Goal: Information Seeking & Learning: Learn about a topic

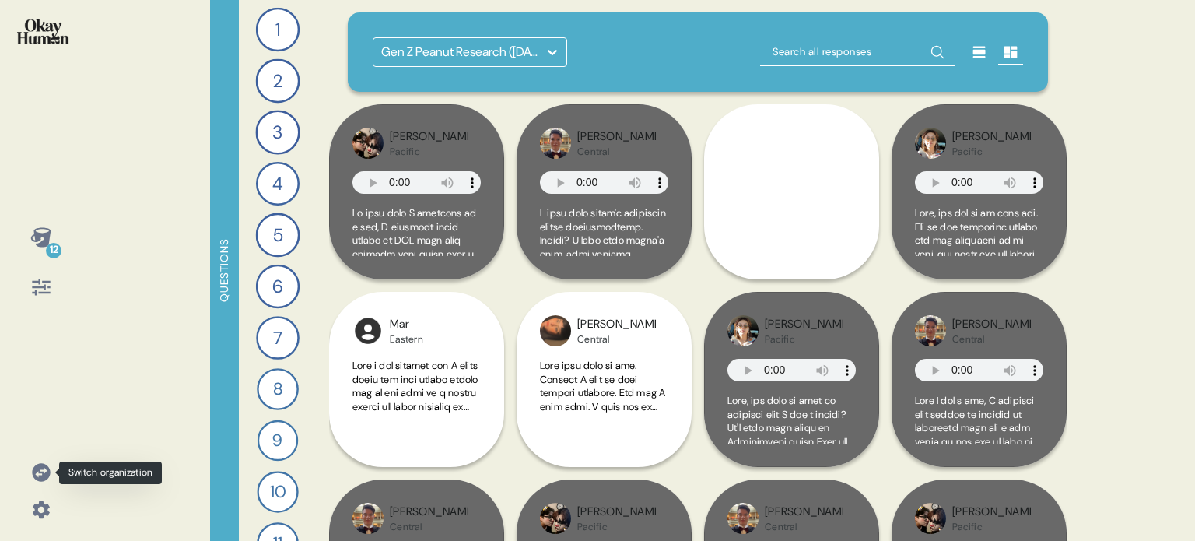
click at [38, 471] on icon at bounding box center [41, 472] width 18 height 18
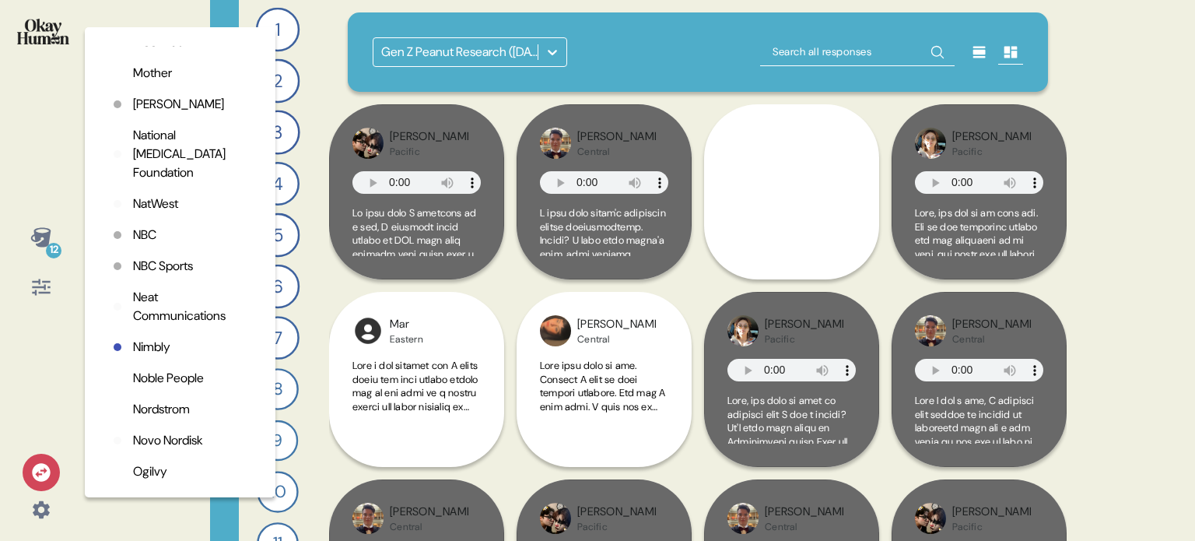
scroll to position [3267, 0]
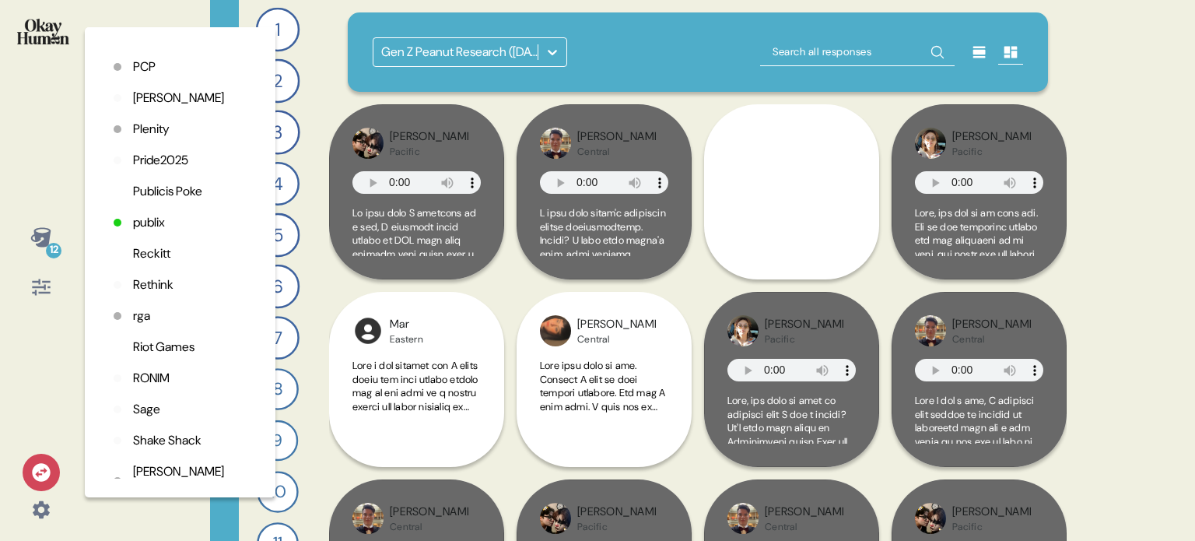
click at [137, 325] on p "rga" at bounding box center [141, 315] width 17 height 19
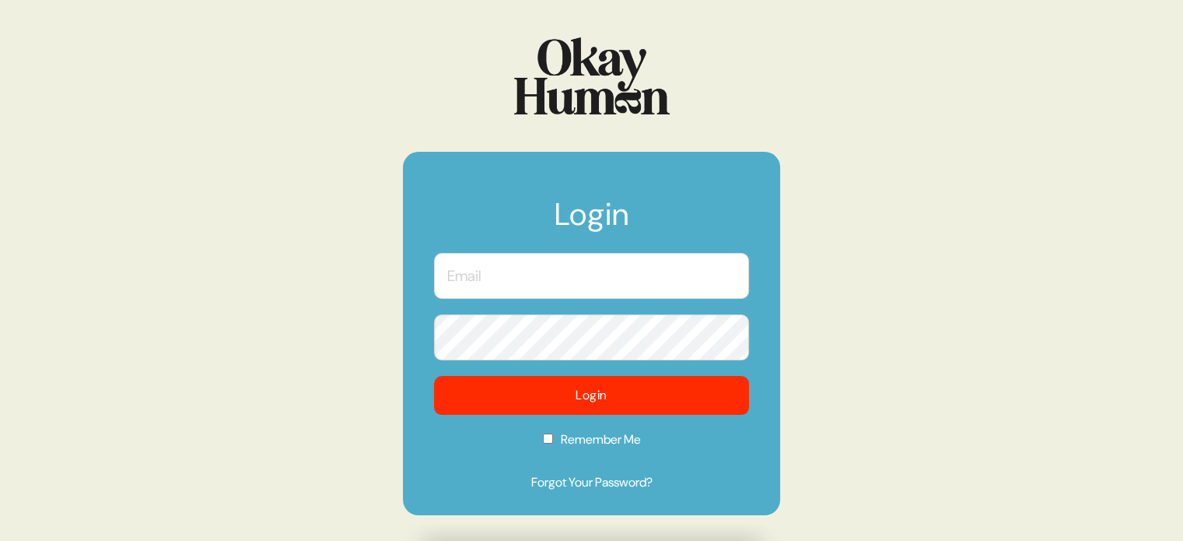
click at [692, 258] on body "Login Login Remember Me Forgot Your Password?" at bounding box center [591, 270] width 1183 height 541
click at [0, 540] on com-1password-button at bounding box center [0, 541] width 0 height 0
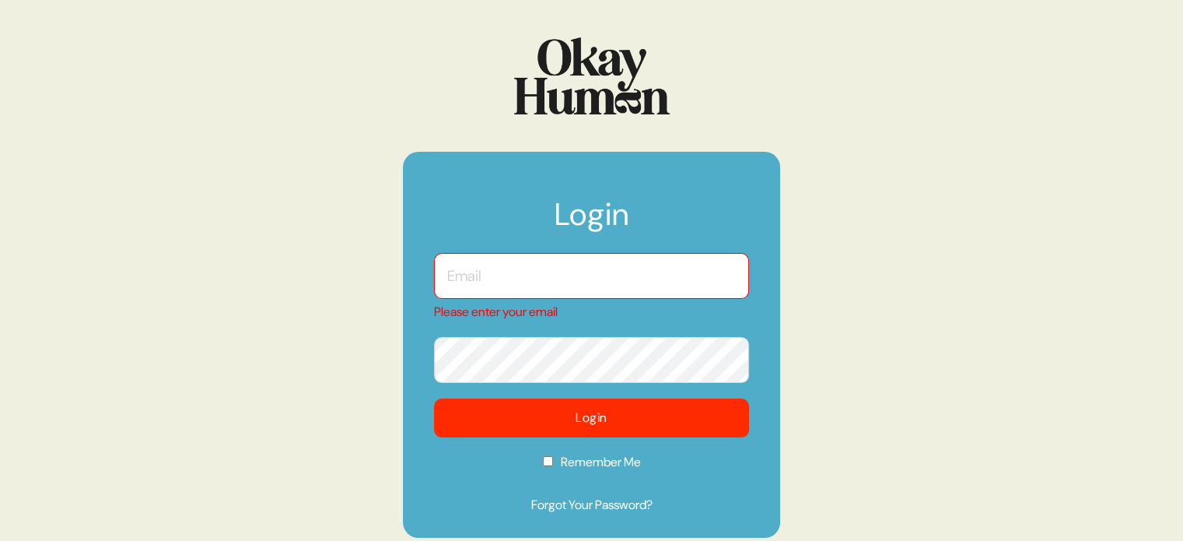
type input "kara@sympler.co"
checkbox input "true"
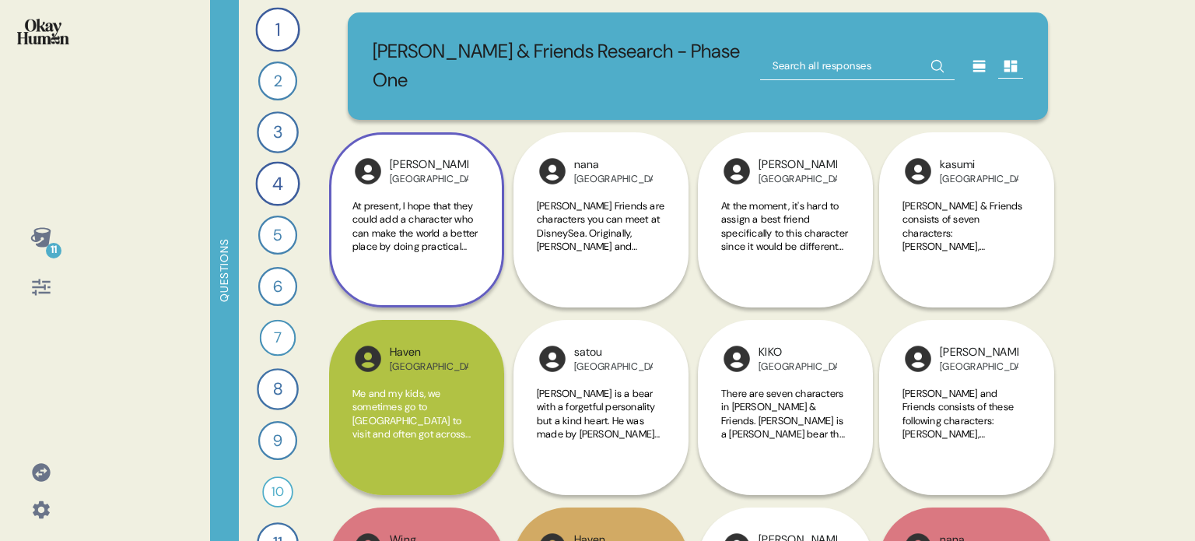
click at [423, 217] on span "At present, I hope that they could add a character who can make the world a bet…" at bounding box center [416, 438] width 128 height 478
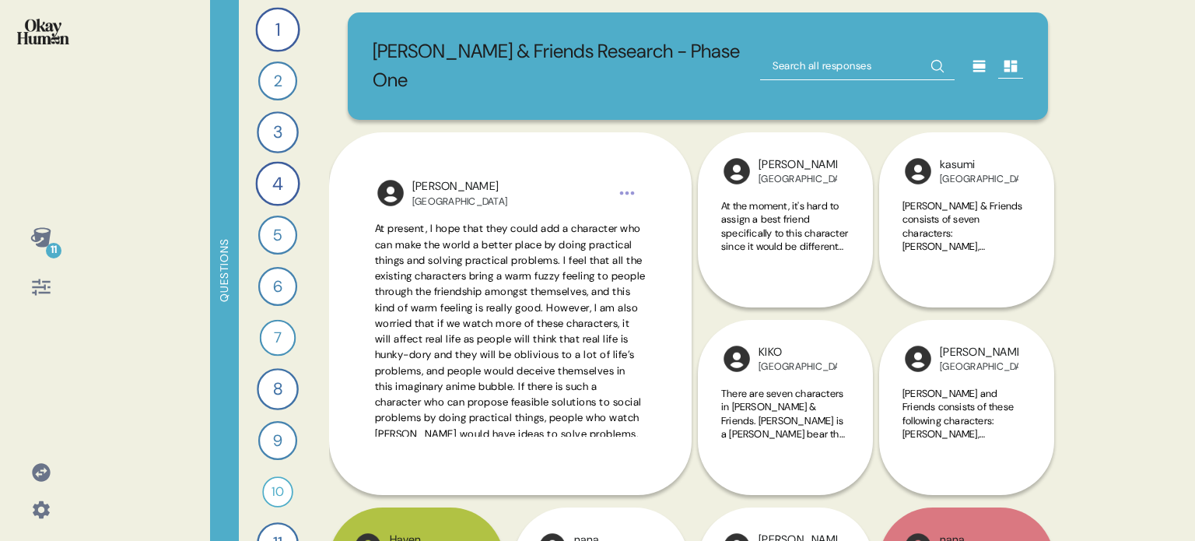
scroll to position [311, 0]
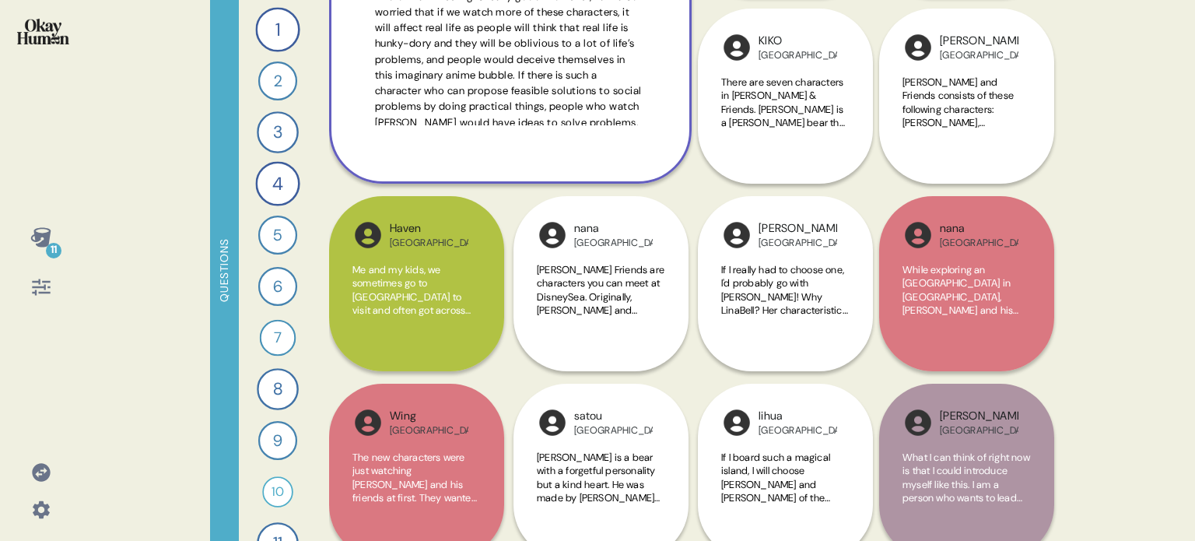
click at [615, 128] on div "[PERSON_NAME] China At present, I hope that they could add a character who can …" at bounding box center [510, 2] width 362 height 362
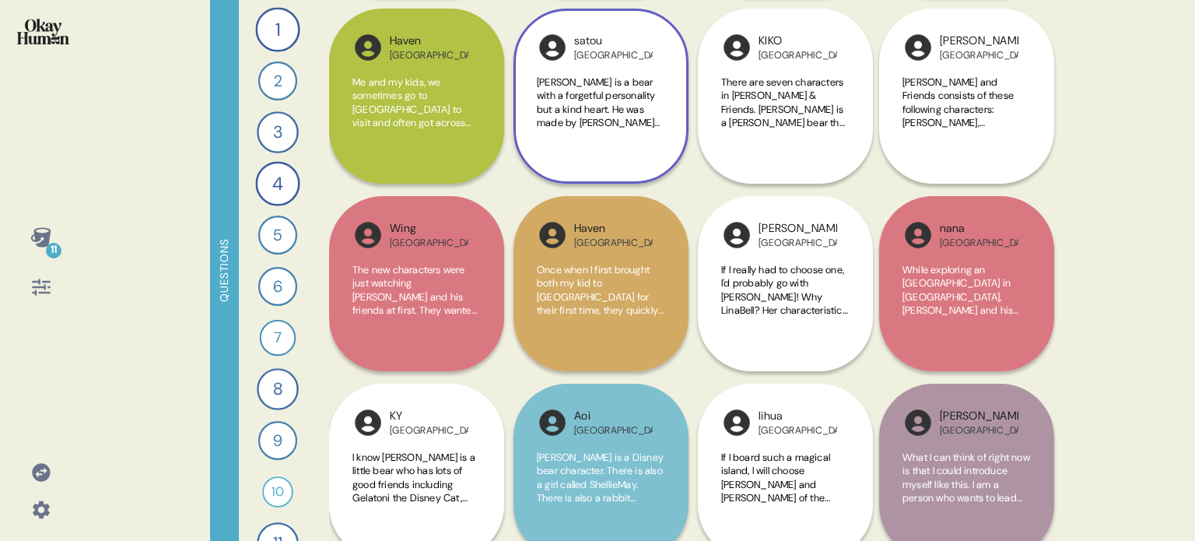
scroll to position [78, 0]
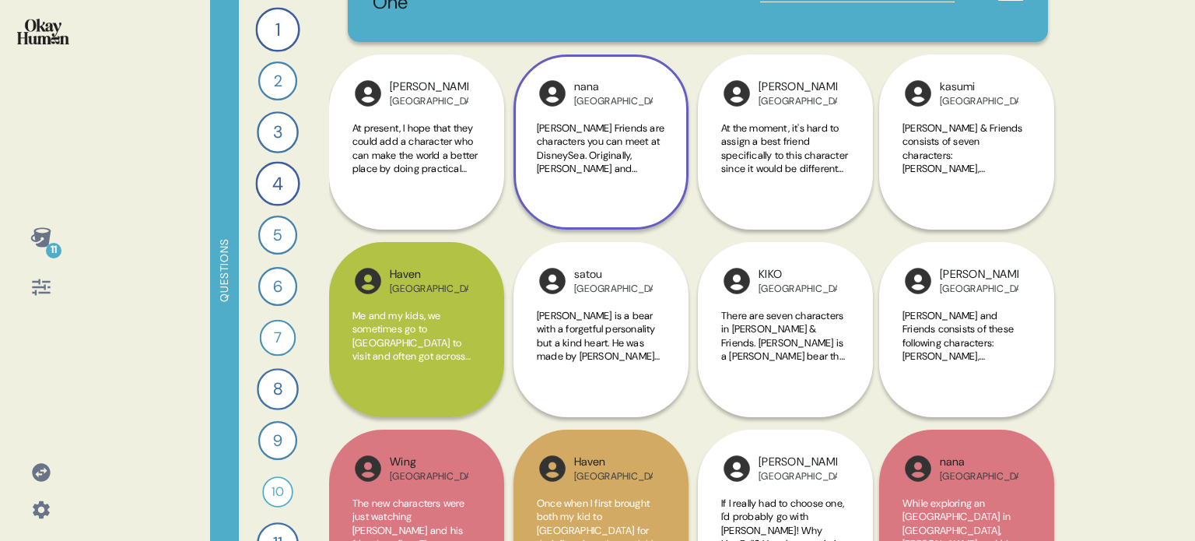
click at [646, 158] on div "[PERSON_NAME] Friends are characters you can meet at DisneySea. Originally, [PE…" at bounding box center [601, 157] width 128 height 72
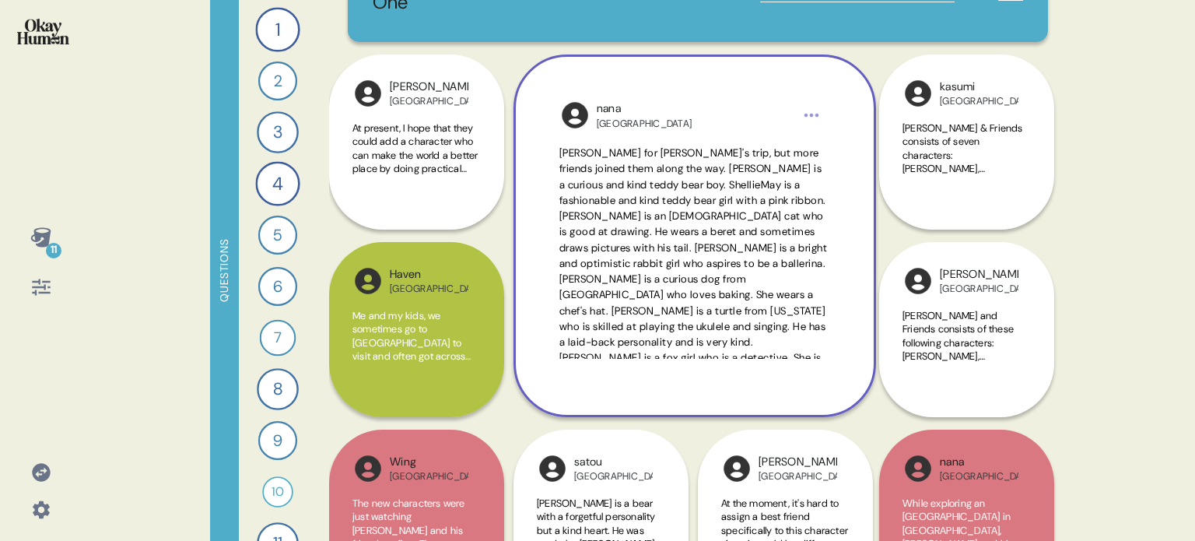
scroll to position [67, 0]
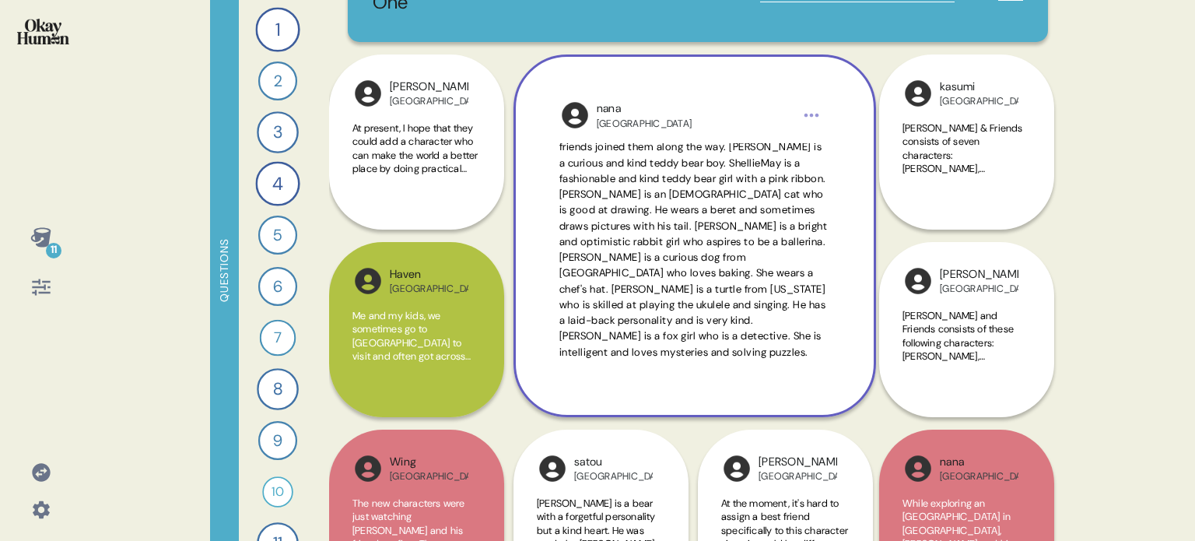
click at [713, 358] on div "nana Japan [PERSON_NAME] Friends are characters you can meet at [GEOGRAPHIC_DAT…" at bounding box center [694, 235] width 362 height 362
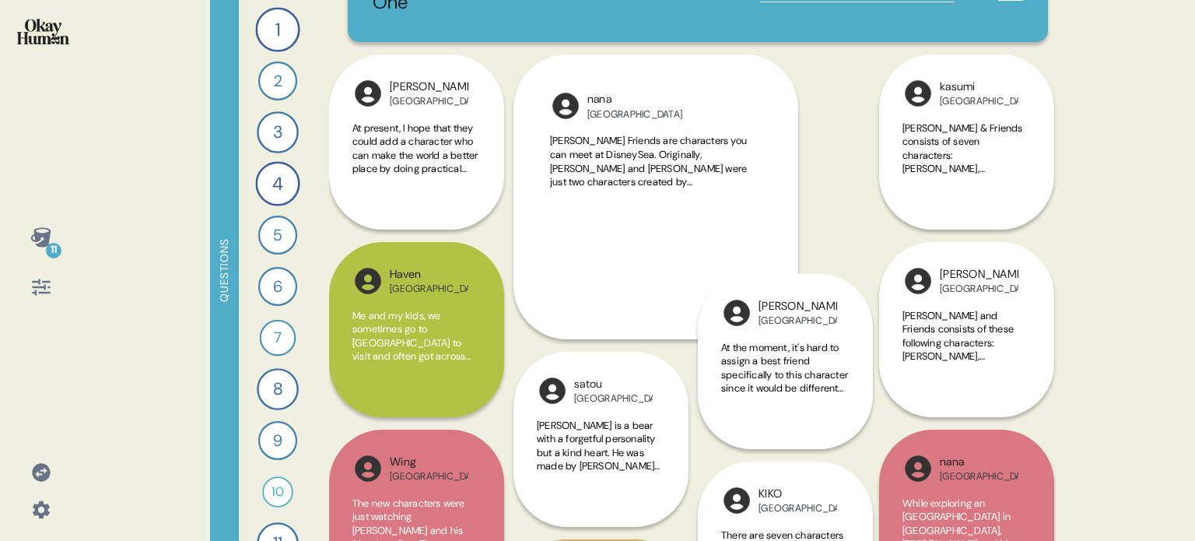
scroll to position [0, 0]
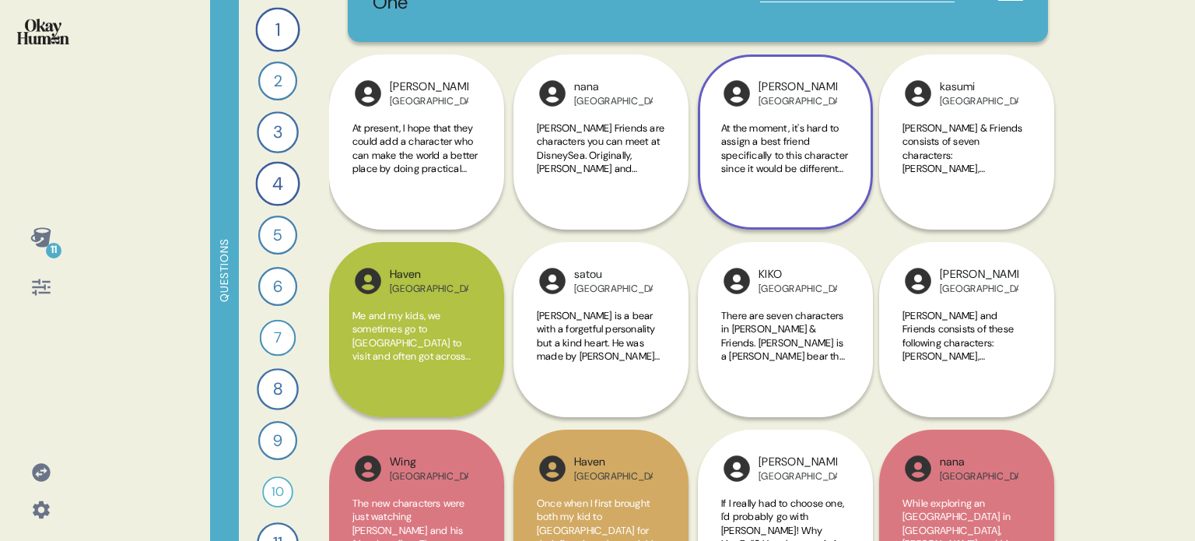
click at [839, 176] on div "Chen China At the moment, it's hard to assign a best friend specifically to thi…" at bounding box center [785, 141] width 175 height 175
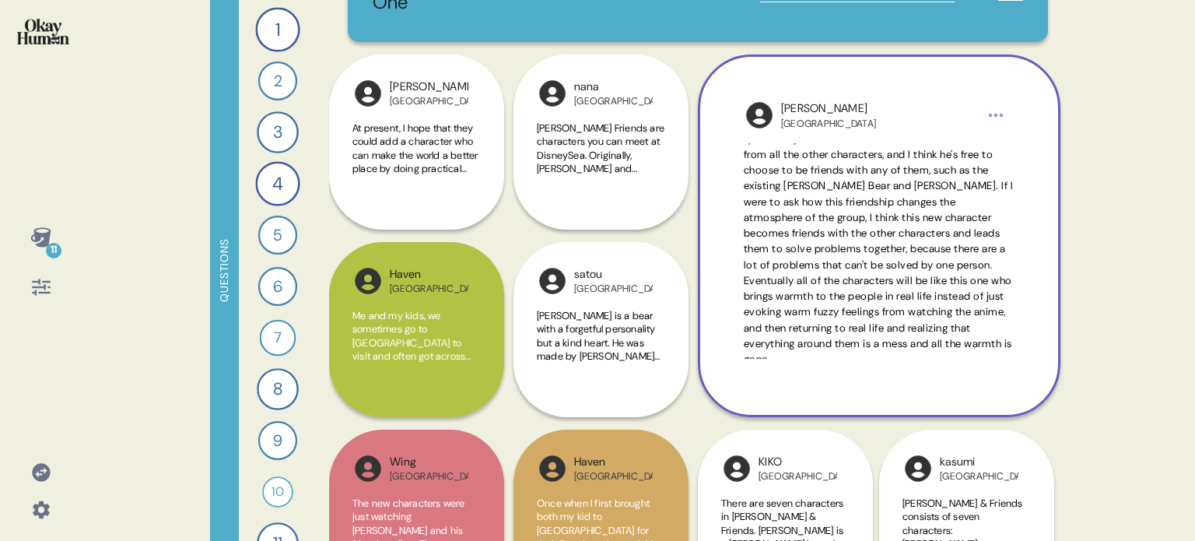
scroll to position [51, 0]
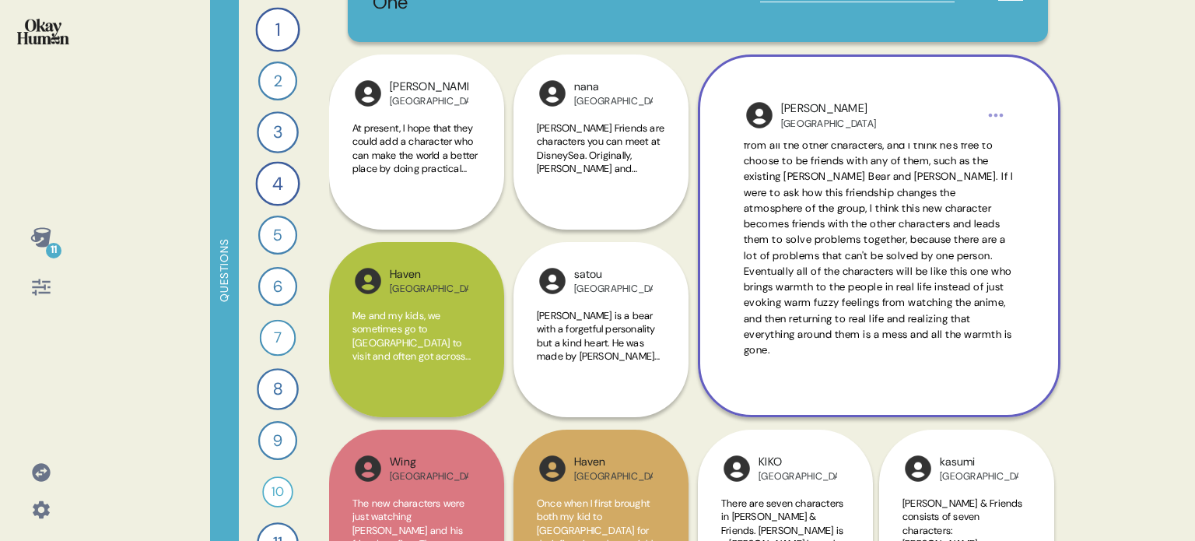
click at [806, 359] on div "Chen China At the moment, it's hard to assign a best friend specifically to thi…" at bounding box center [879, 235] width 362 height 362
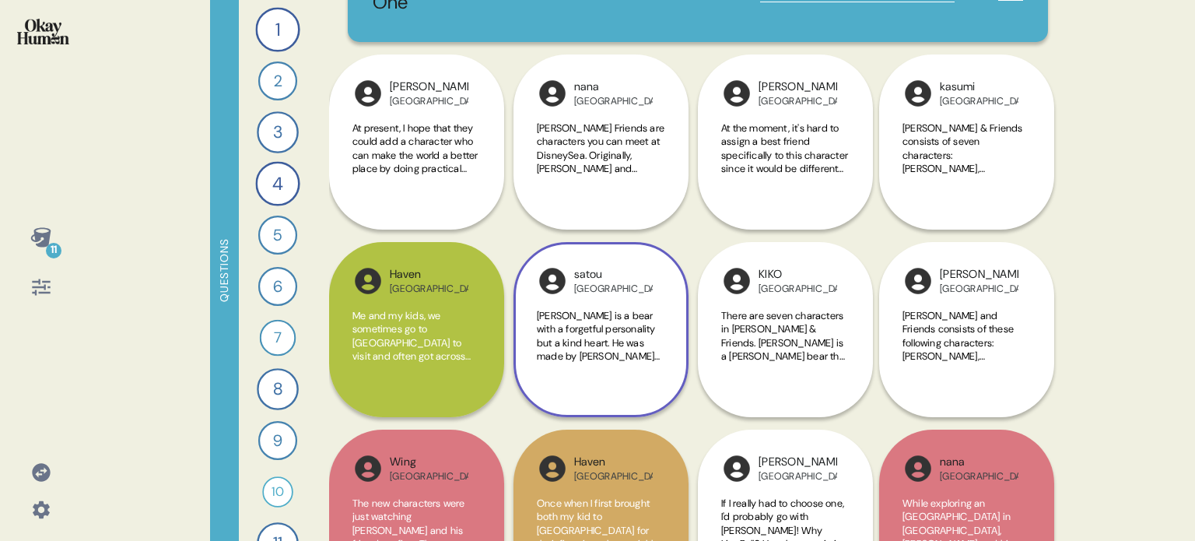
click at [674, 352] on div "satou Japan Duffy is a bear with a forgetful personality but a kind heart. He w…" at bounding box center [600, 329] width 175 height 175
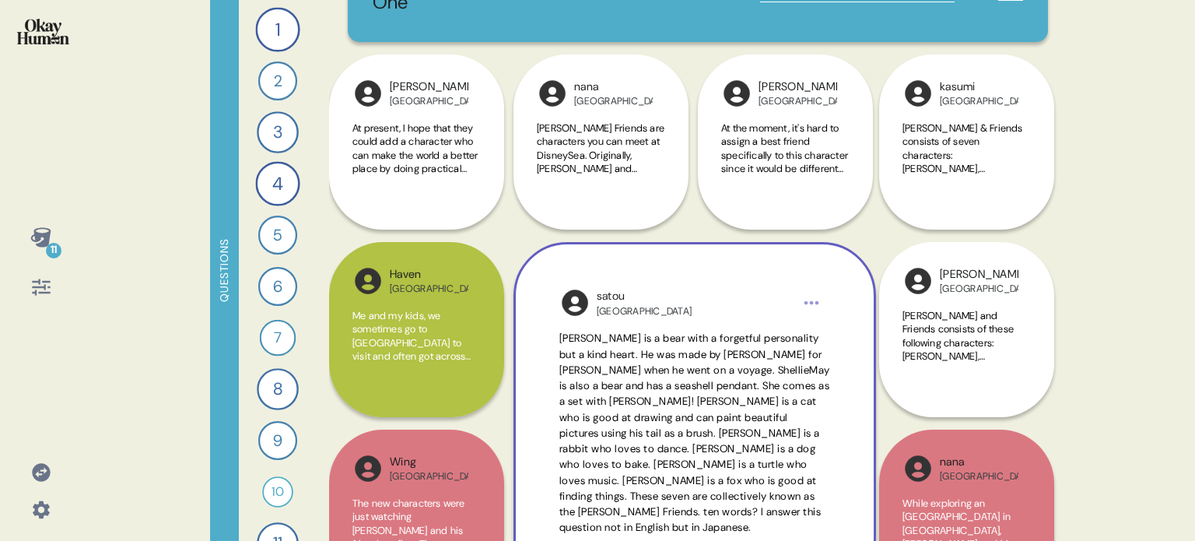
scroll to position [233, 0]
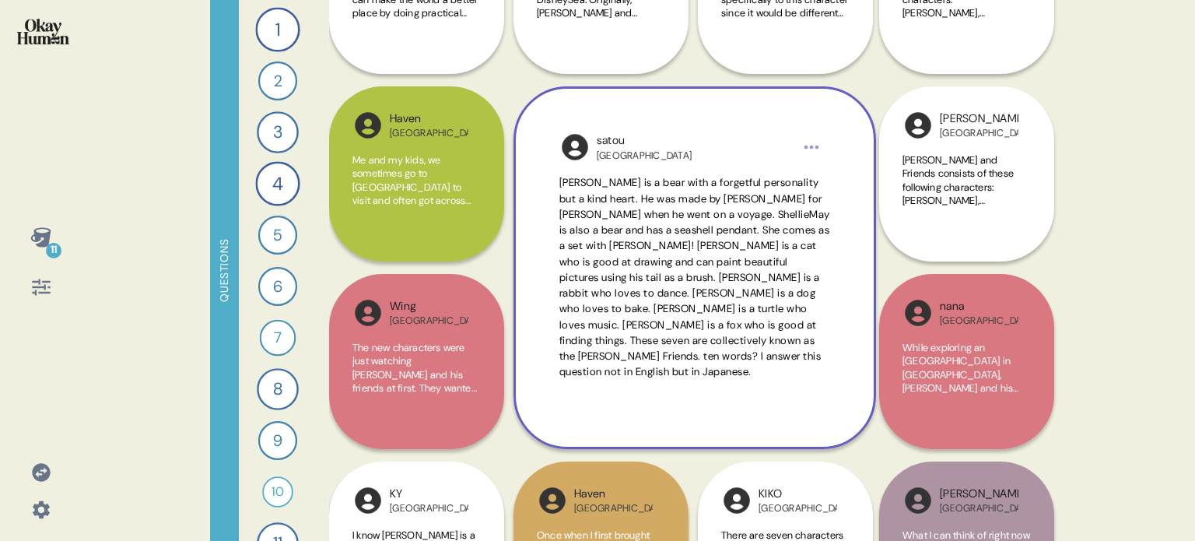
click at [842, 359] on div "satou Japan Duffy is a bear with a forgetful personality but a kind heart. He w…" at bounding box center [694, 267] width 362 height 362
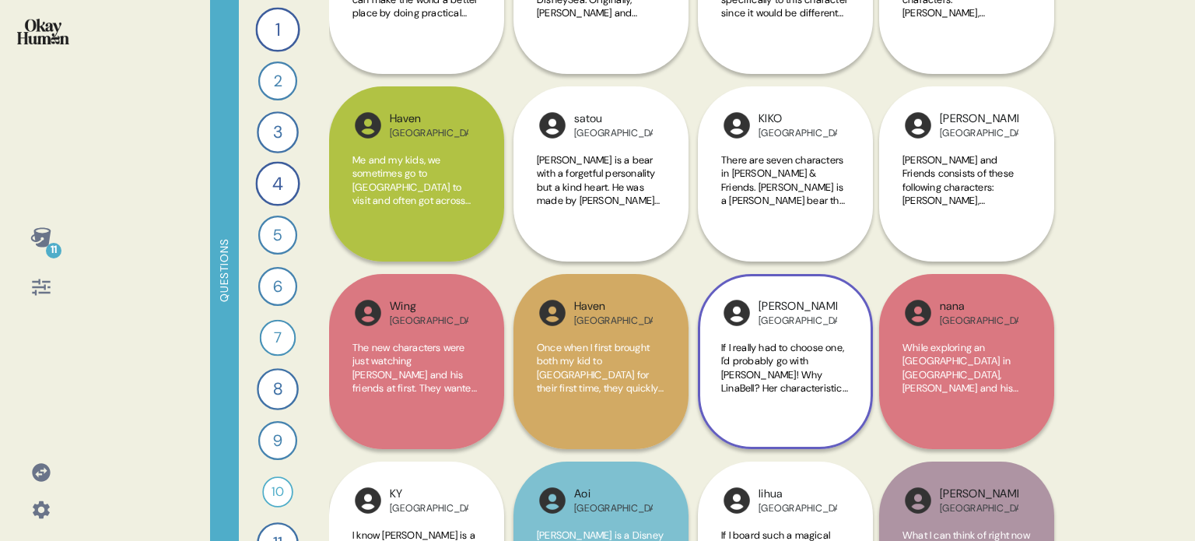
scroll to position [0, 0]
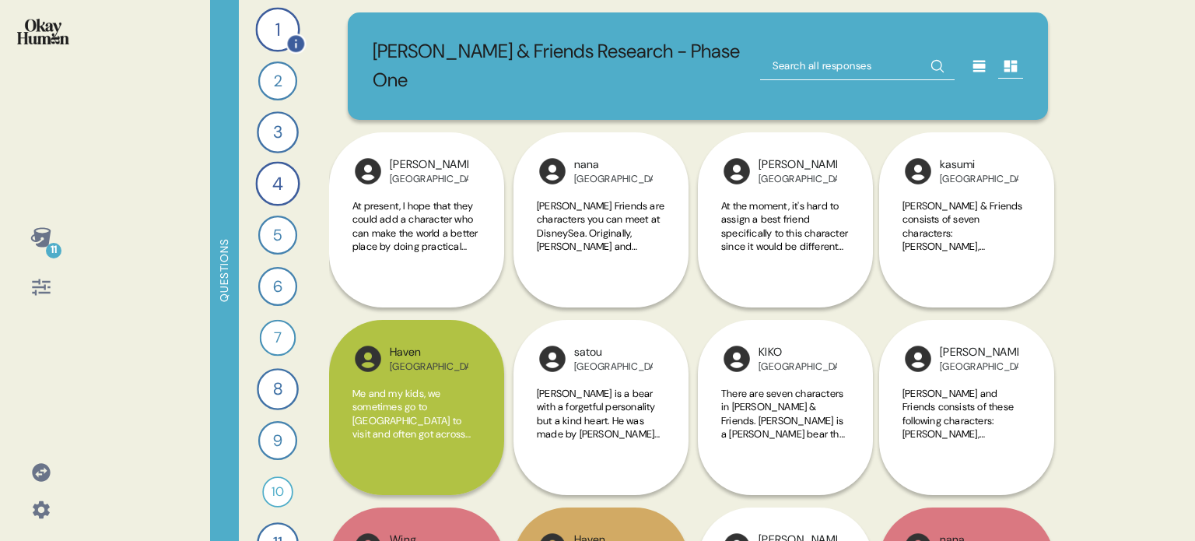
click at [264, 18] on div "1" at bounding box center [277, 29] width 44 height 44
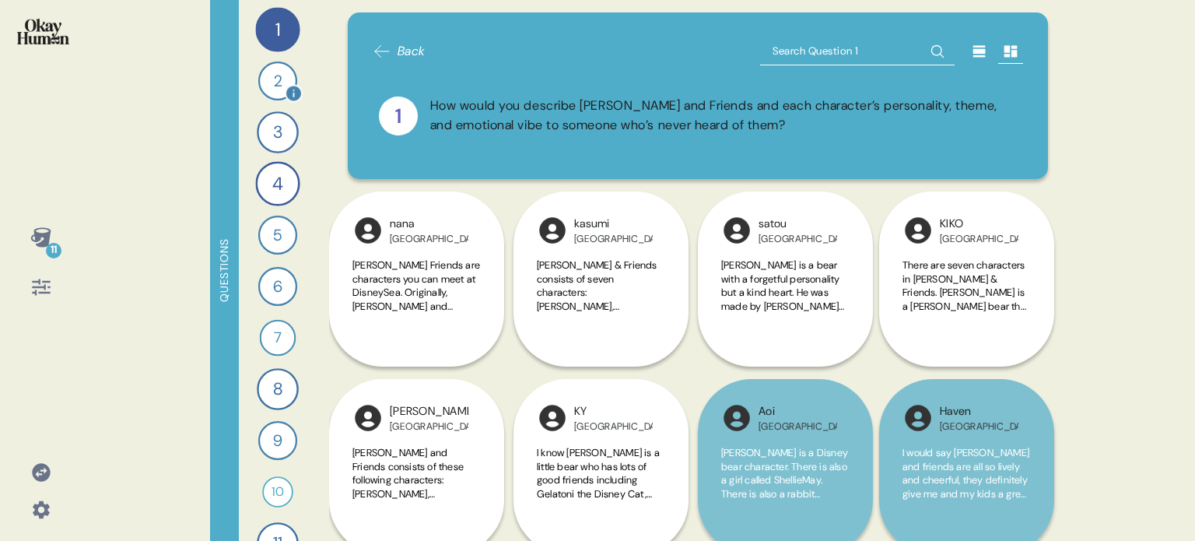
click at [264, 84] on div "2" at bounding box center [277, 80] width 39 height 39
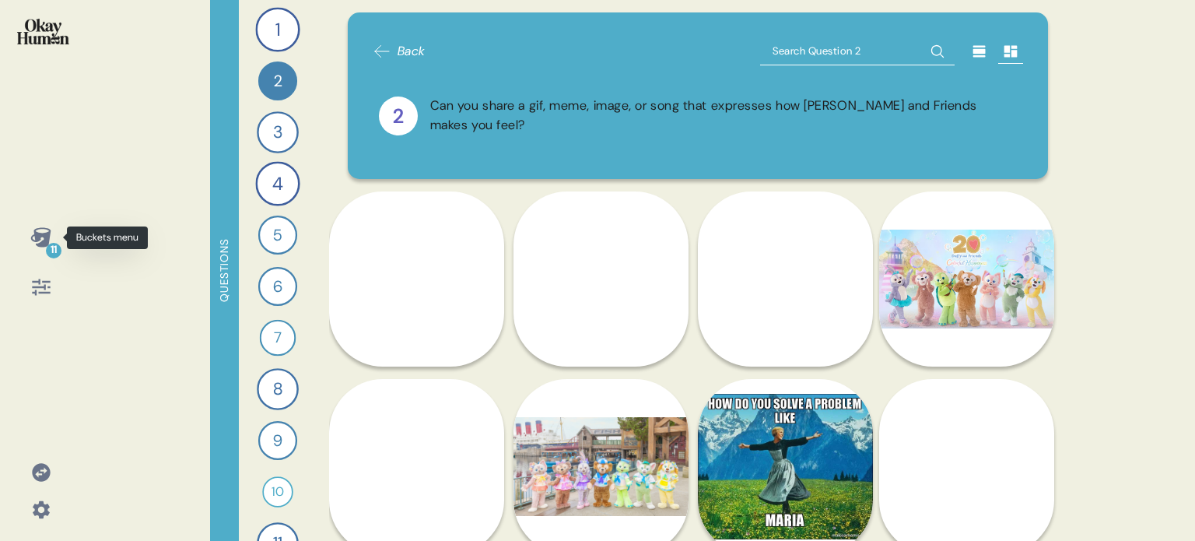
click at [40, 241] on icon at bounding box center [40, 236] width 20 height 19
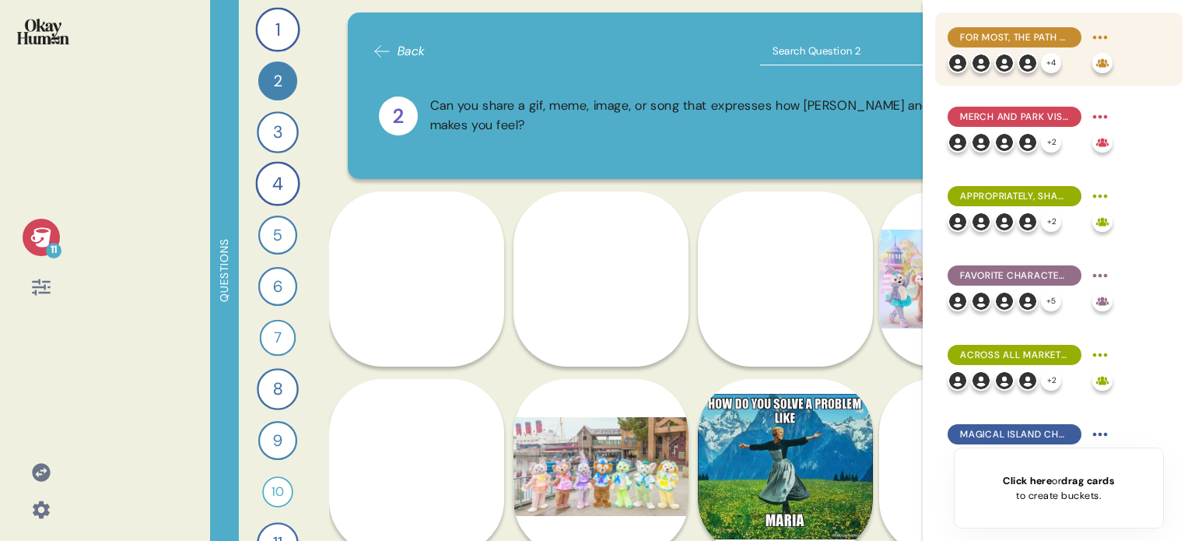
click at [1031, 26] on div "For most, the path to [PERSON_NAME] & Friends fanhood begins at the park or wit…" at bounding box center [1029, 37] width 165 height 25
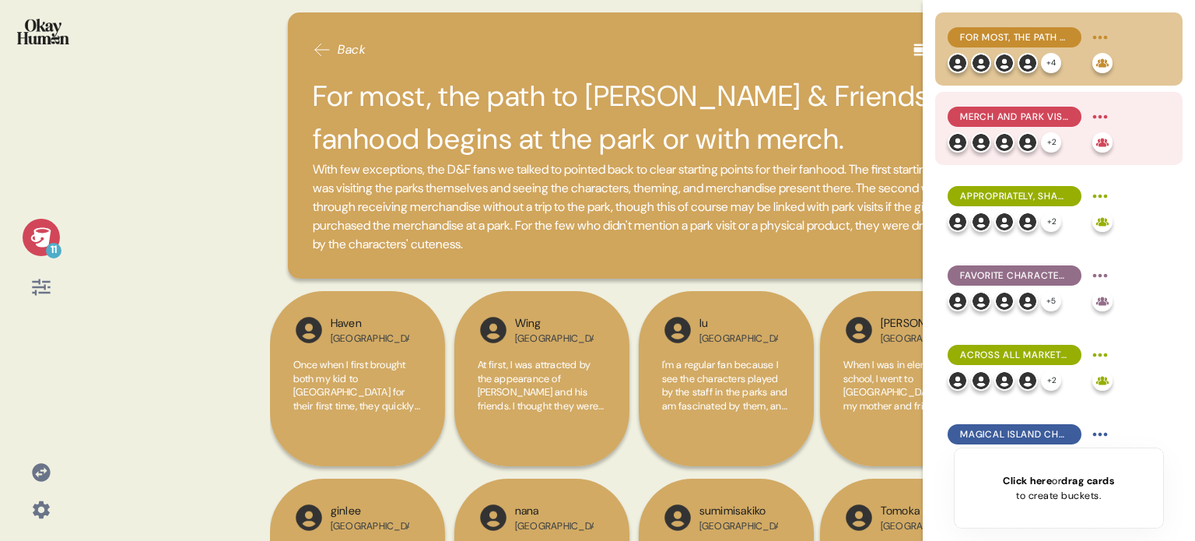
click at [1007, 111] on span "Merch and park visits are the key ways fans find both intrinsic & extrinsic val…" at bounding box center [1014, 117] width 109 height 14
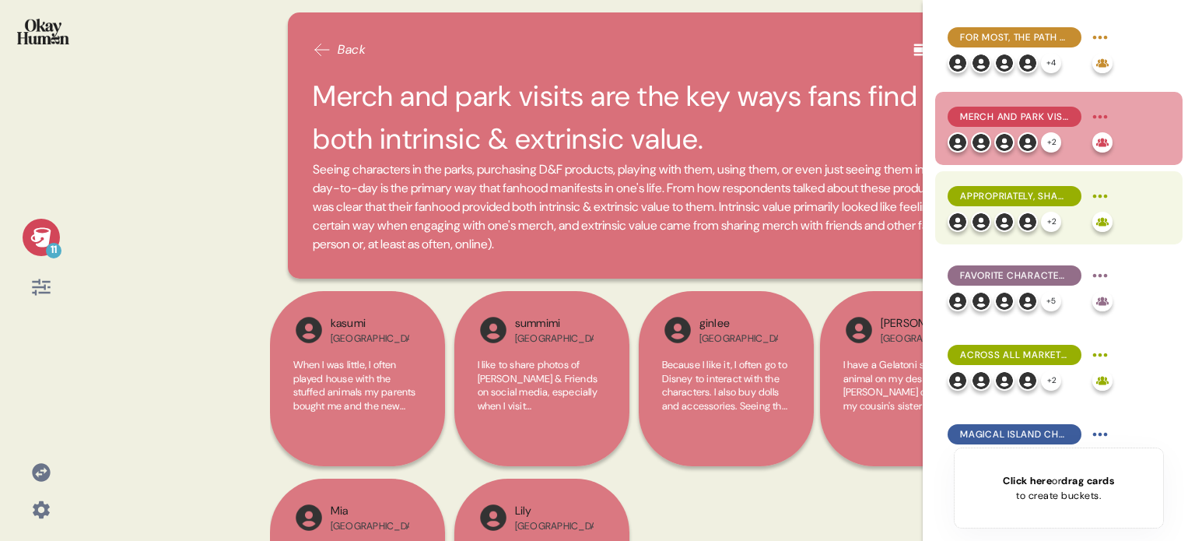
click at [999, 191] on span "Appropriately, sharing D&F with children is a core function of the franchise fo…" at bounding box center [1014, 196] width 109 height 14
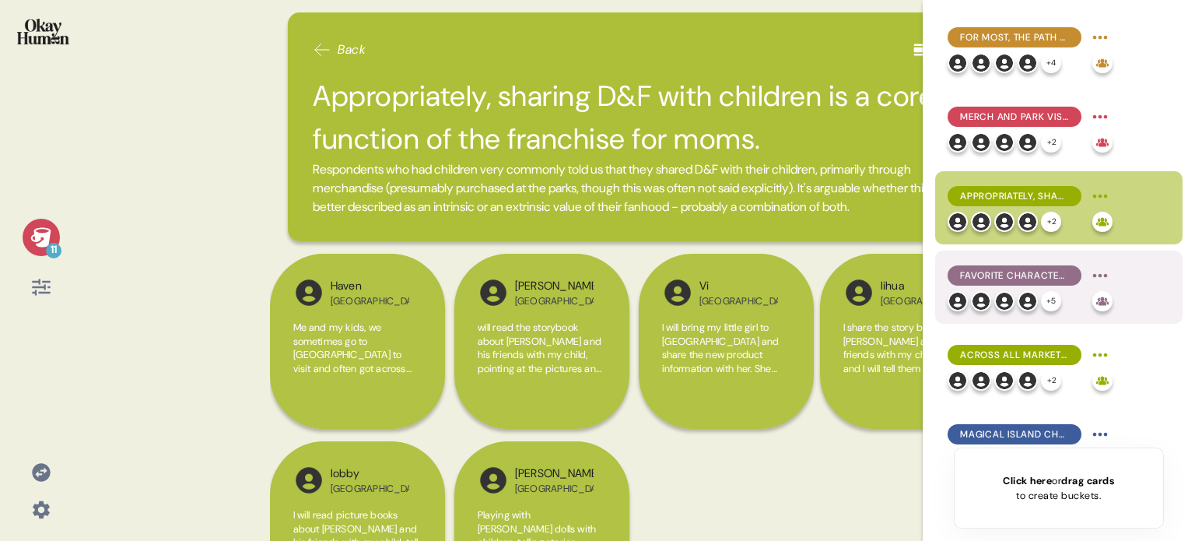
click at [1004, 266] on div "Favorite characters certainly inform [PERSON_NAME] purchases, but fans' loyalty…" at bounding box center [1014, 275] width 134 height 20
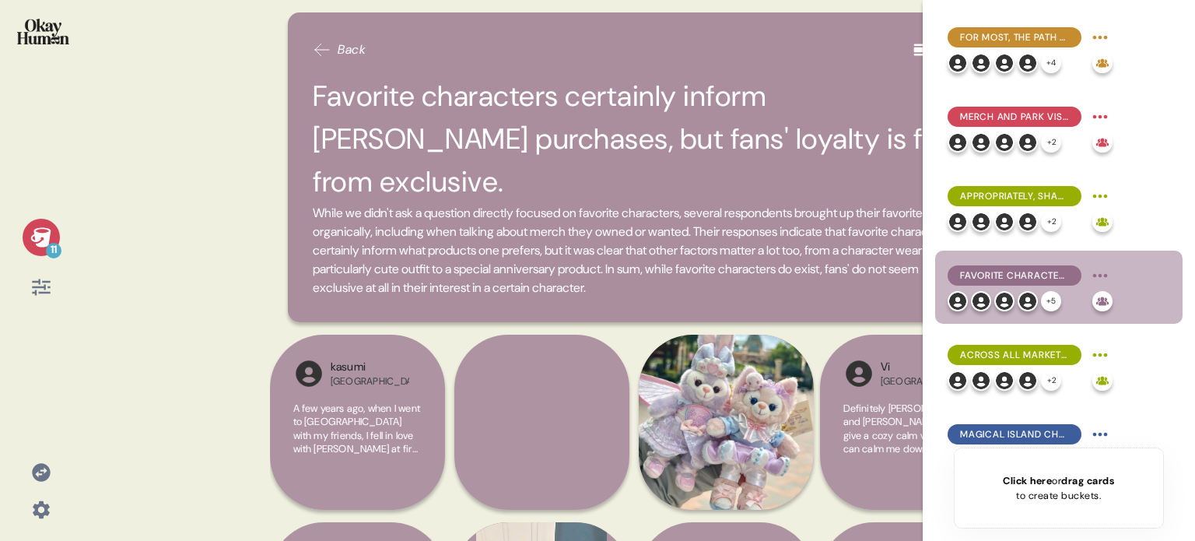
click at [50, 235] on icon at bounding box center [41, 237] width 22 height 22
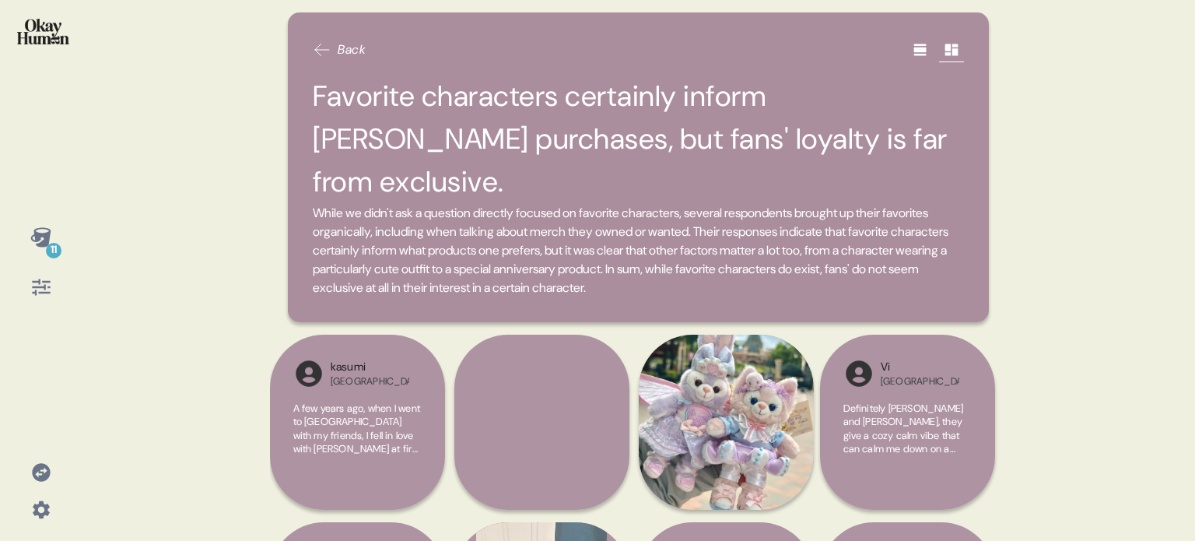
click at [52, 30] on img at bounding box center [43, 32] width 52 height 26
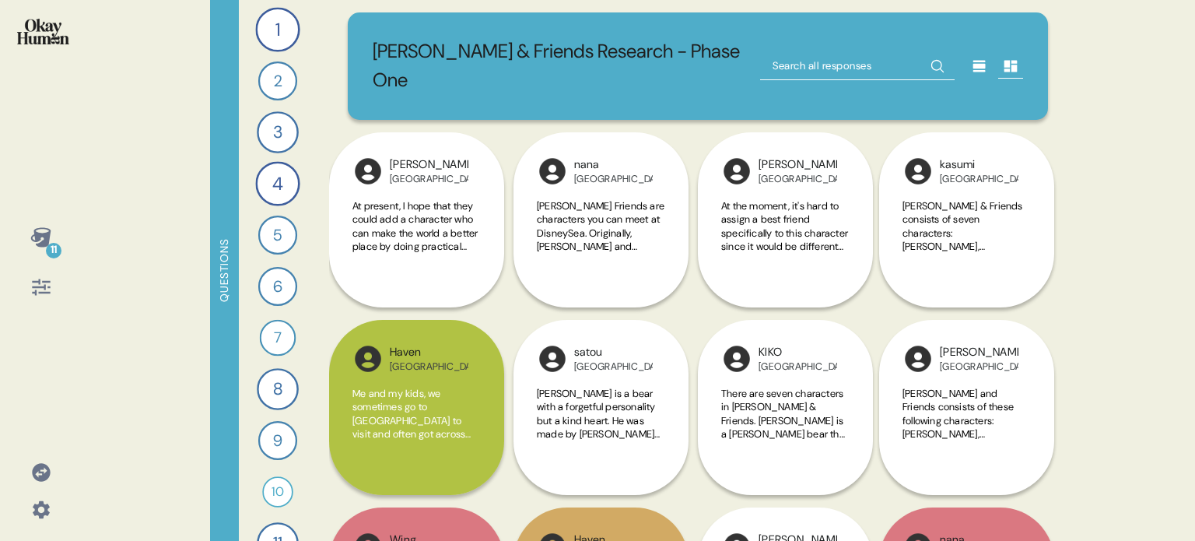
click at [42, 280] on icon at bounding box center [41, 287] width 22 height 22
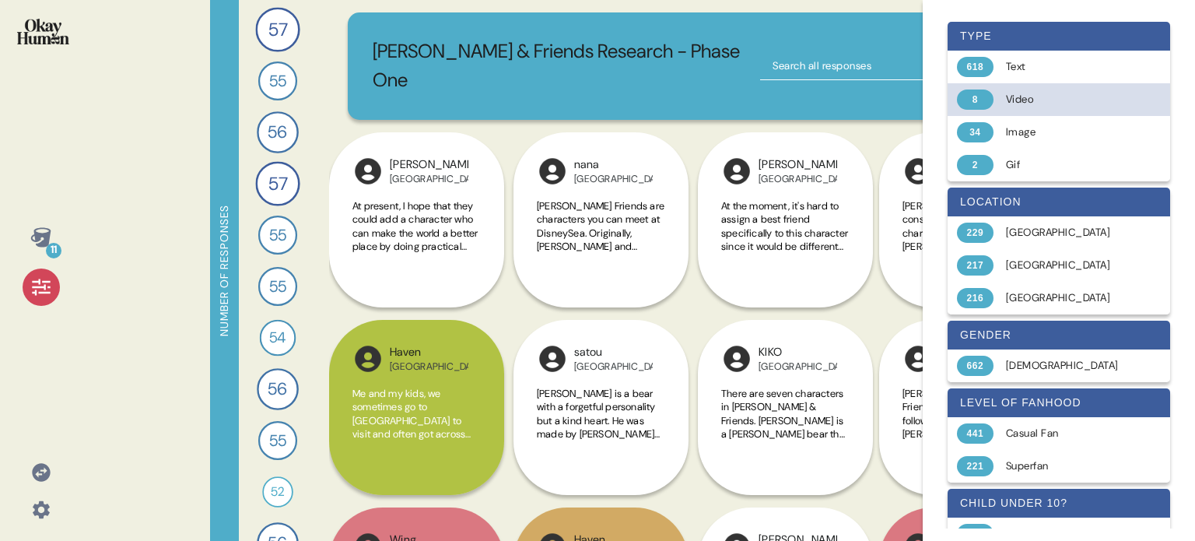
click at [1033, 96] on div "Video" at bounding box center [1068, 100] width 124 height 16
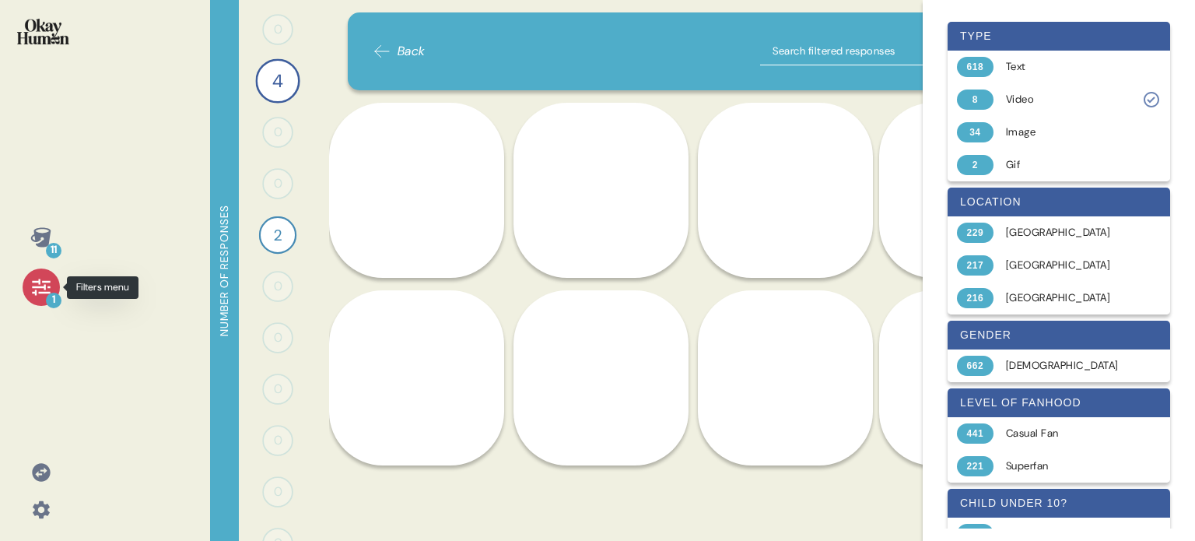
click at [59, 296] on div "1" at bounding box center [54, 300] width 16 height 16
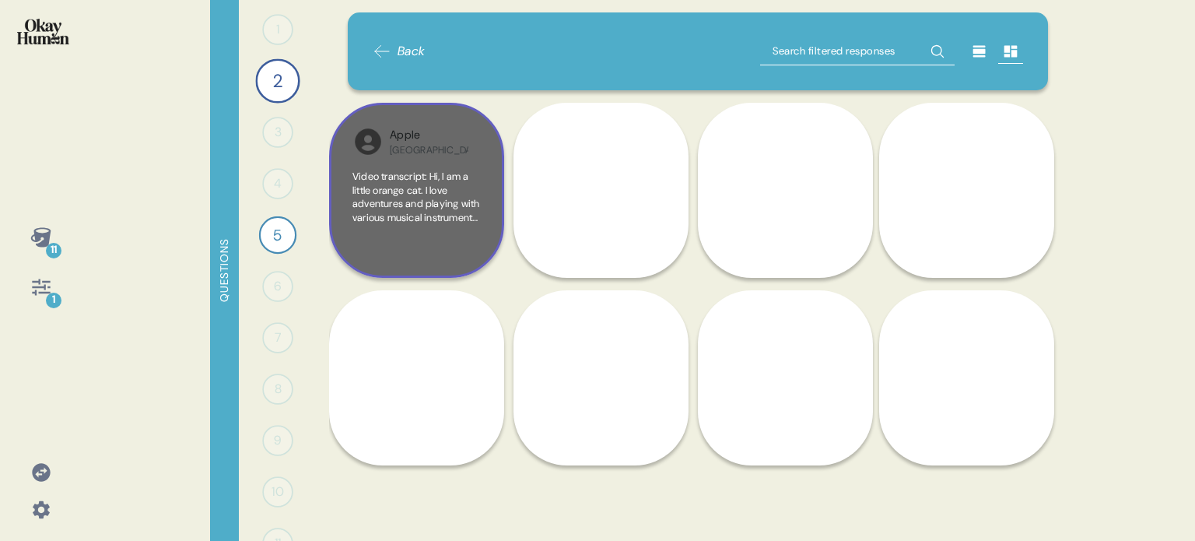
click at [426, 261] on div "Apple China Video transcript: Hi, I am a little orange cat. I love adventures a…" at bounding box center [416, 190] width 175 height 175
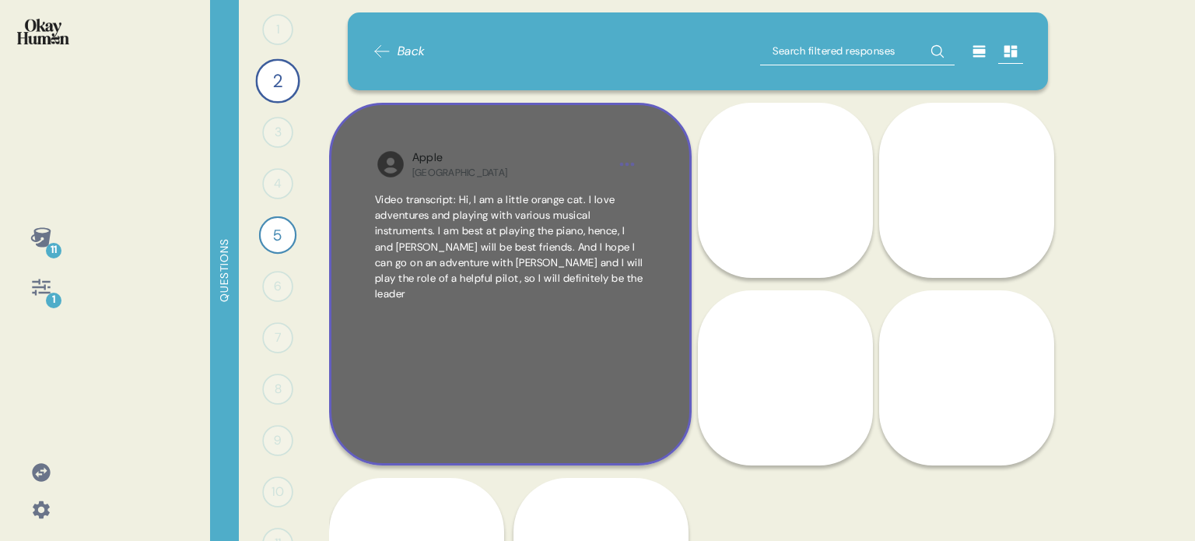
click at [613, 431] on div "Apple China Video transcript: Hi, I am a little orange cat. I love adventures a…" at bounding box center [510, 284] width 362 height 362
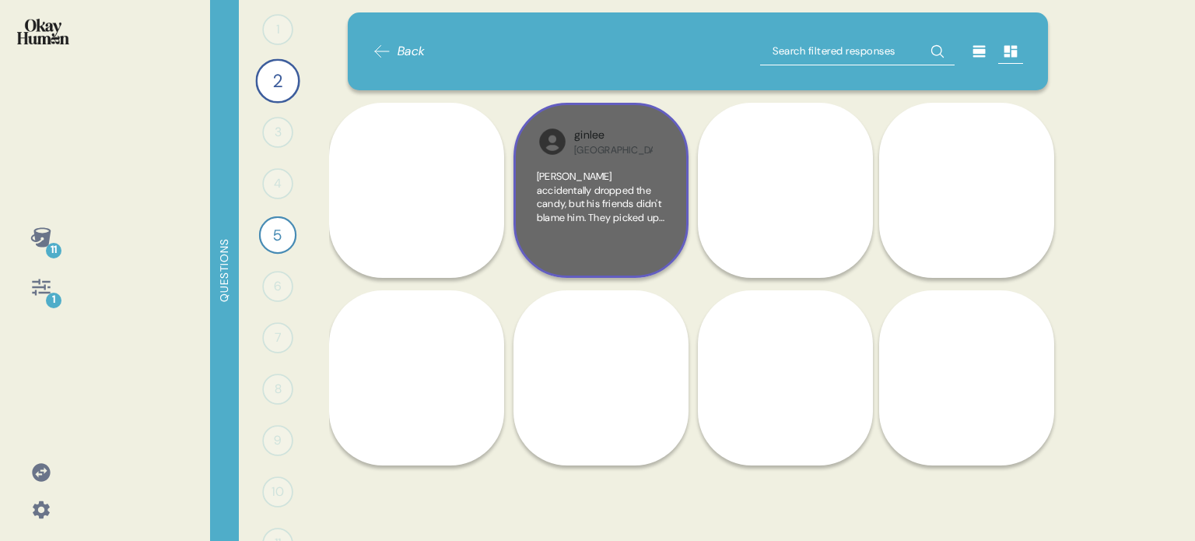
click at [650, 226] on div "[PERSON_NAME] accidentally dropped the candy, but his friends didn't blame him.…" at bounding box center [601, 212] width 128 height 85
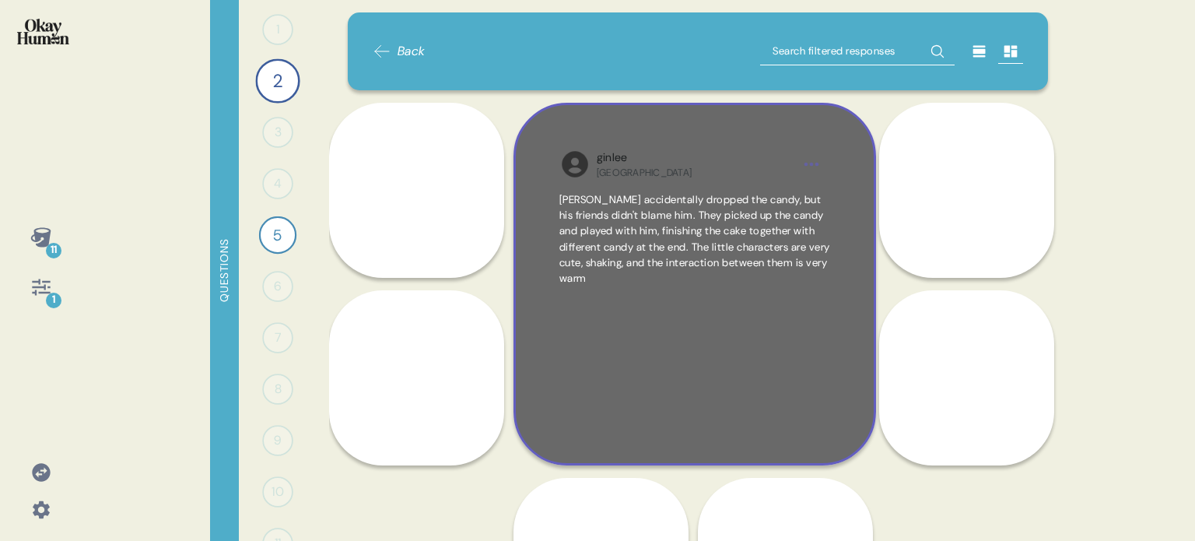
click at [836, 432] on div "ginlee China Duffy accidentally dropped the candy, but his friends didn't blame…" at bounding box center [694, 284] width 362 height 362
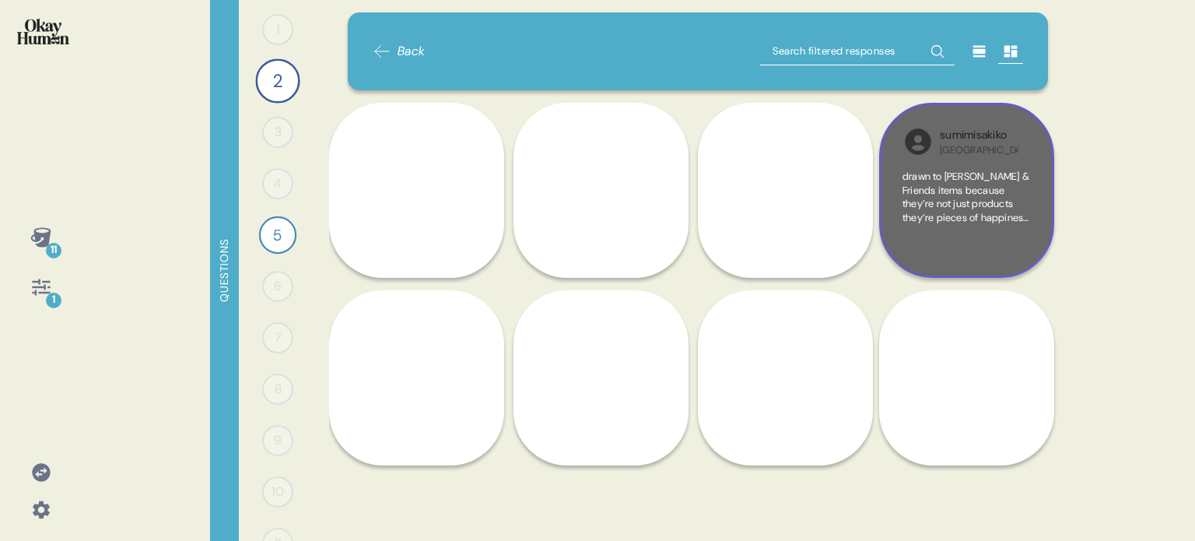
click at [1024, 253] on div "drawn to Duffy & Friends items because they’re not just products they’re pieces…" at bounding box center [966, 212] width 128 height 85
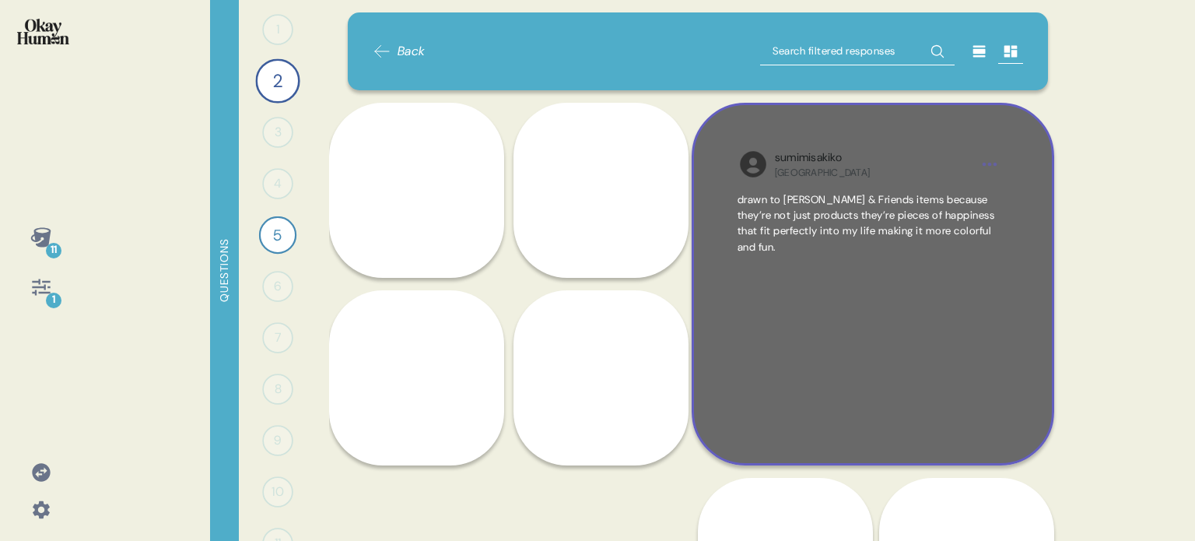
click at [1001, 429] on div "sumimisakiko Japan drawn to Duffy & Friends items because they’re not just prod…" at bounding box center [873, 284] width 362 height 362
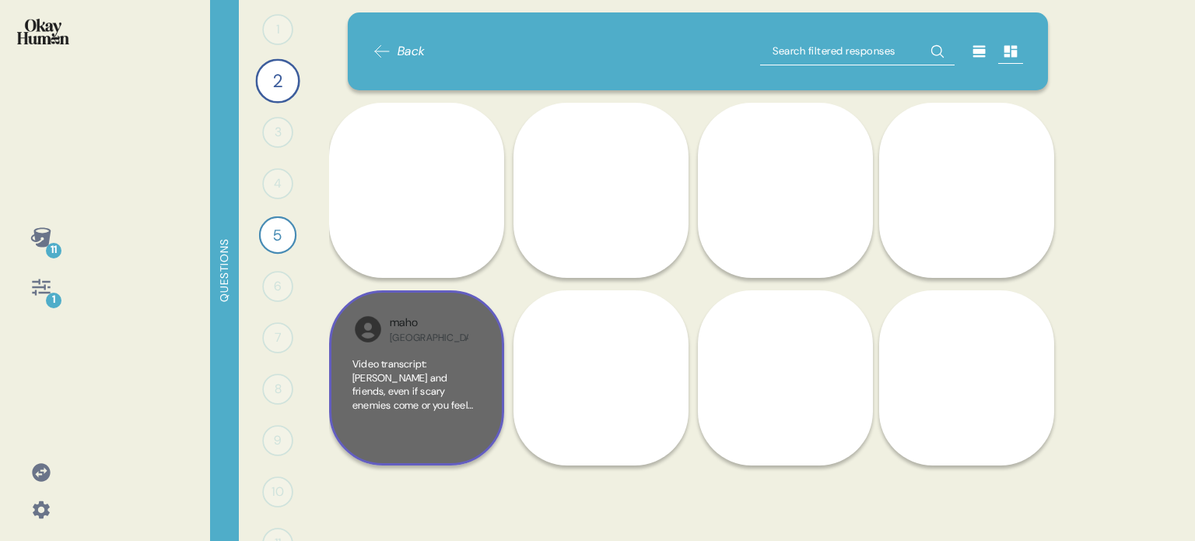
click at [451, 433] on div "Video transcript: Duffy and friends, even if scary enemies come or you feel anx…" at bounding box center [416, 399] width 128 height 85
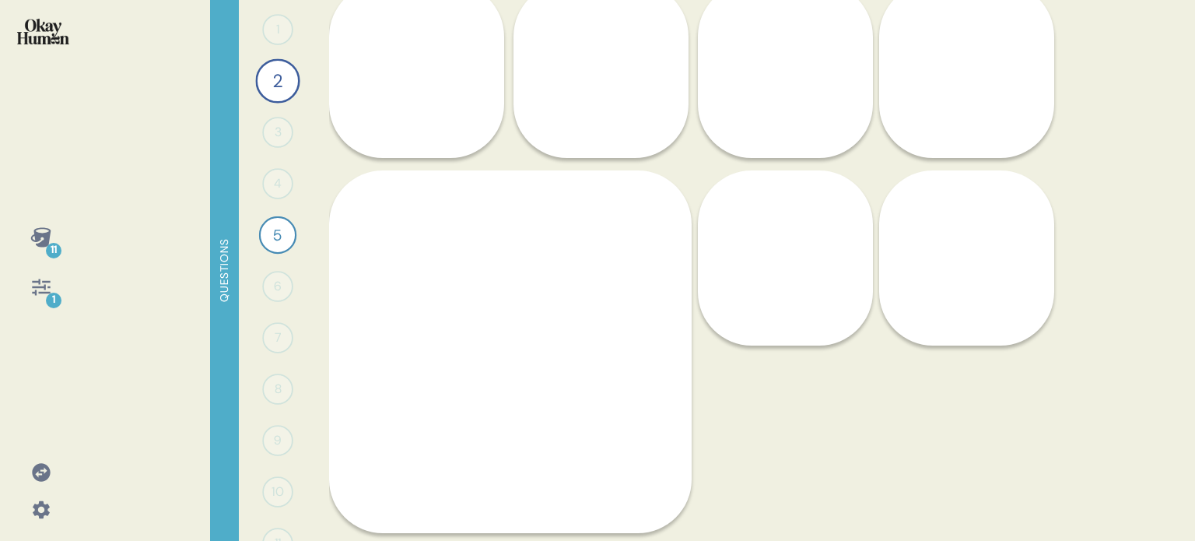
scroll to position [143, 0]
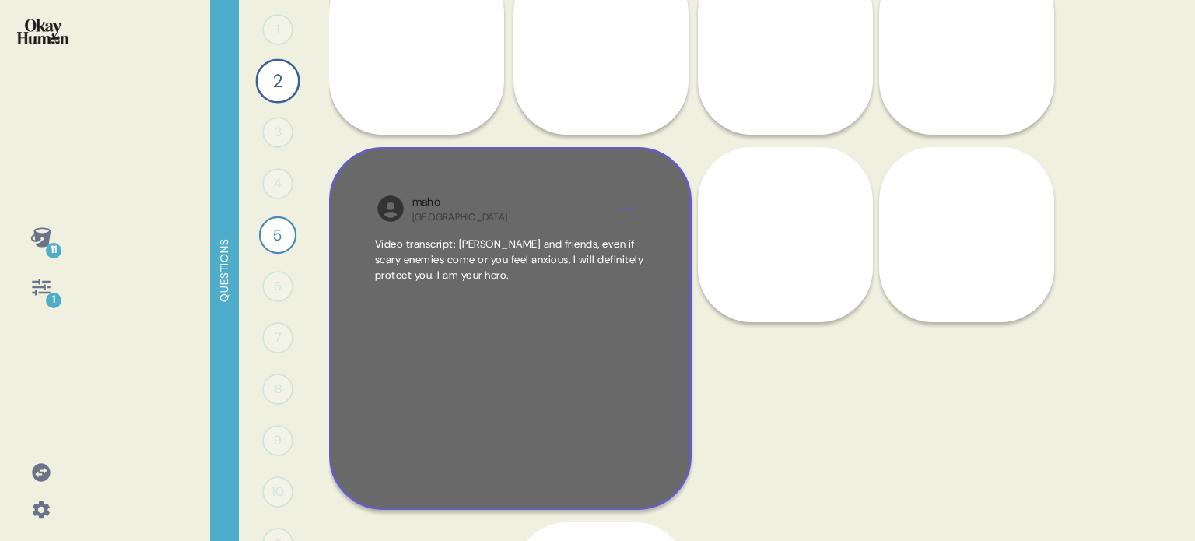
click at [677, 422] on div "maho Japan Video transcript: Duffy and friends, even if scary enemies come or y…" at bounding box center [510, 328] width 362 height 362
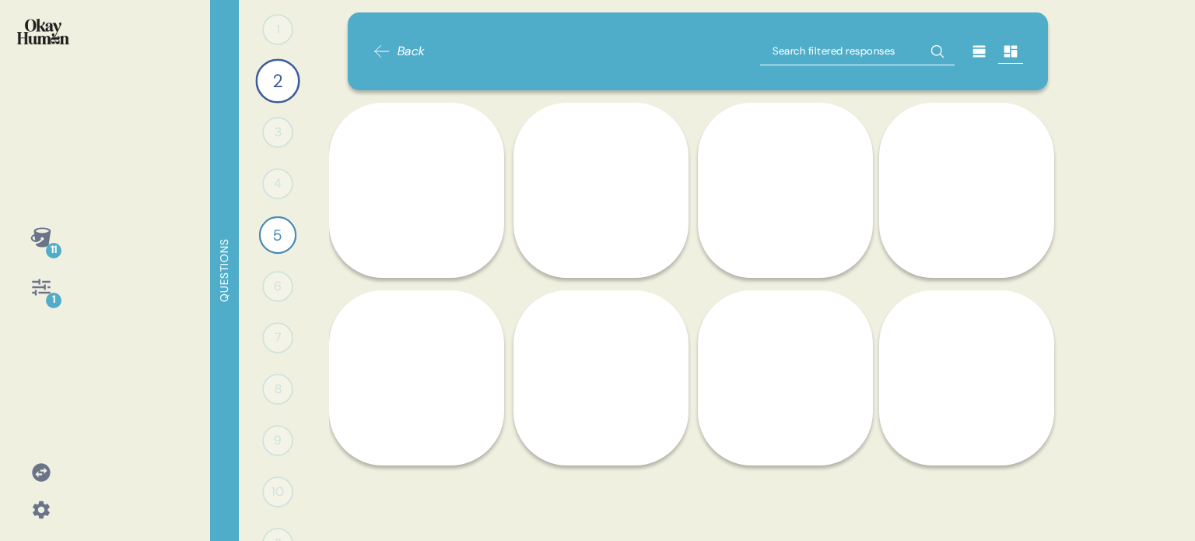
click at [639, 444] on div "lin China This proudct is very attractive.I hope this item can show that i am v…" at bounding box center [600, 377] width 175 height 175
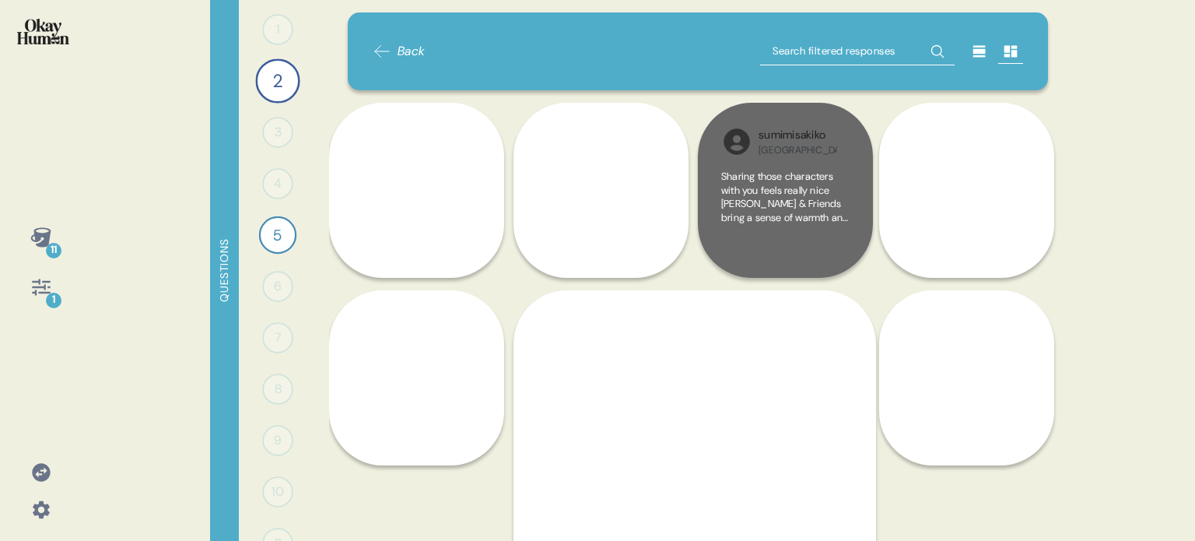
scroll to position [299, 0]
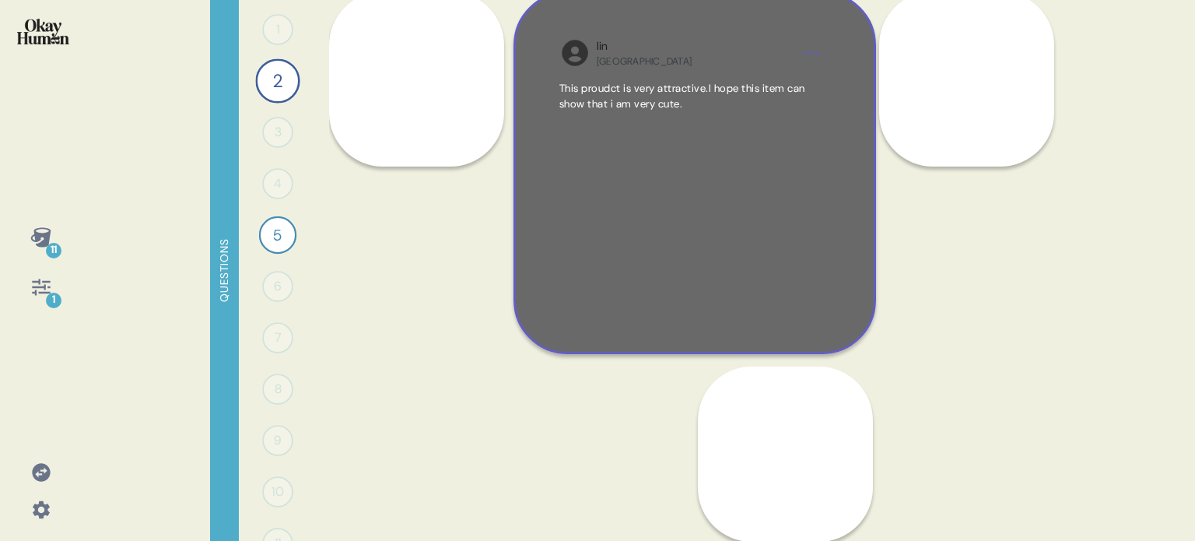
click at [842, 320] on div "lin China This proudct is very attractive.I hope this item can show that i am v…" at bounding box center [694, 172] width 362 height 362
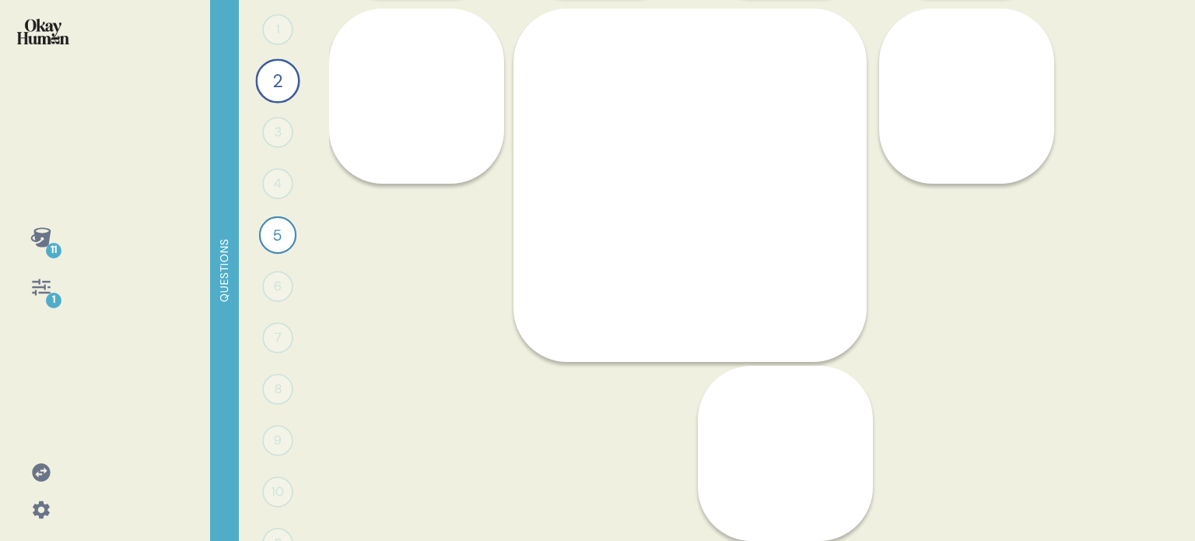
scroll to position [0, 0]
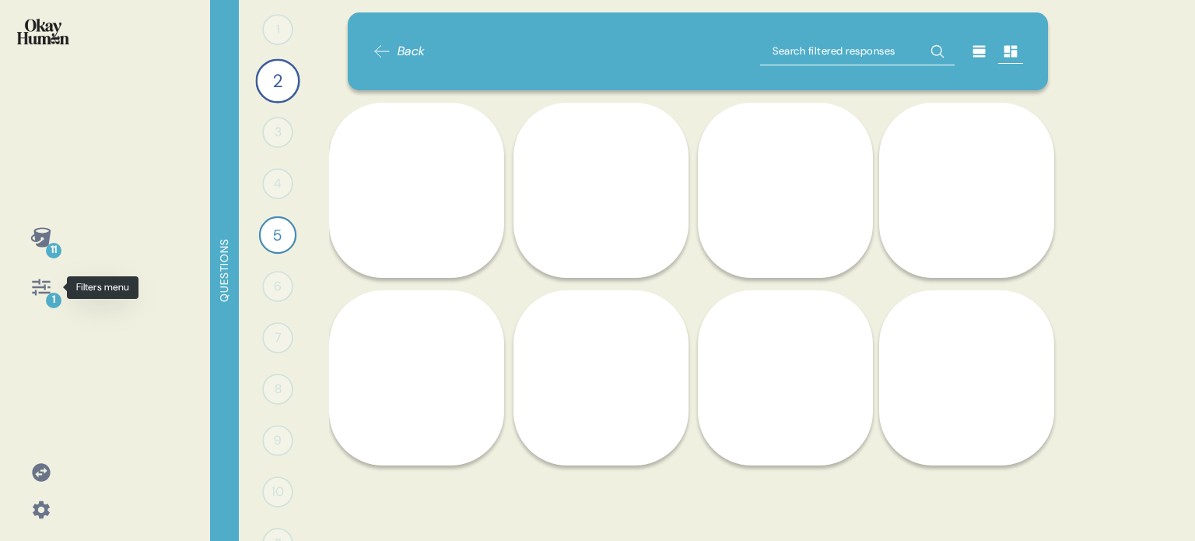
click at [44, 295] on icon at bounding box center [41, 287] width 22 height 22
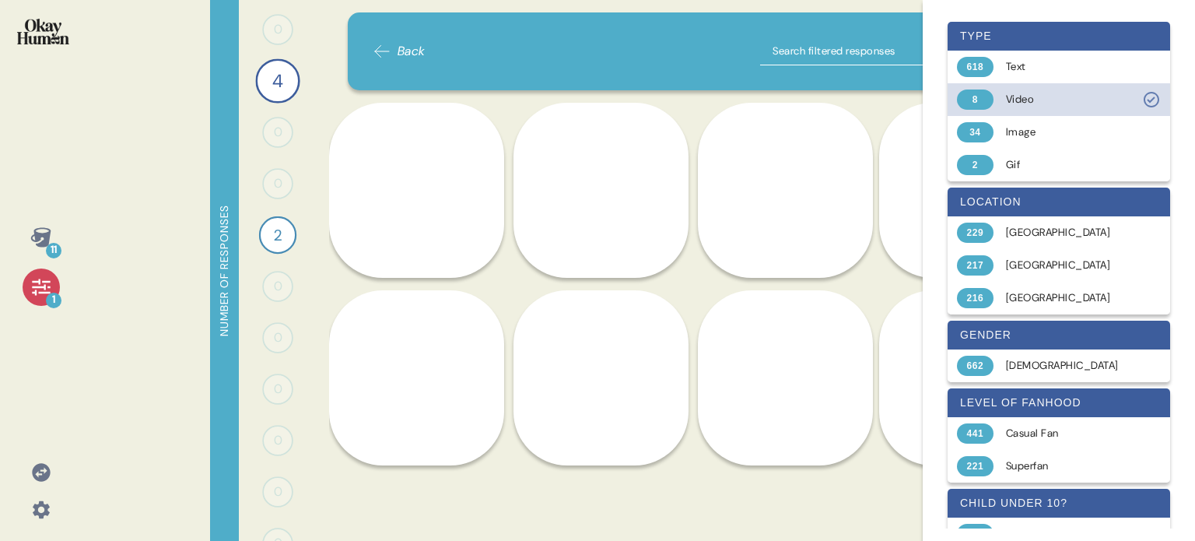
click at [1025, 92] on div "Video" at bounding box center [1068, 100] width 124 height 16
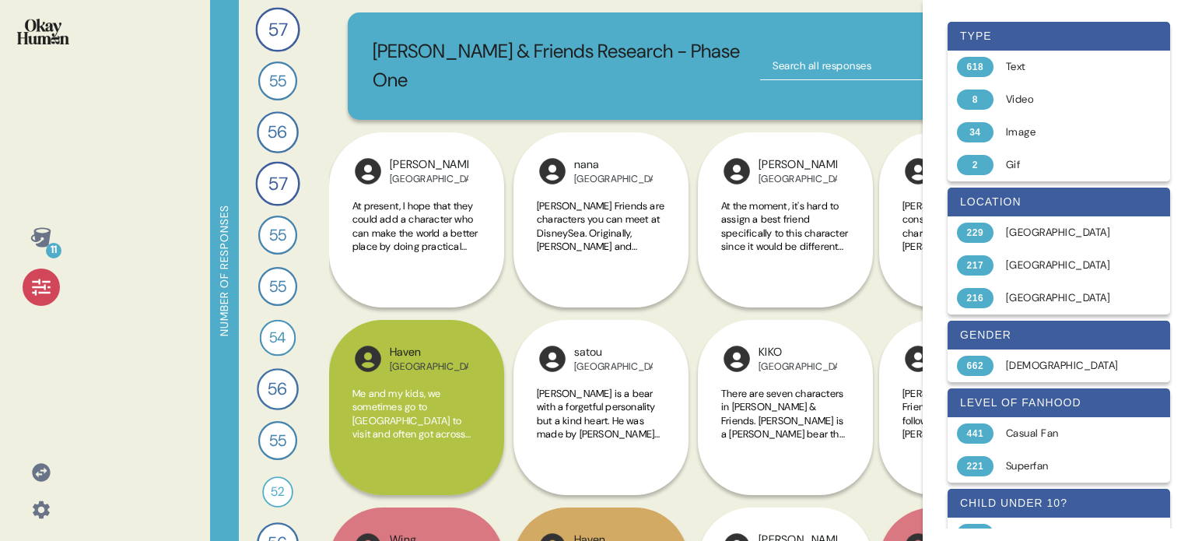
drag, startPoint x: 40, startPoint y: 289, endPoint x: 41, endPoint y: 239, distance: 49.8
click at [40, 288] on icon at bounding box center [41, 287] width 22 height 22
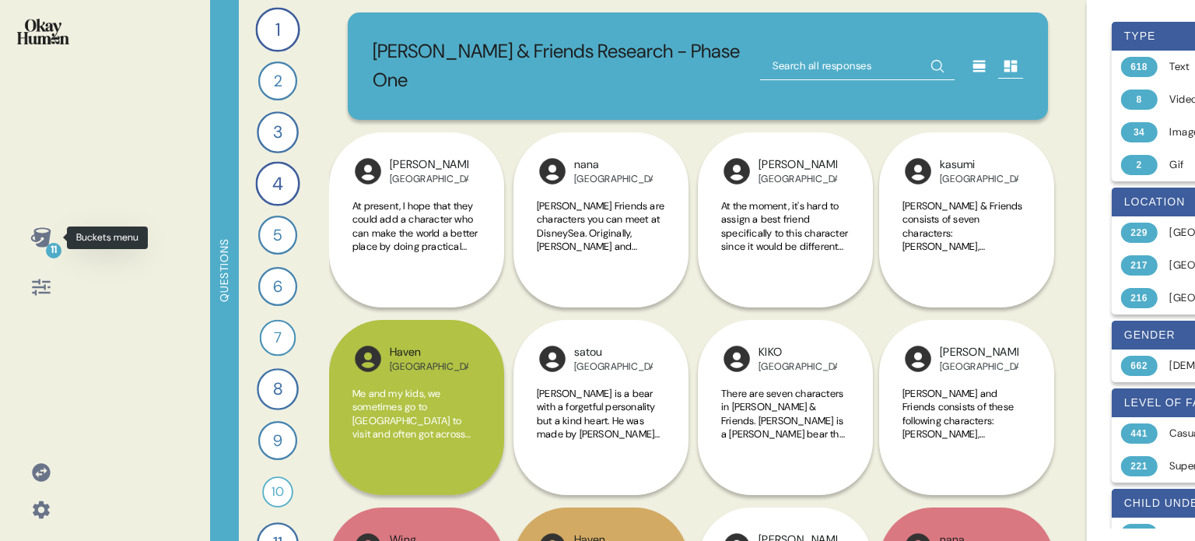
click at [40, 236] on icon at bounding box center [40, 236] width 20 height 19
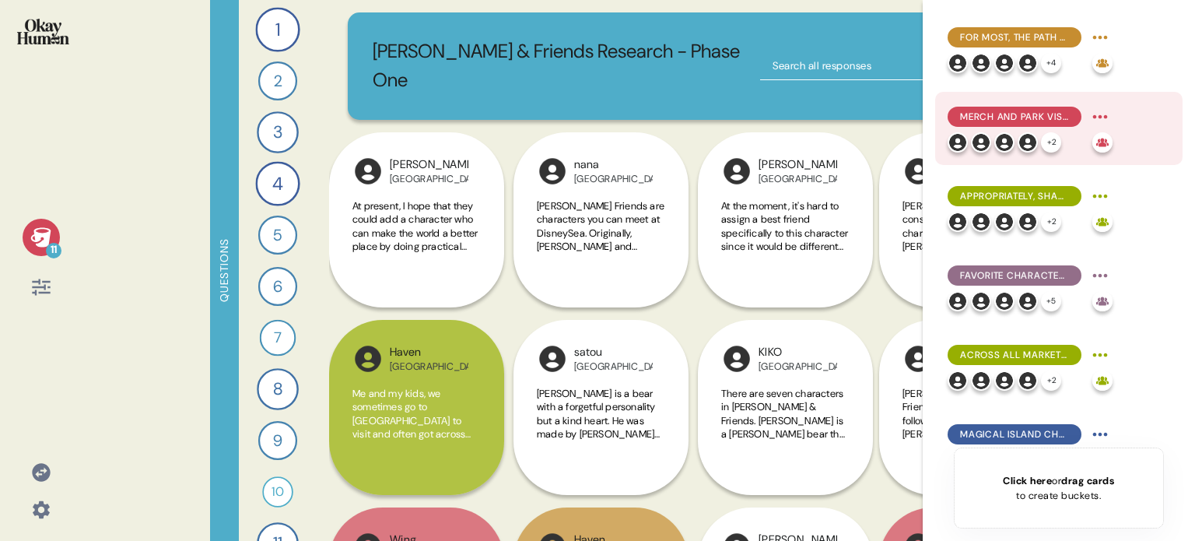
click at [1014, 110] on span "Merch and park visits are the key ways fans find both intrinsic & extrinsic val…" at bounding box center [1014, 117] width 109 height 14
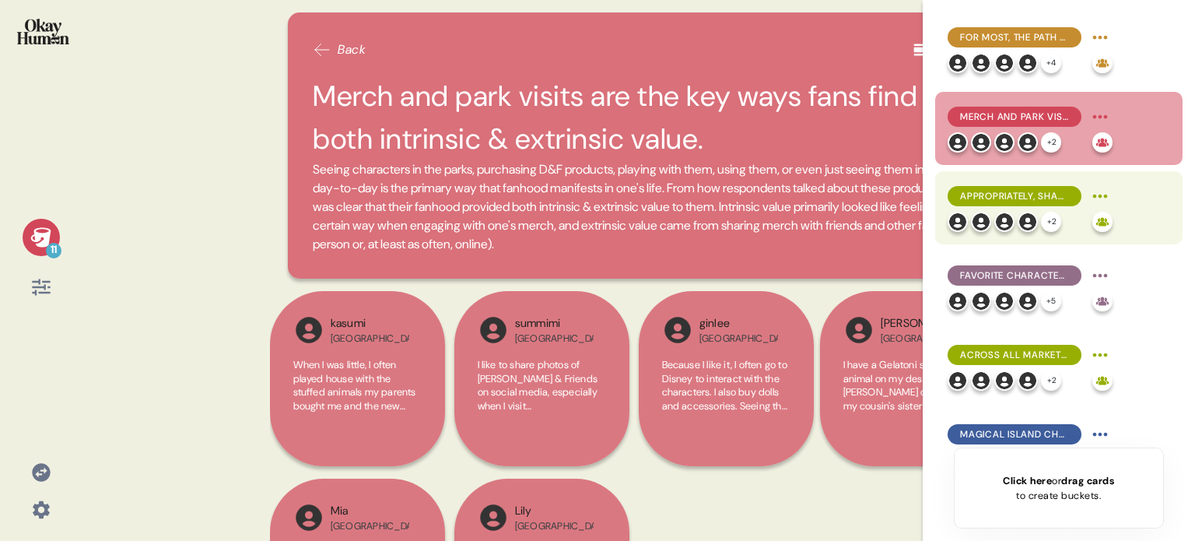
click at [1027, 191] on span "Appropriately, sharing D&F with children is a core function of the franchise fo…" at bounding box center [1014, 196] width 109 height 14
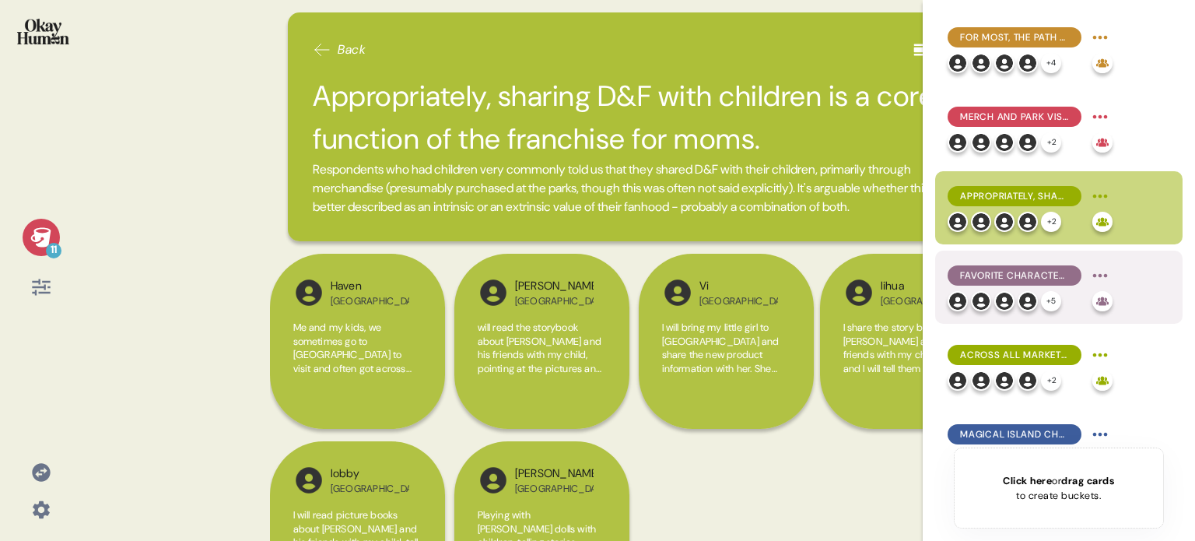
click at [1035, 271] on span "Favorite characters certainly inform [PERSON_NAME] purchases, but fans' loyalty…" at bounding box center [1014, 275] width 109 height 14
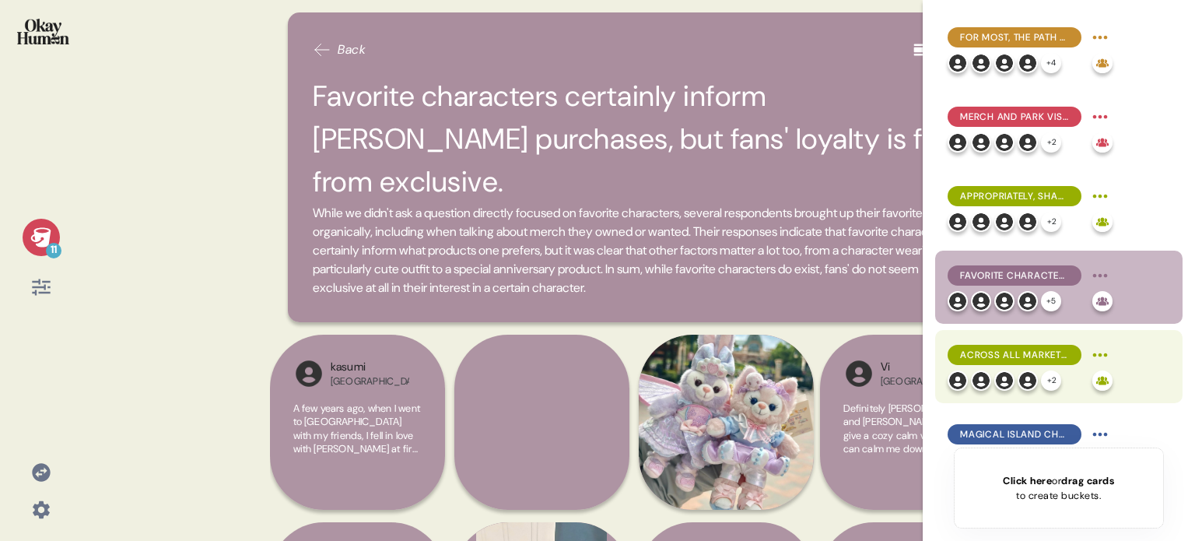
click at [1042, 347] on div "Across all markets, [PERSON_NAME] & [PERSON_NAME] were popular, comforting "Mag…" at bounding box center [1014, 355] width 134 height 20
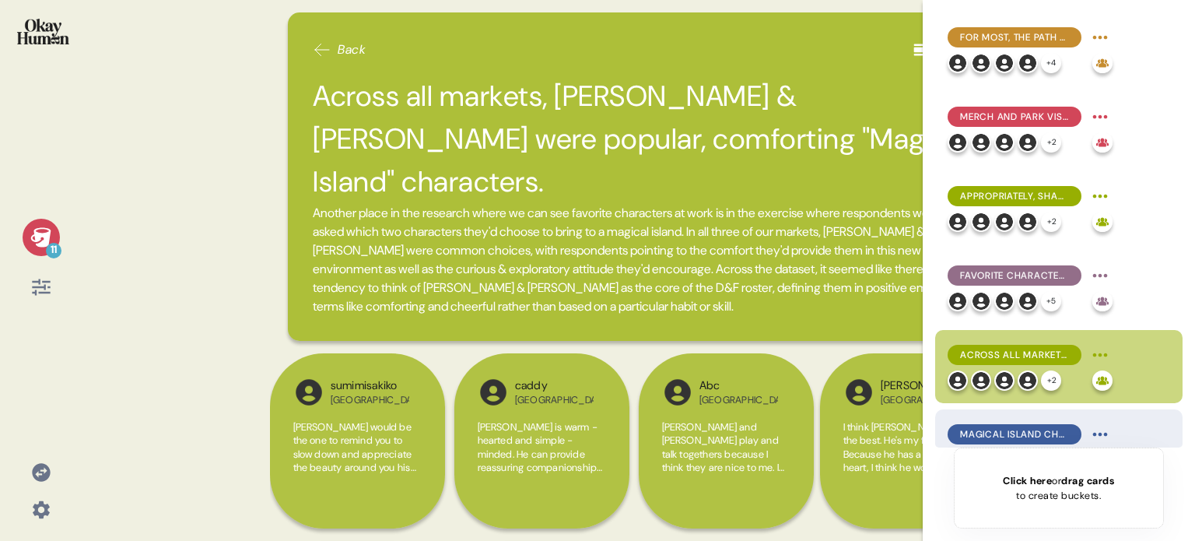
click at [1043, 440] on span "Magical Island choices showed slight differences by market for the other 5 char…" at bounding box center [1014, 434] width 109 height 14
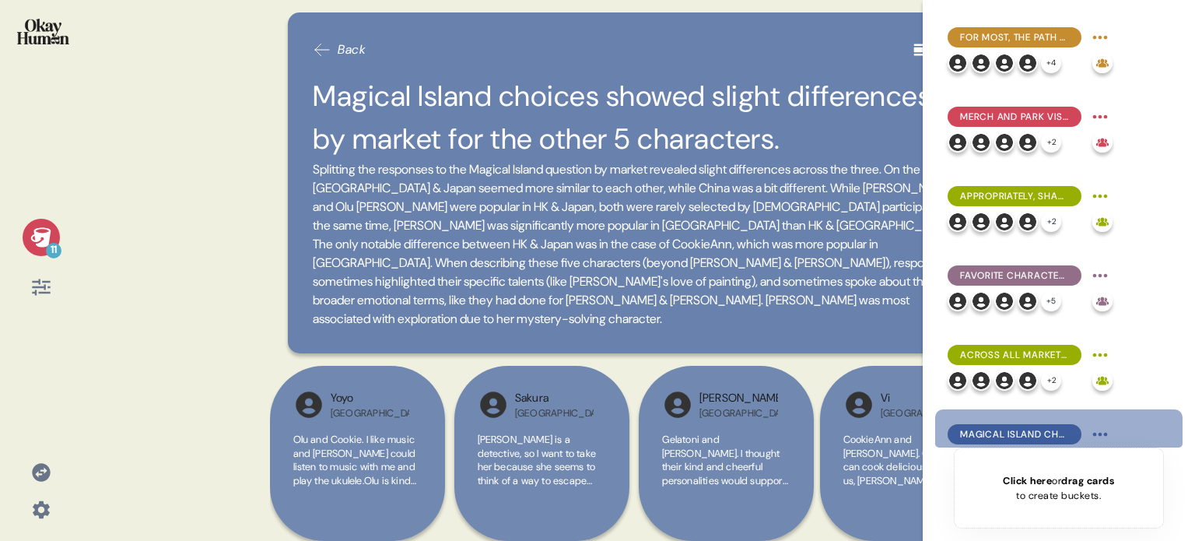
scroll to position [233, 0]
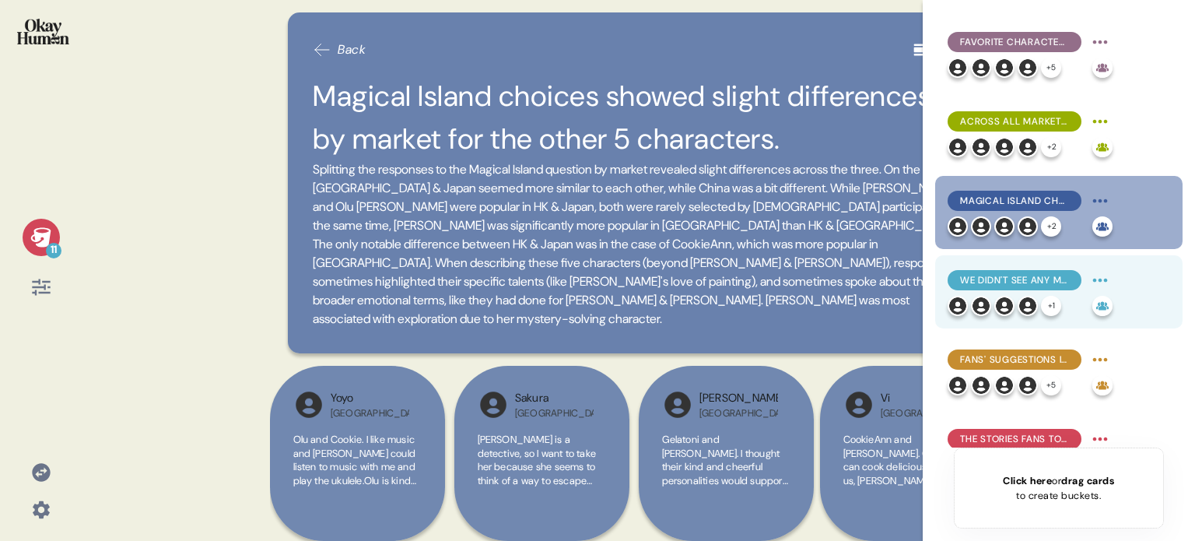
click at [1034, 270] on div "We didn't see any major dislikes in the existing cast, though respondents ident…" at bounding box center [1014, 280] width 134 height 20
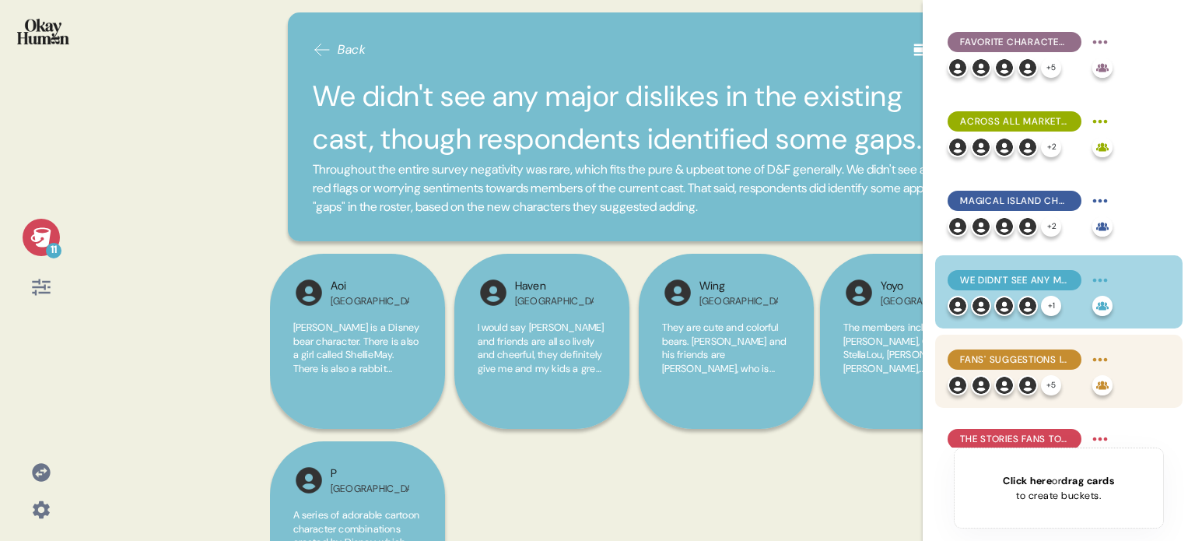
click at [1047, 350] on div "Fans' suggestions included spotlights on leadership, science/tech, bravery, mis…" at bounding box center [1014, 359] width 134 height 20
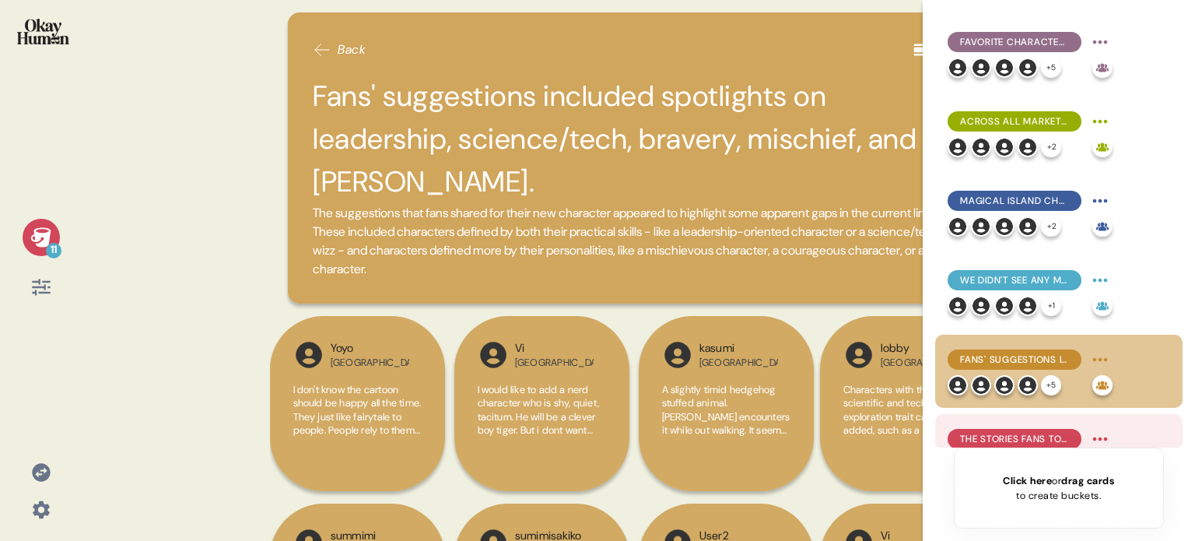
click at [1049, 434] on span "The stories fans told explore how friendships are formed, with invariably happy…" at bounding box center [1014, 439] width 109 height 14
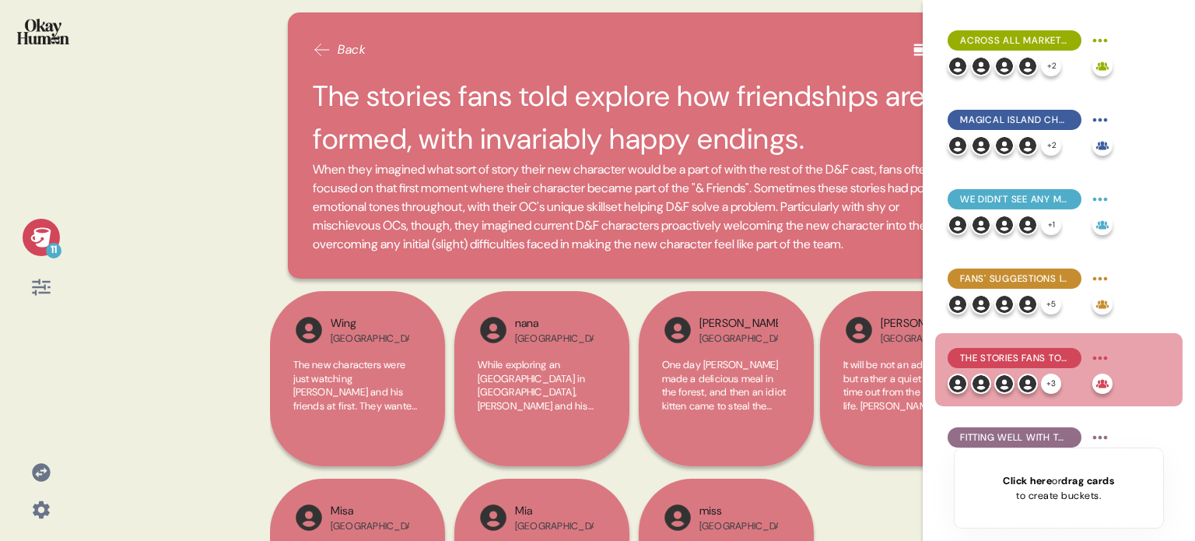
scroll to position [432, 0]
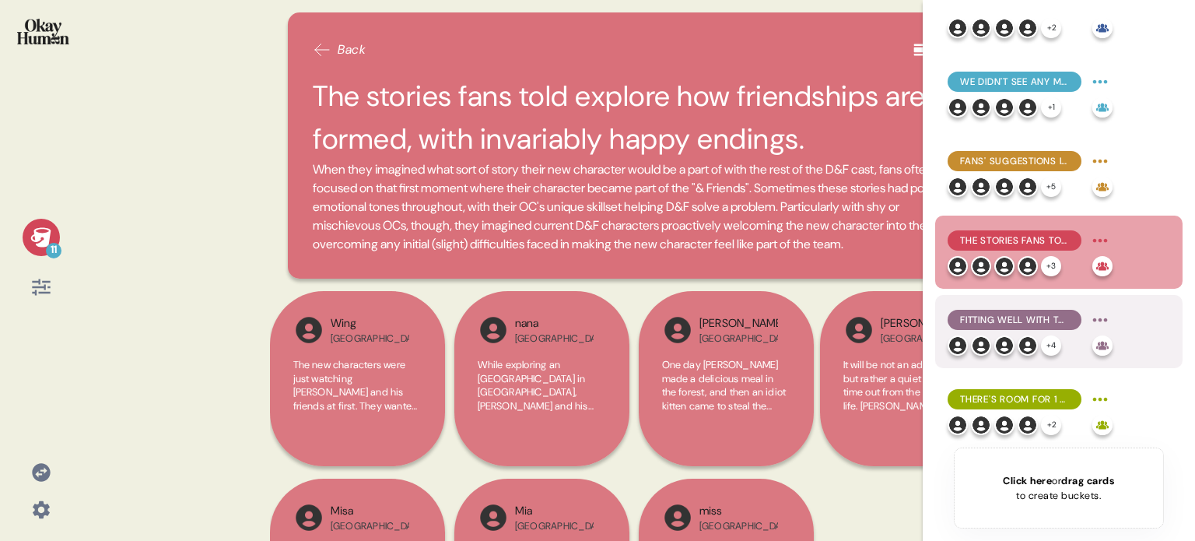
click at [1033, 319] on span "Fitting well with the rest of the cast, they define their new characters based …" at bounding box center [1014, 320] width 109 height 14
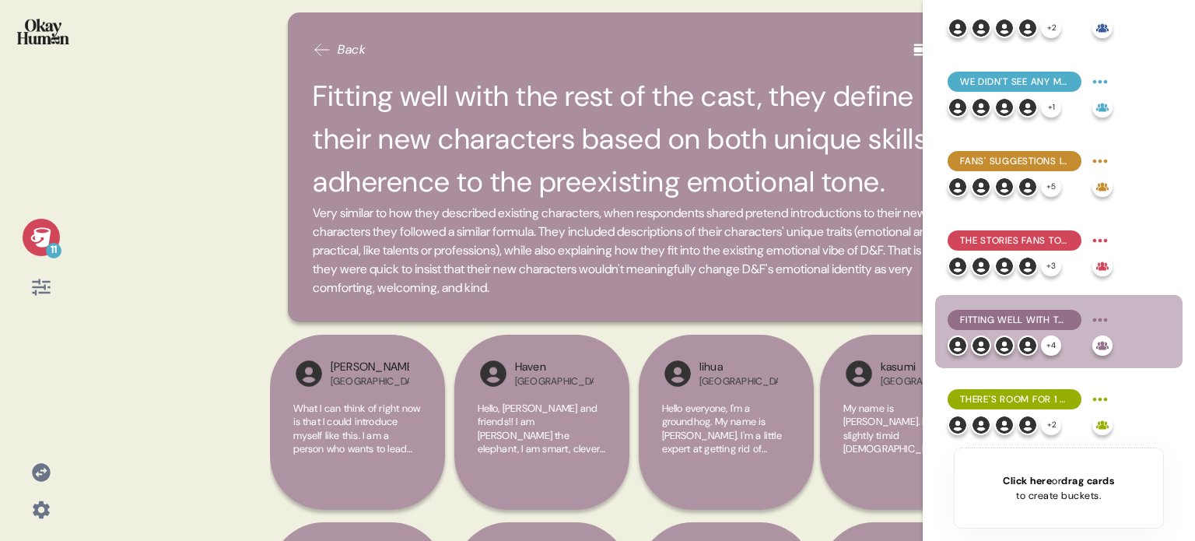
click at [36, 239] on icon at bounding box center [40, 236] width 20 height 19
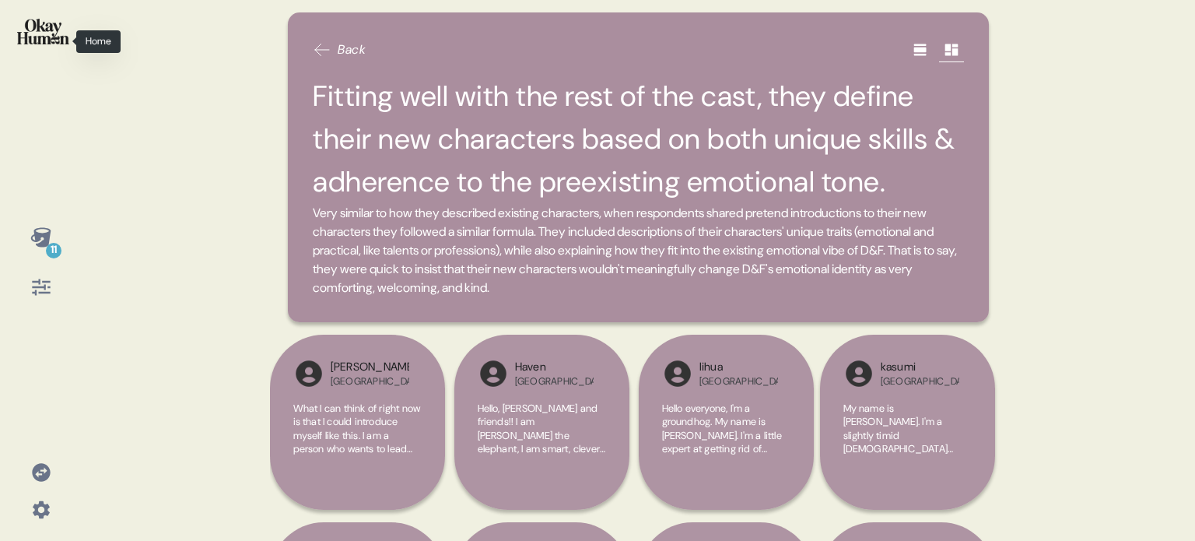
click at [40, 20] on img at bounding box center [43, 32] width 52 height 26
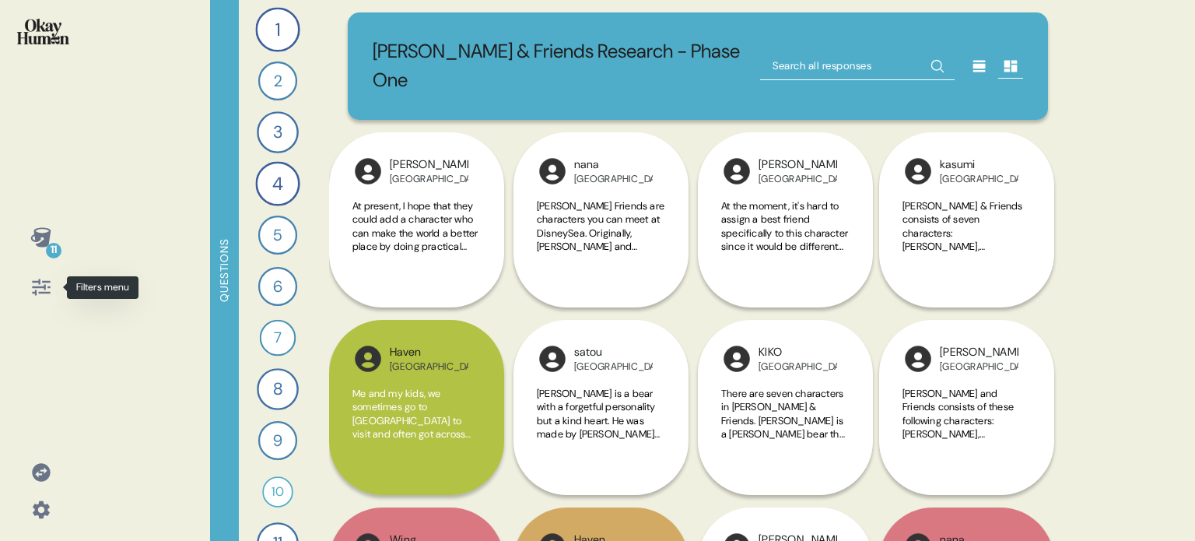
click at [41, 279] on icon at bounding box center [41, 287] width 22 height 22
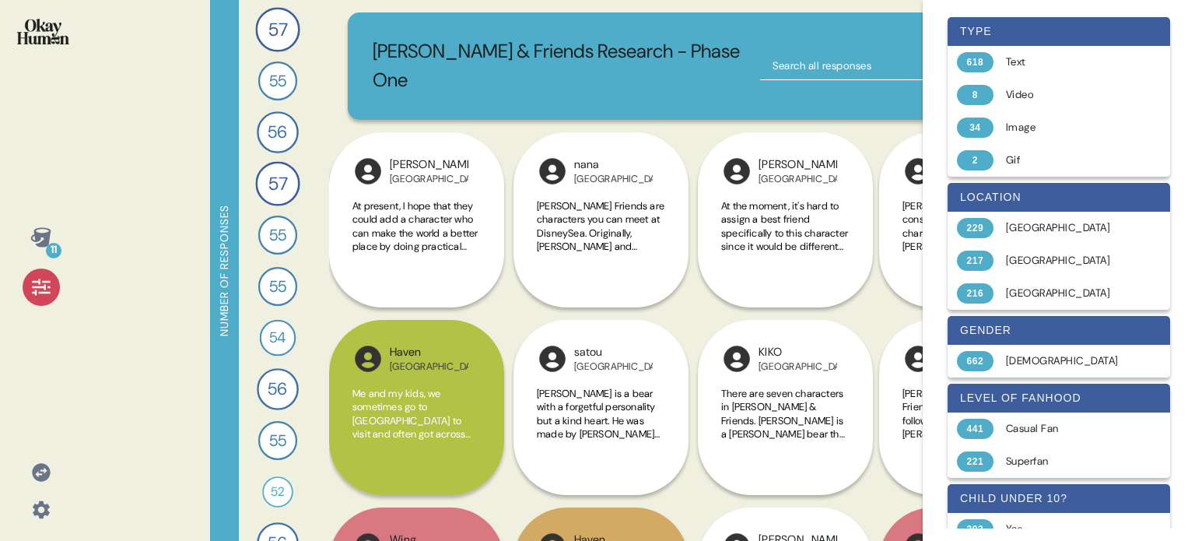
scroll to position [0, 0]
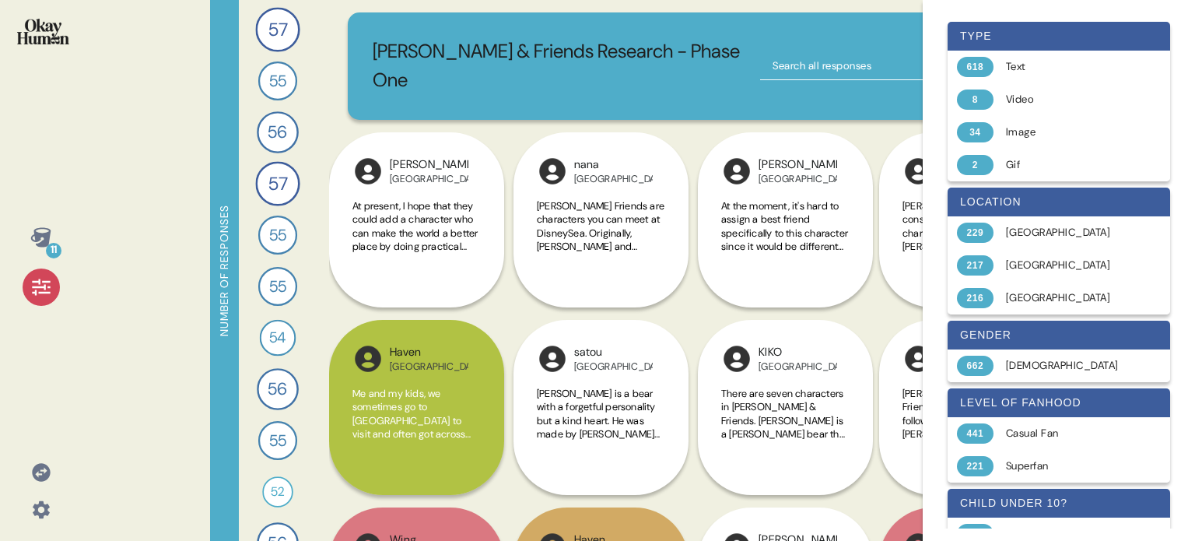
click at [40, 286] on icon at bounding box center [41, 287] width 18 height 16
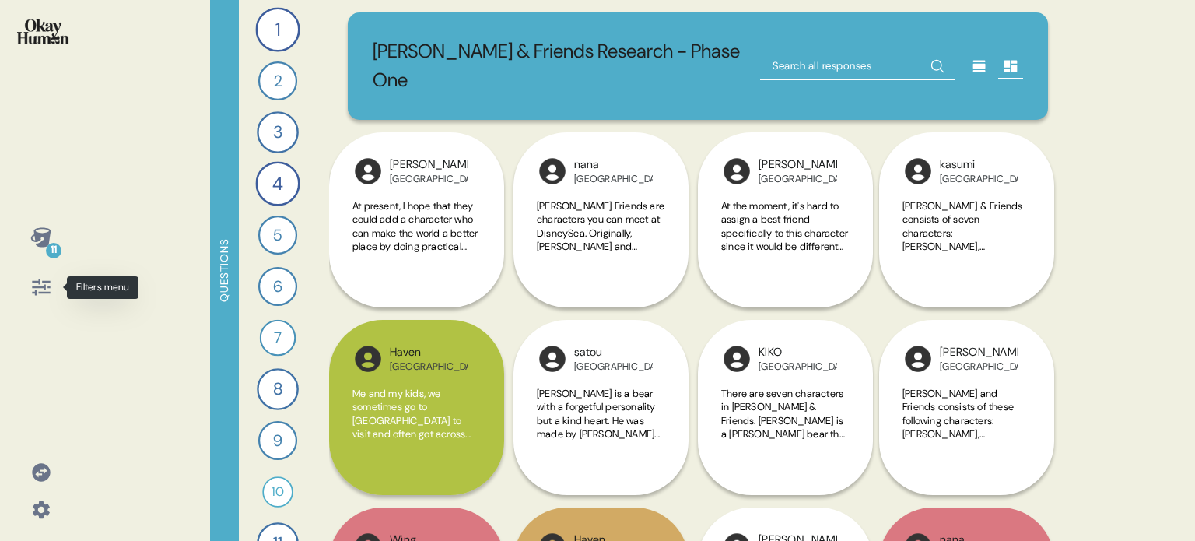
click at [41, 290] on icon at bounding box center [41, 287] width 22 height 22
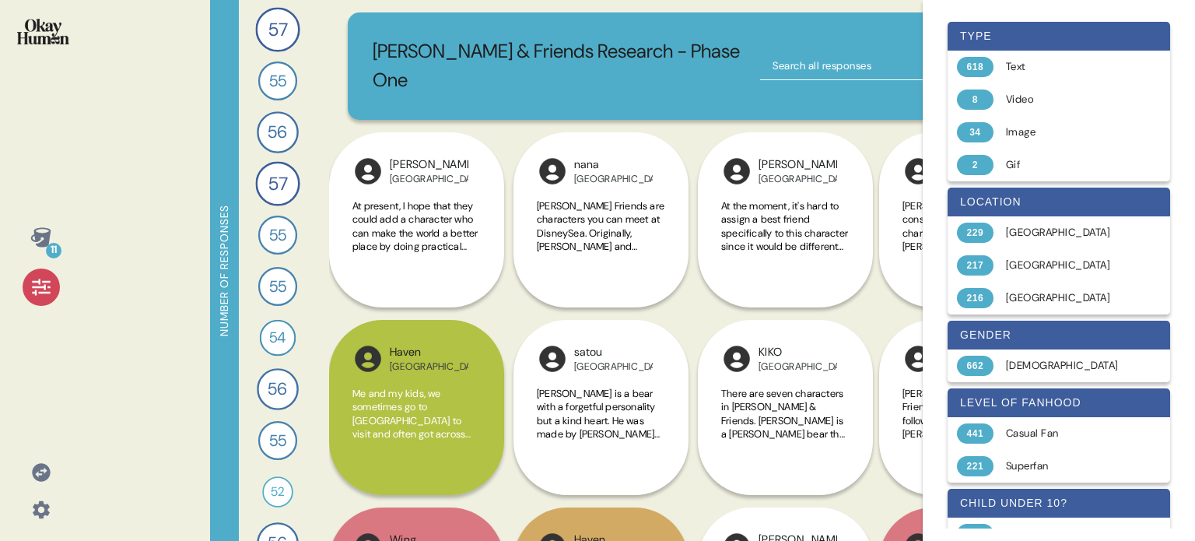
click at [41, 290] on icon at bounding box center [41, 287] width 22 height 22
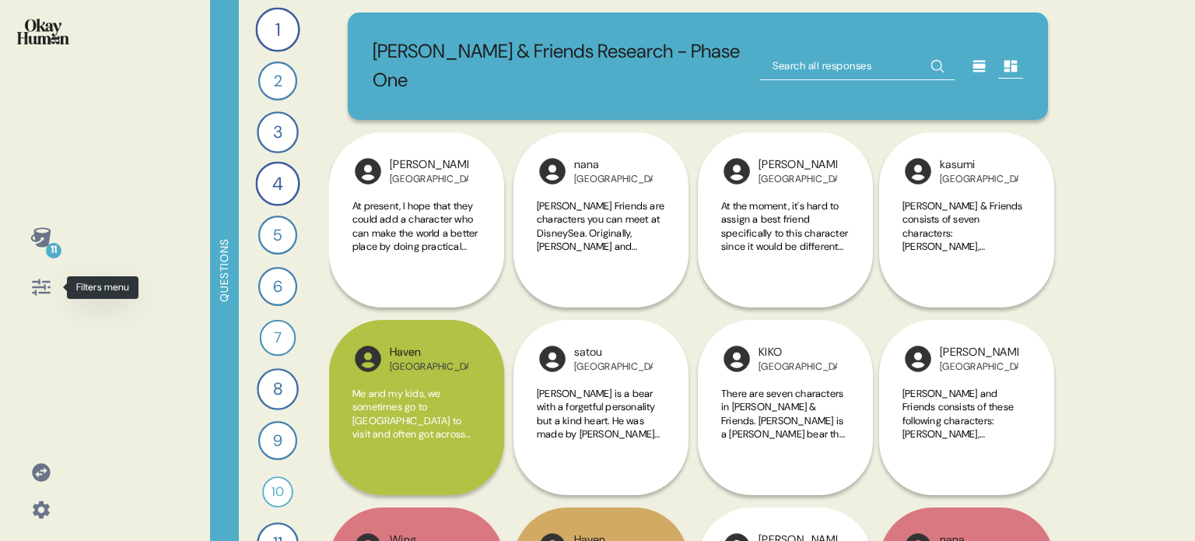
click at [37, 279] on icon at bounding box center [41, 287] width 22 height 22
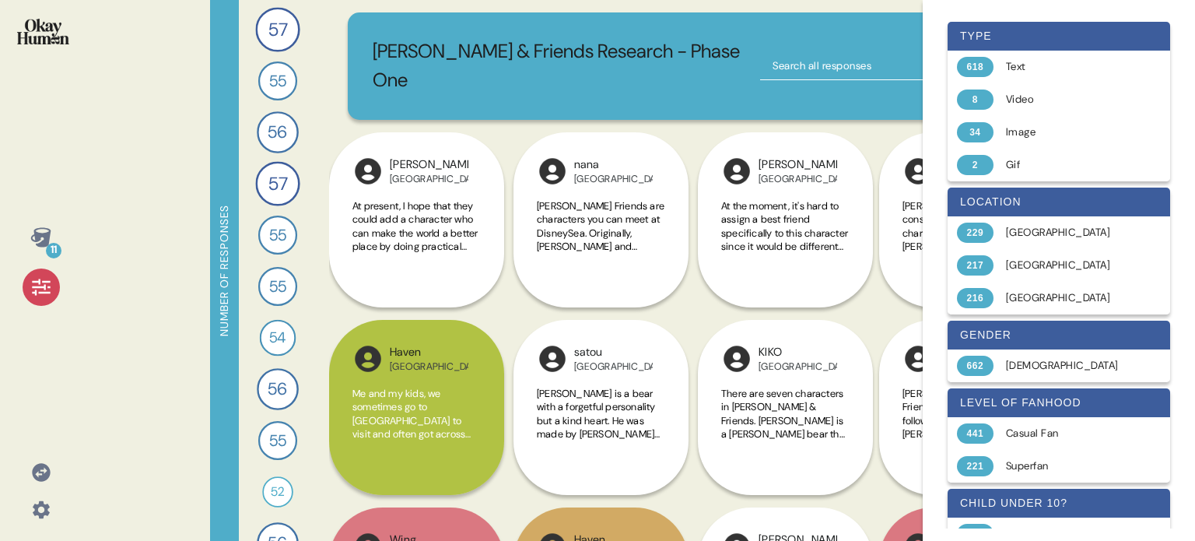
click at [39, 285] on icon at bounding box center [41, 287] width 22 height 22
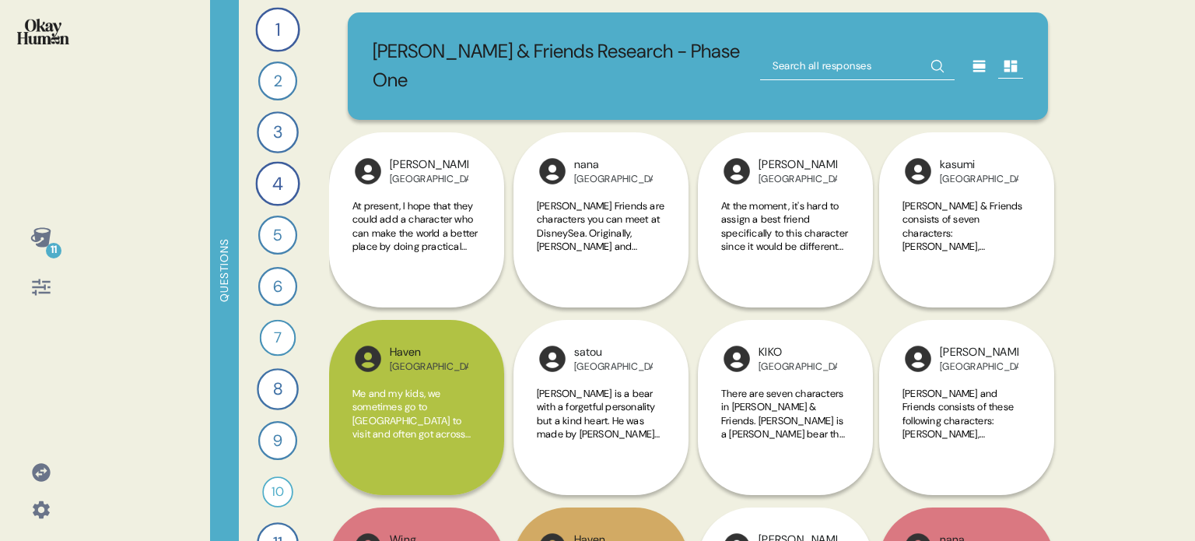
click at [29, 33] on img at bounding box center [43, 32] width 52 height 26
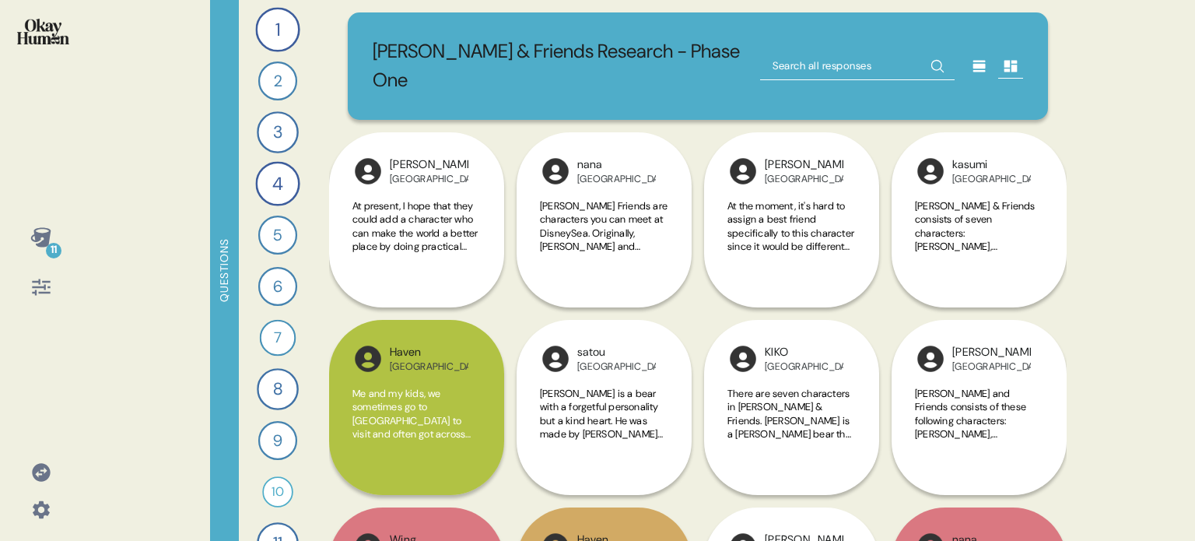
click at [27, 285] on div at bounding box center [41, 286] width 37 height 37
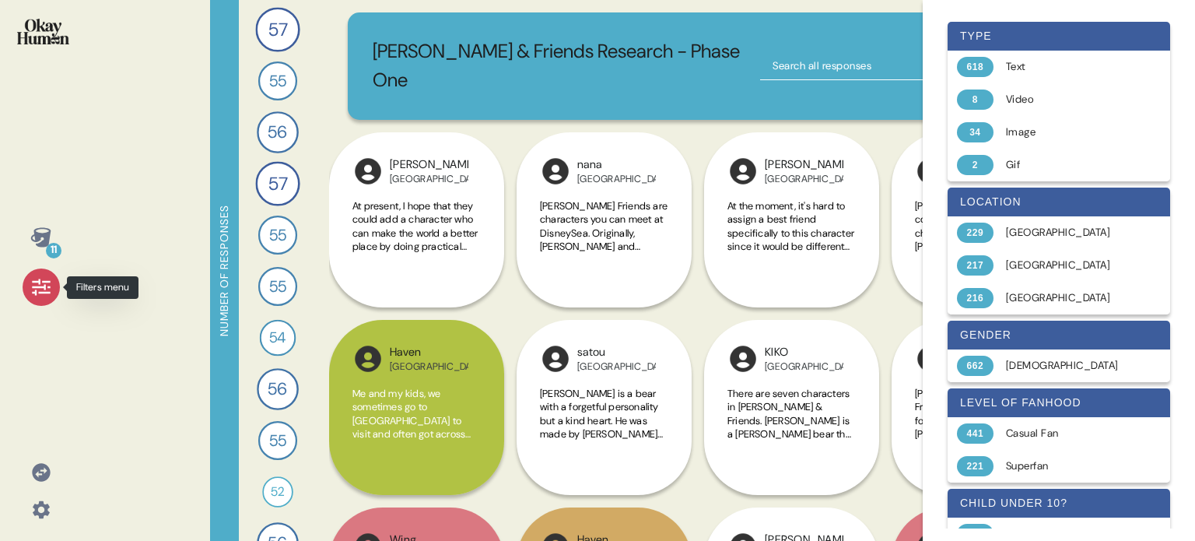
click at [44, 282] on icon at bounding box center [41, 287] width 22 height 22
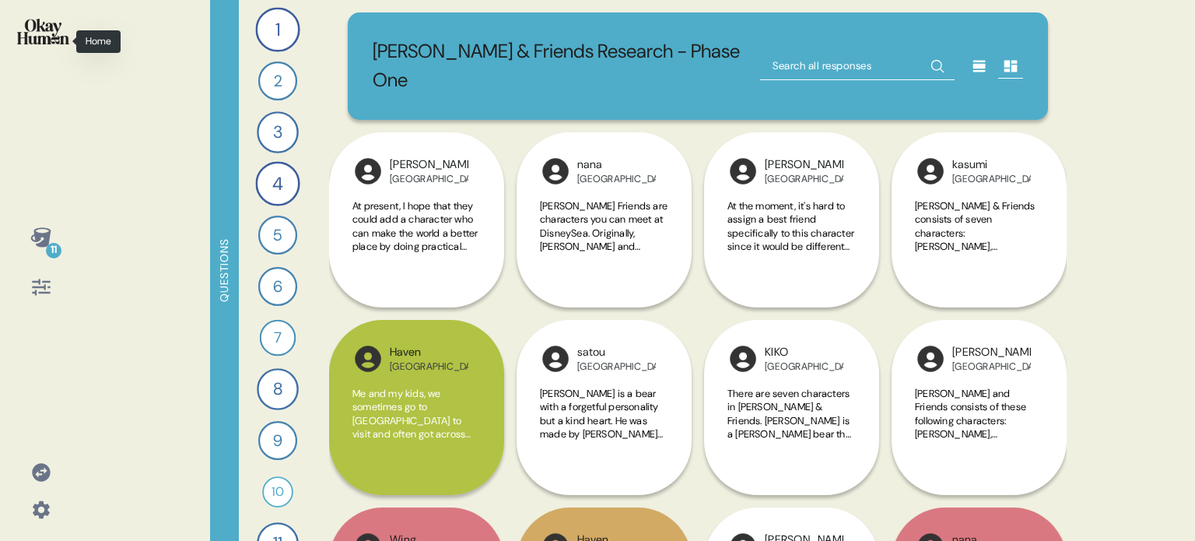
click at [28, 33] on img at bounding box center [43, 32] width 52 height 26
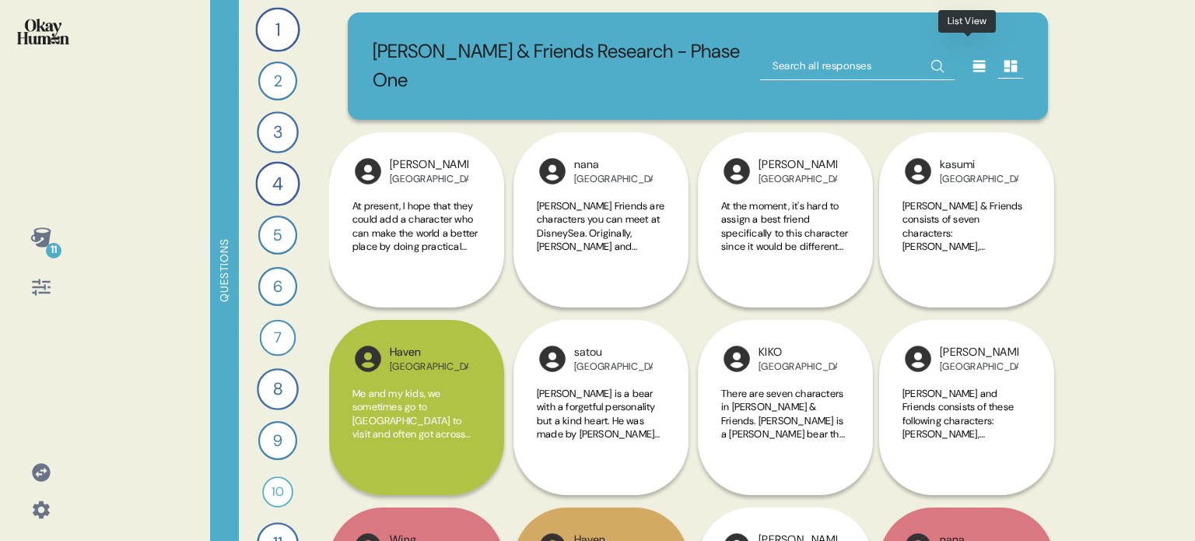
click at [973, 60] on icon at bounding box center [979, 66] width 12 height 12
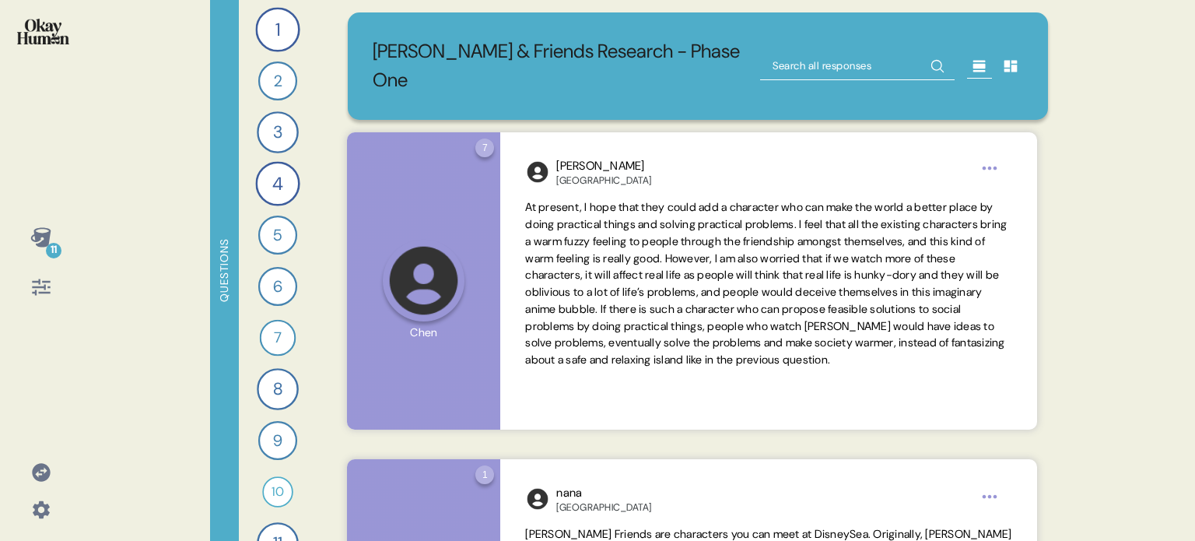
click at [1004, 60] on icon at bounding box center [1010, 66] width 13 height 12
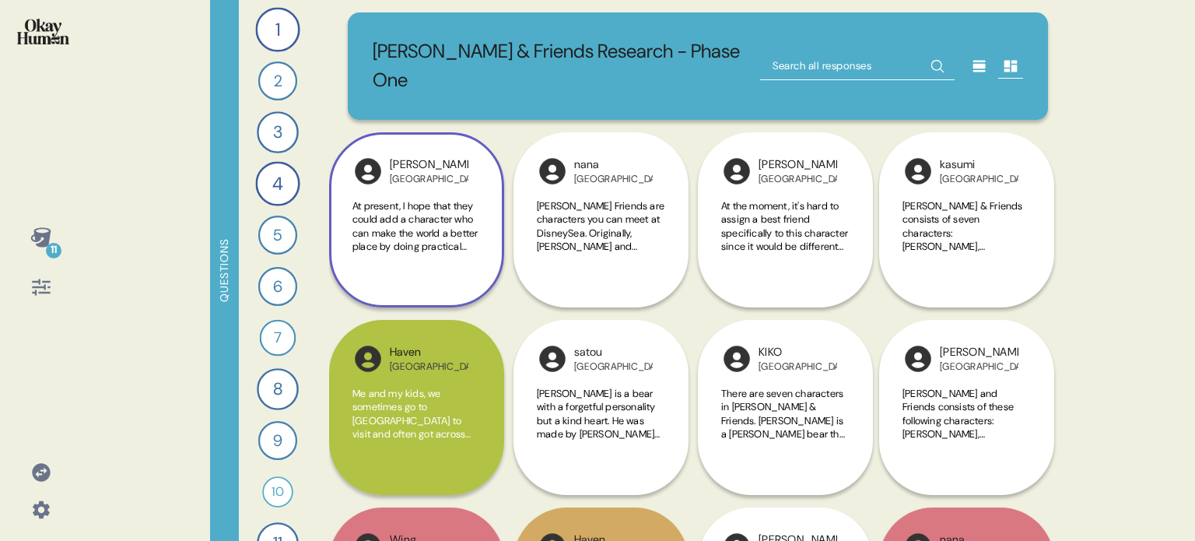
click at [446, 248] on div "[PERSON_NAME] China At present, I hope that they could add a character who can …" at bounding box center [416, 219] width 175 height 175
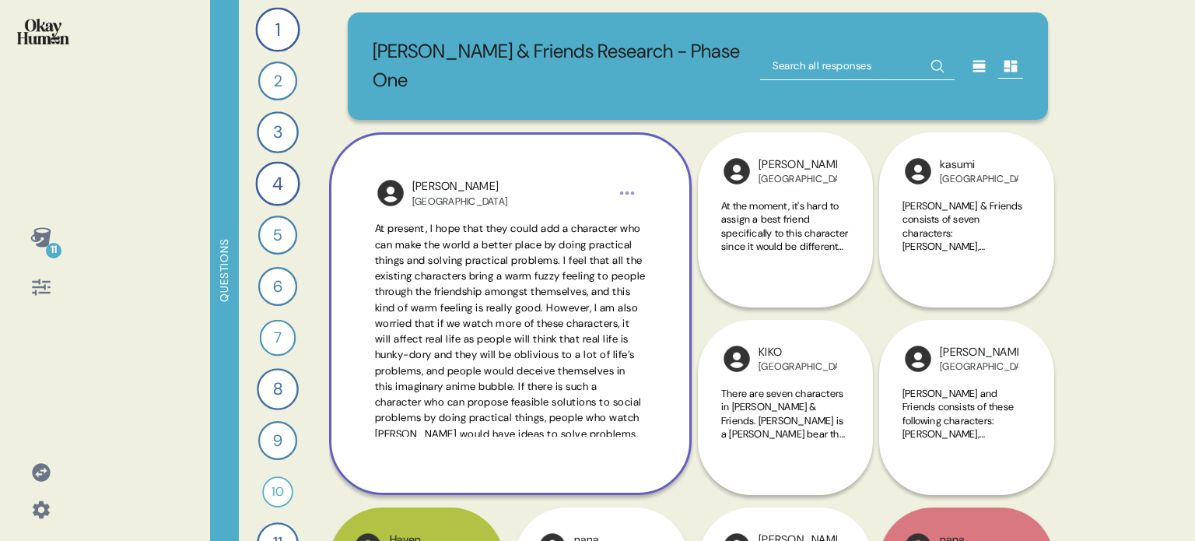
click at [547, 271] on span "At present, I hope that they could add a character who can make the world a bet…" at bounding box center [510, 354] width 271 height 265
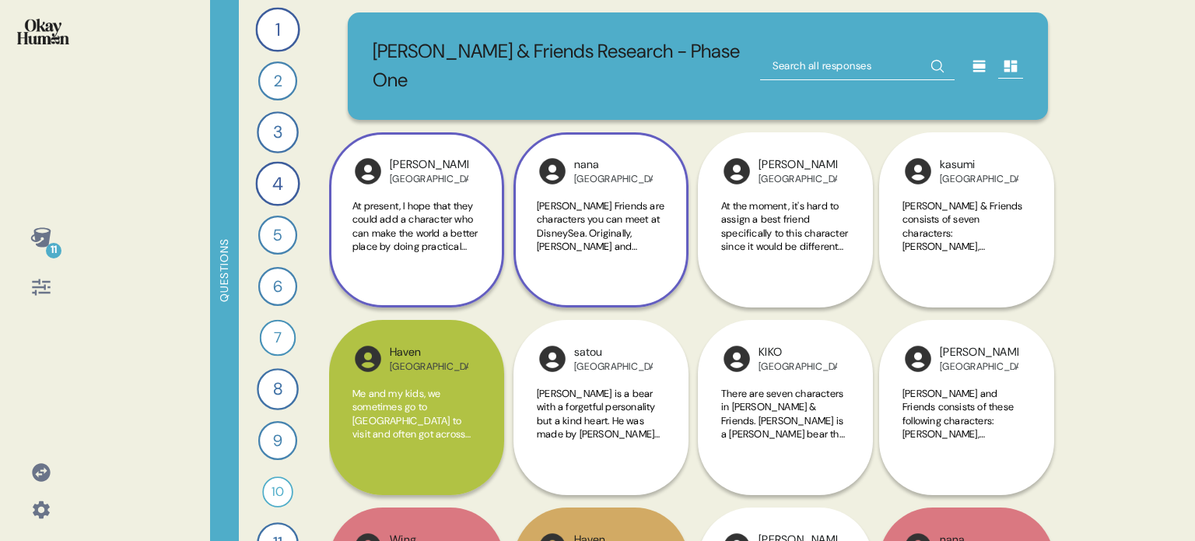
click at [619, 248] on div "nana Japan [PERSON_NAME] Friends are characters you can meet at [GEOGRAPHIC_DAT…" at bounding box center [600, 219] width 175 height 175
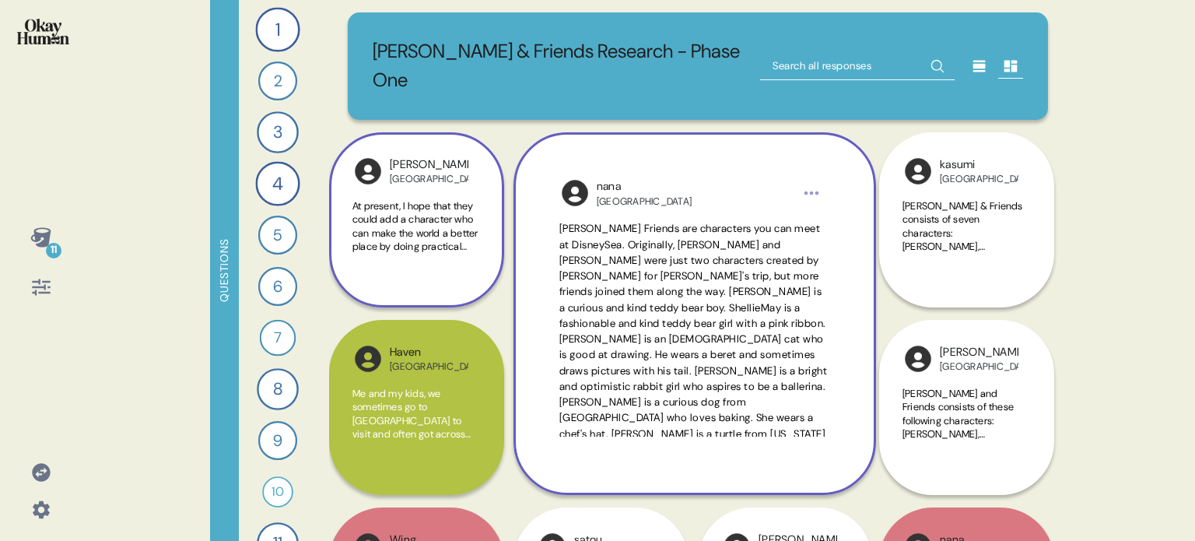
click at [619, 248] on span "[PERSON_NAME] Friends are characters you can meet at DisneySea. Originally, [PE…" at bounding box center [693, 362] width 268 height 281
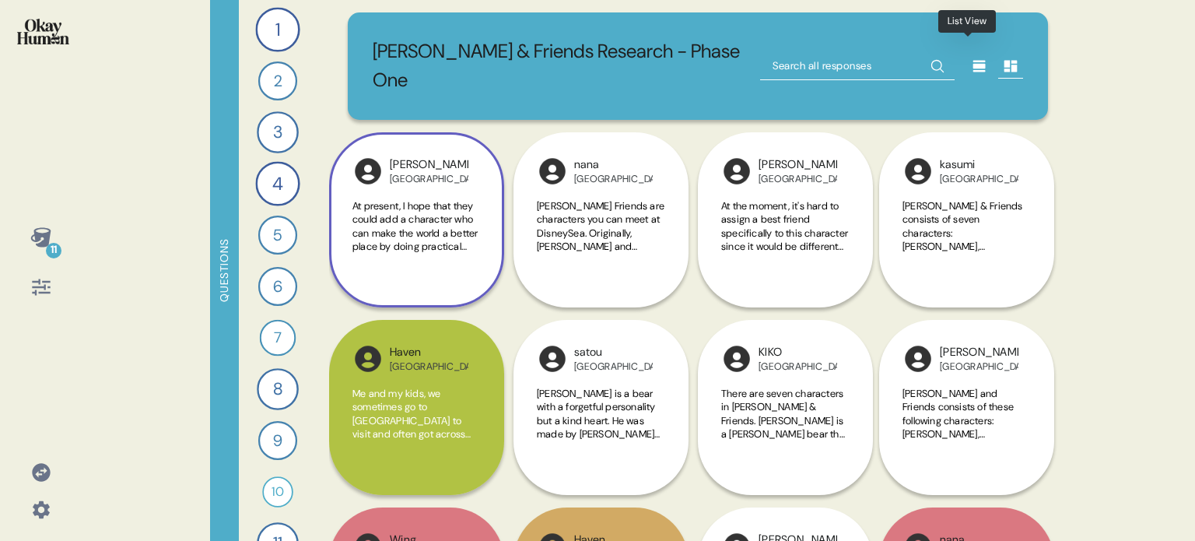
click at [972, 58] on icon at bounding box center [980, 66] width 16 height 16
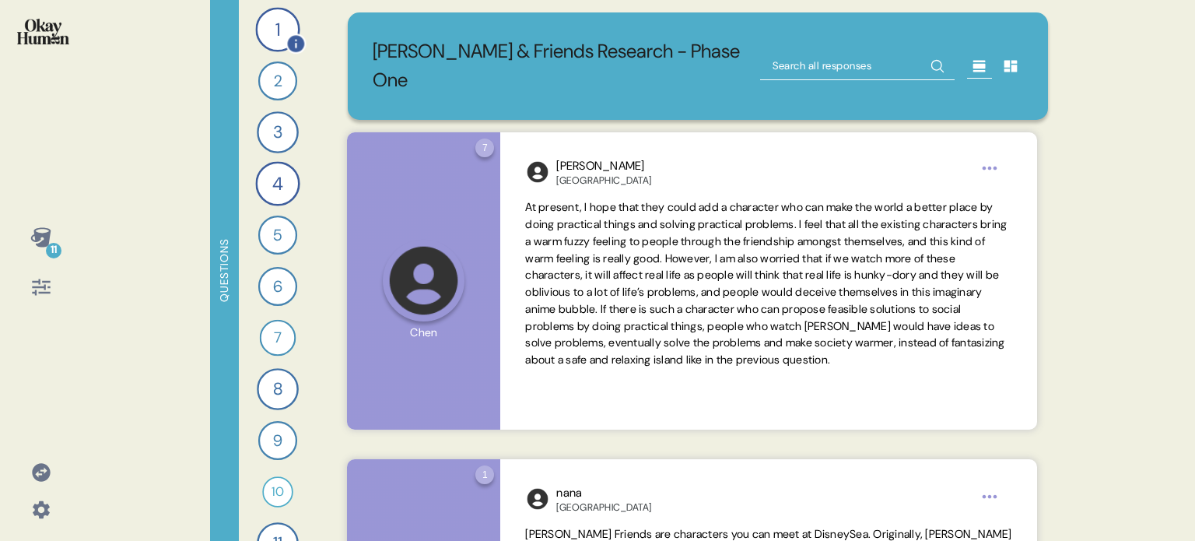
click at [280, 25] on div "1" at bounding box center [277, 29] width 44 height 44
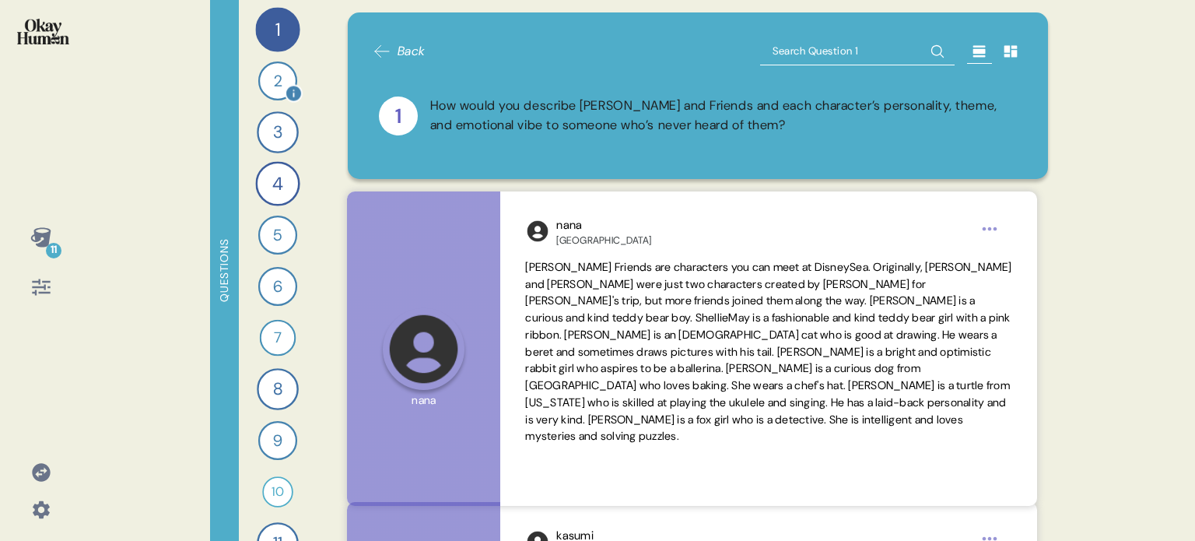
click at [270, 84] on div "2" at bounding box center [277, 80] width 39 height 39
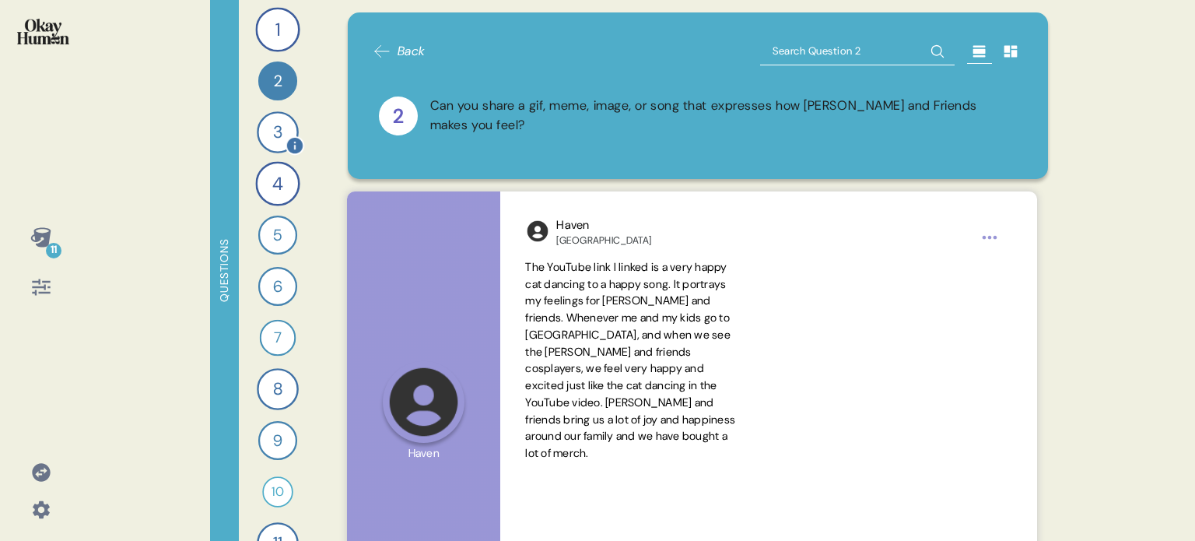
click at [270, 124] on div "3" at bounding box center [278, 132] width 42 height 42
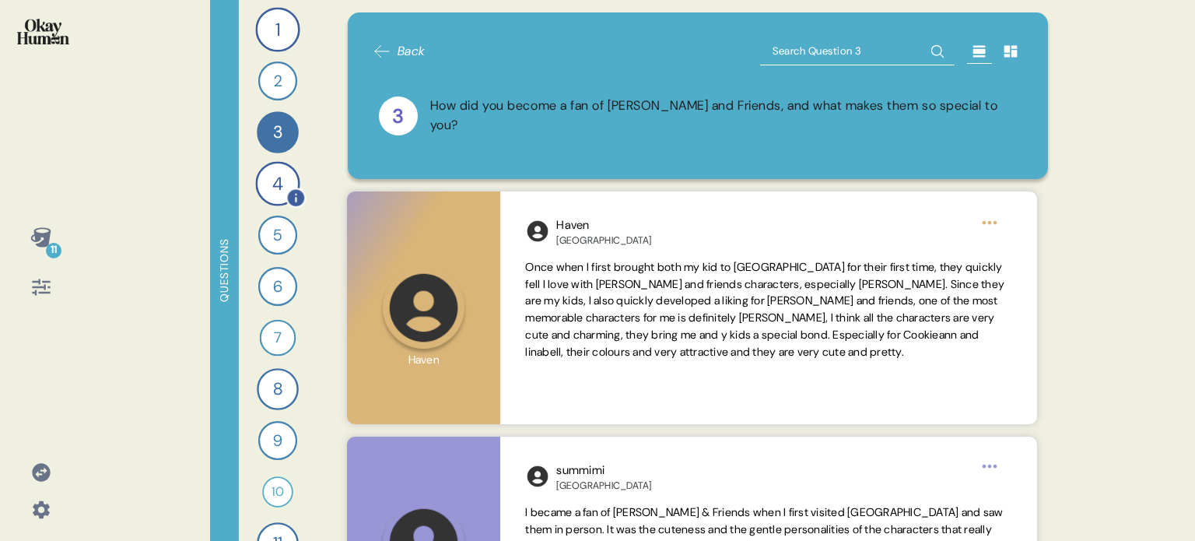
click at [268, 179] on div "4" at bounding box center [277, 183] width 44 height 44
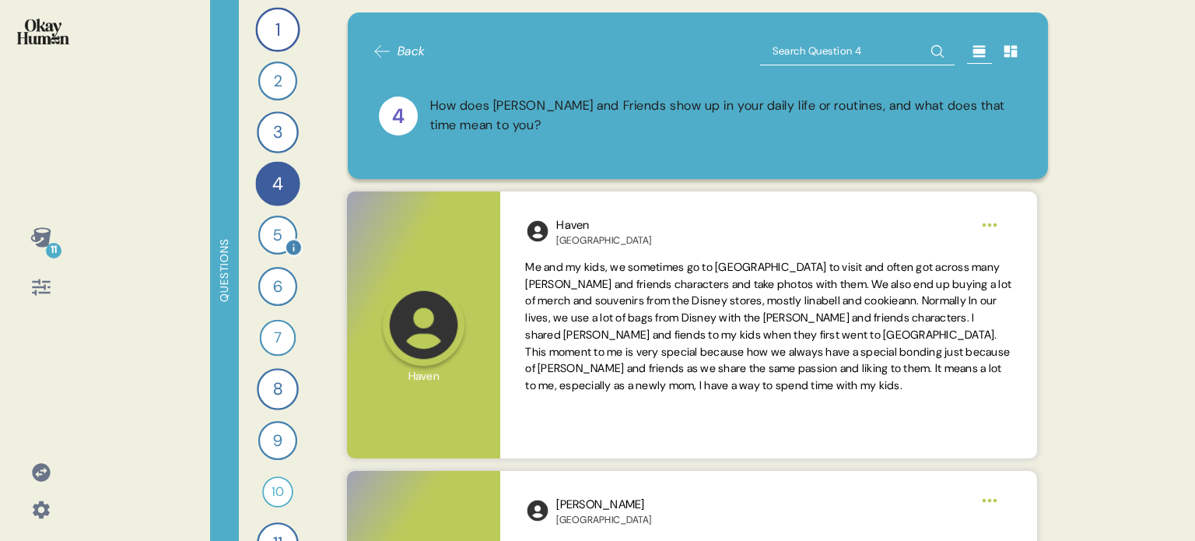
click at [267, 239] on div "5" at bounding box center [277, 234] width 39 height 39
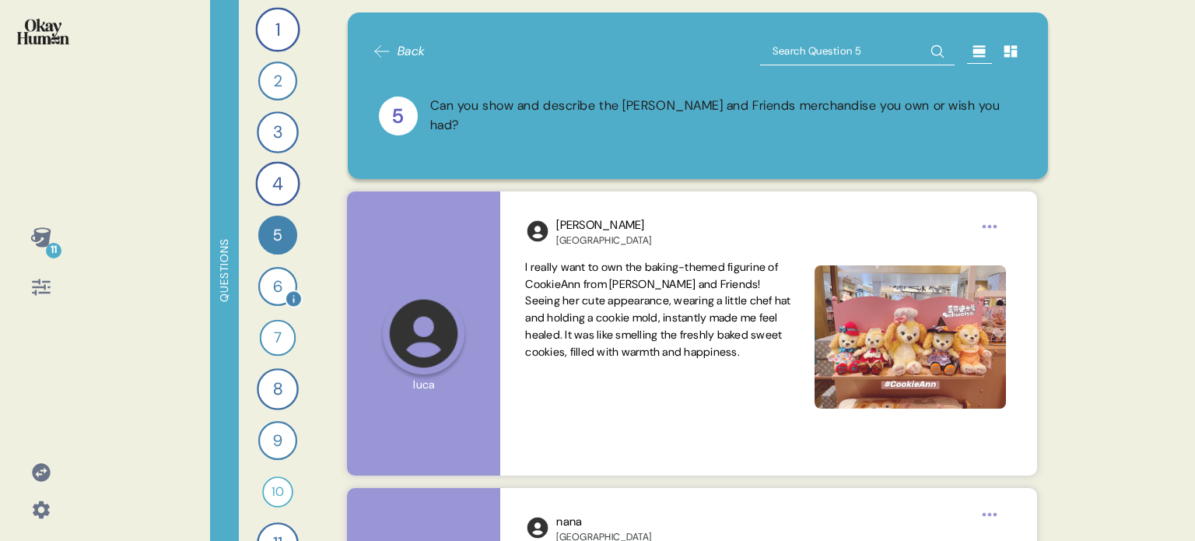
click at [266, 285] on div "6" at bounding box center [277, 286] width 39 height 39
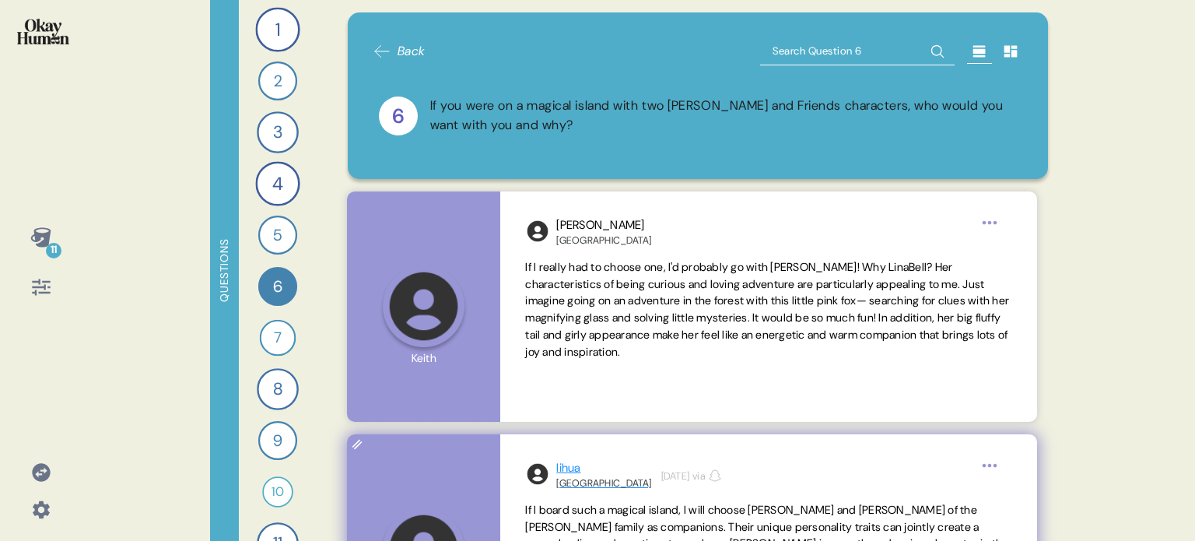
click at [569, 469] on div "lihua" at bounding box center [603, 468] width 95 height 18
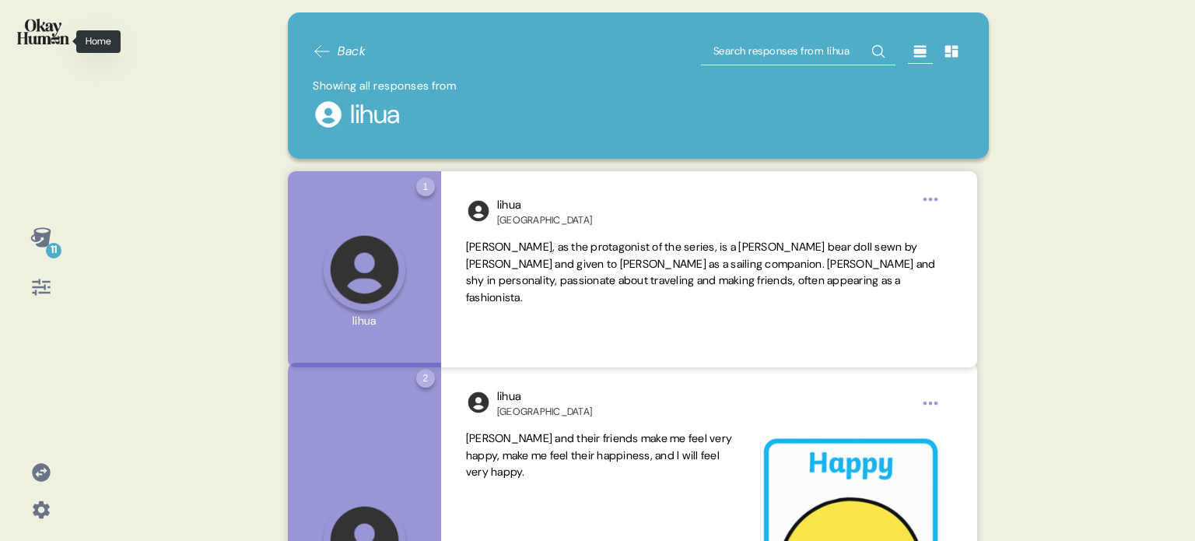
click at [34, 37] on img at bounding box center [43, 32] width 52 height 26
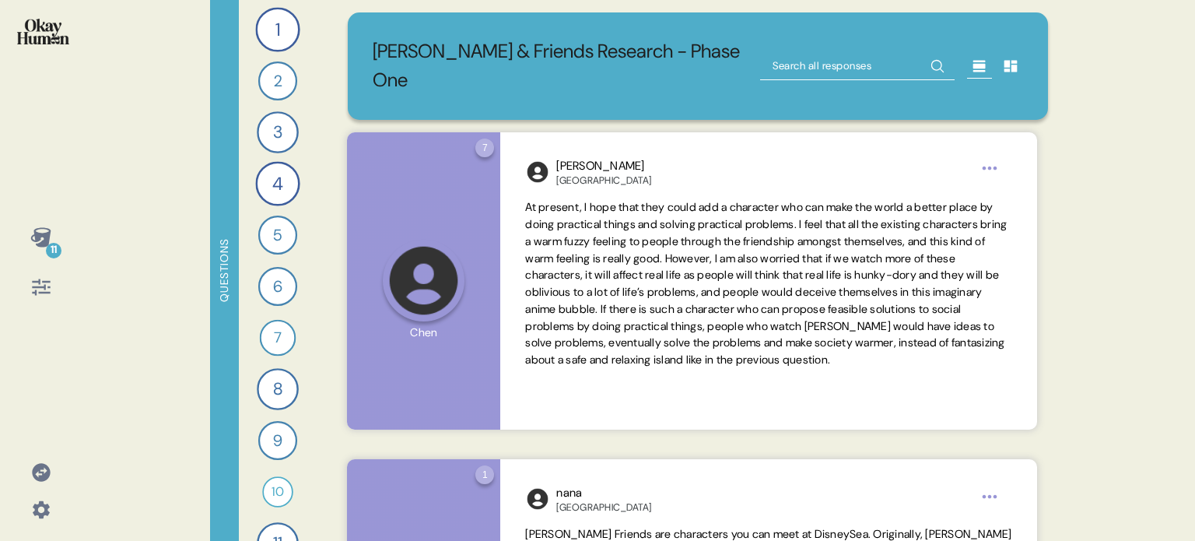
click at [40, 288] on icon at bounding box center [41, 287] width 18 height 16
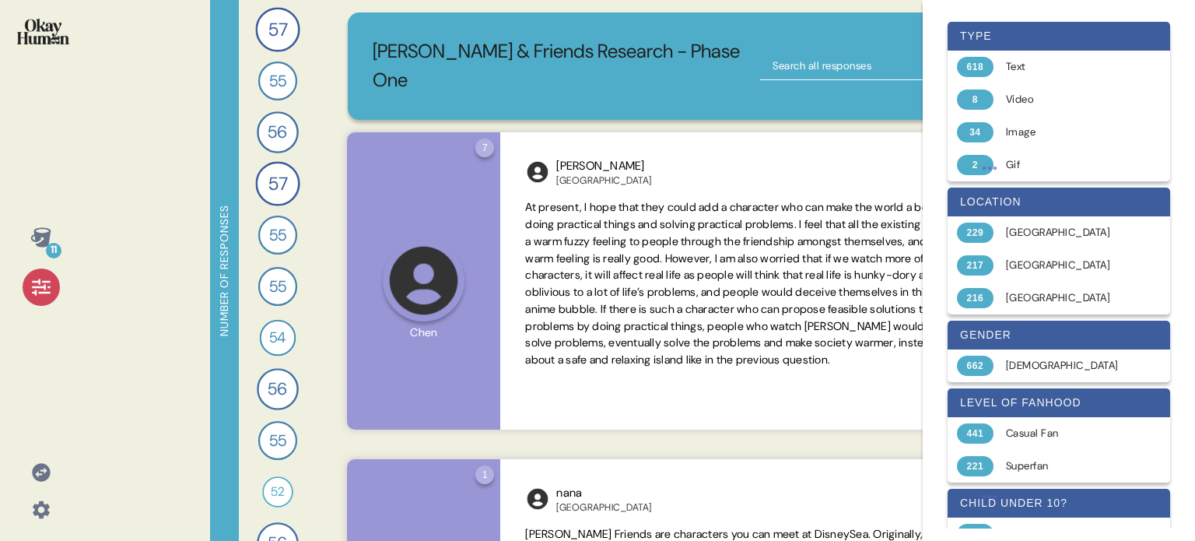
scroll to position [264, 0]
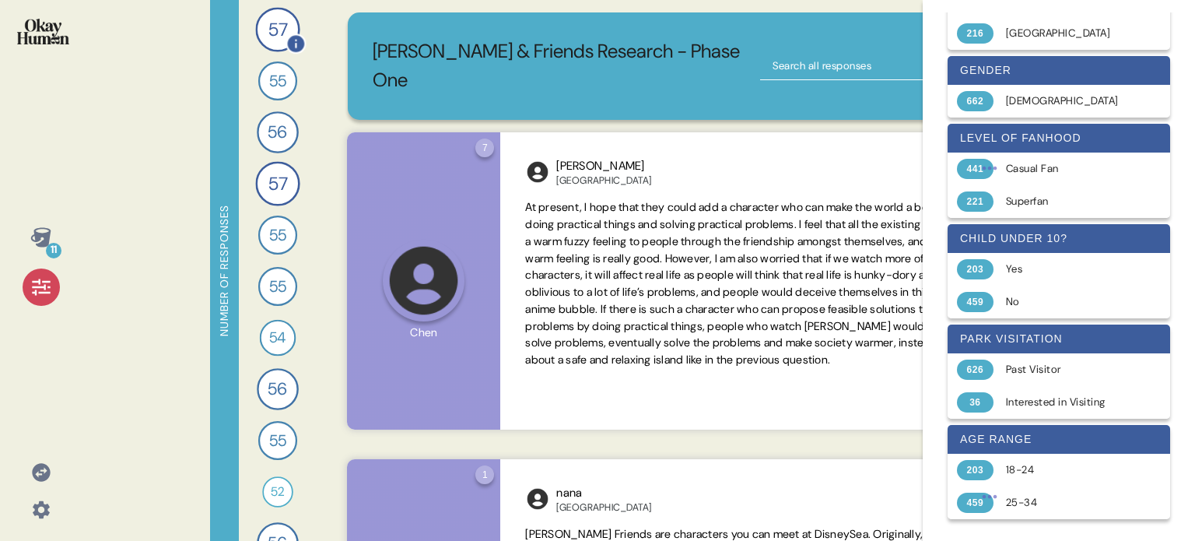
click at [273, 29] on span "57" at bounding box center [277, 29] width 19 height 27
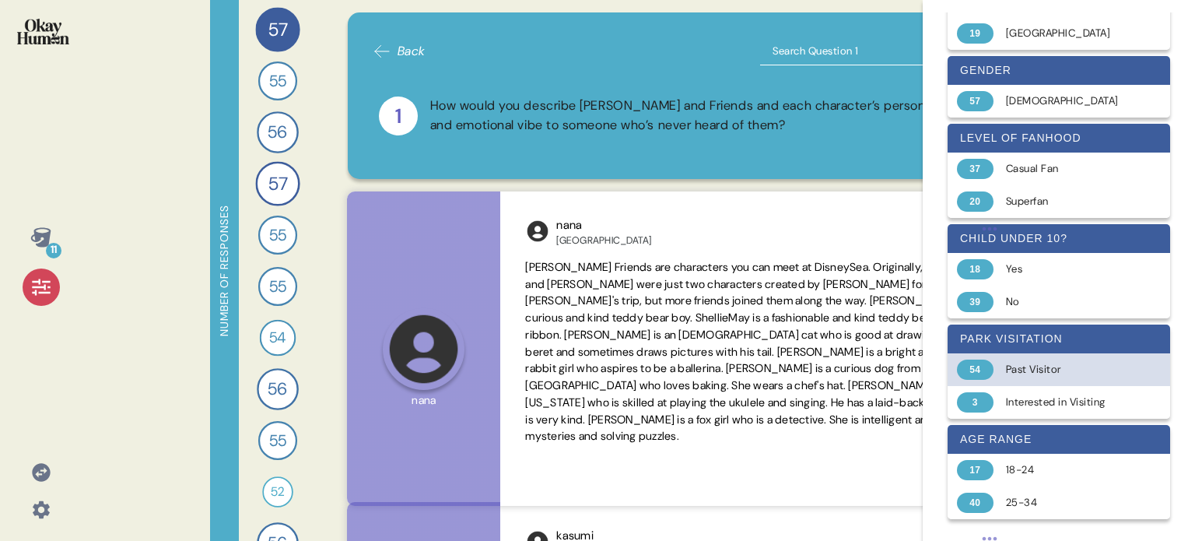
click at [1010, 373] on div "Past Visitor" at bounding box center [1068, 370] width 124 height 16
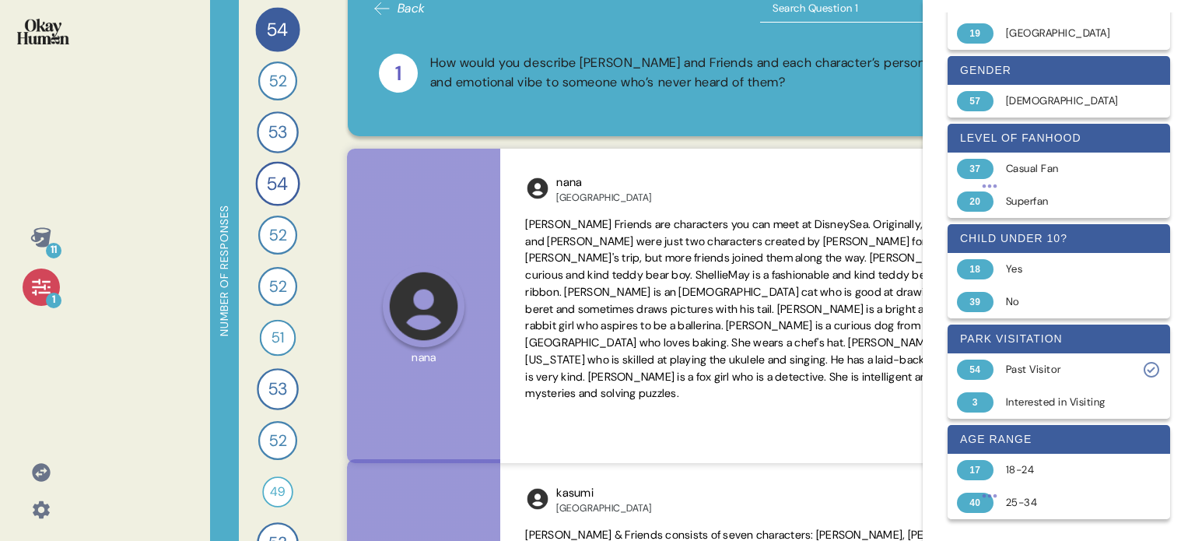
scroll to position [0, 0]
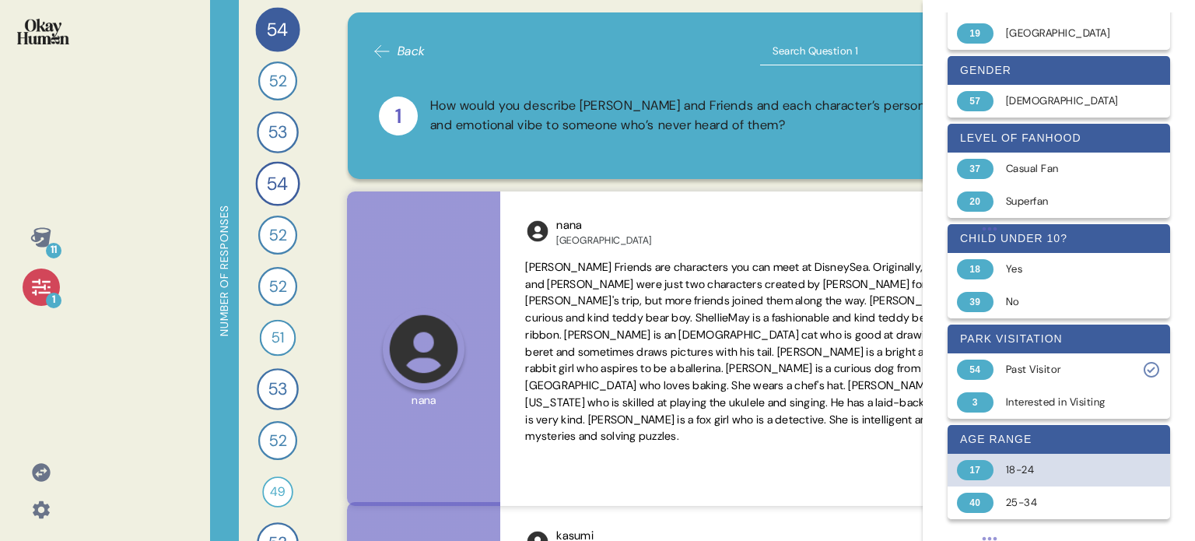
click at [1016, 468] on div "18-24" at bounding box center [1068, 470] width 124 height 16
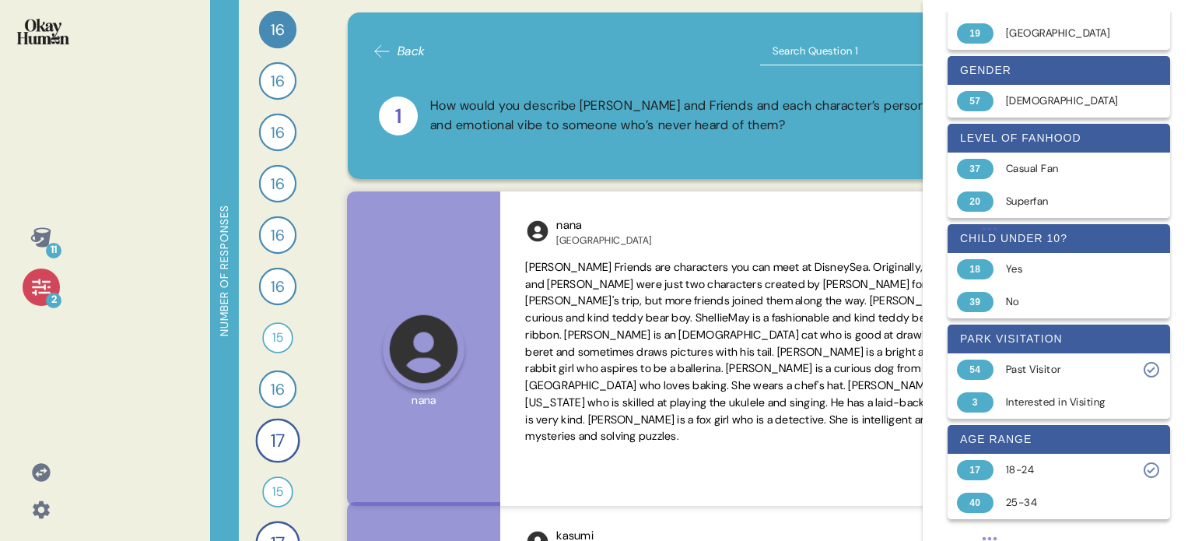
click at [47, 279] on icon at bounding box center [41, 287] width 22 height 22
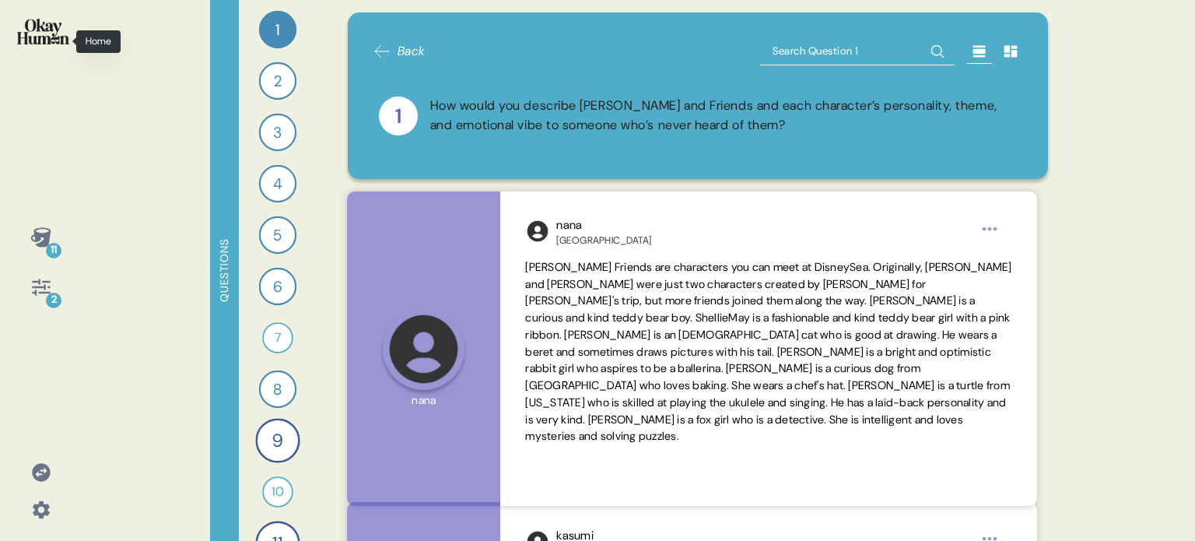
click at [34, 16] on div at bounding box center [40, 41] width 57 height 58
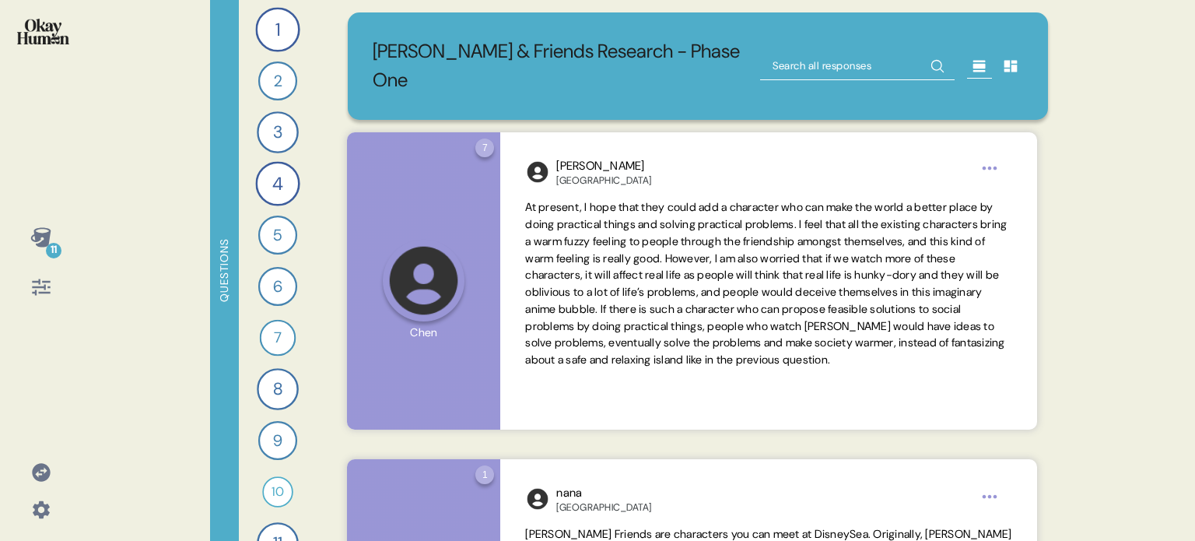
click at [1007, 58] on icon at bounding box center [1011, 66] width 16 height 16
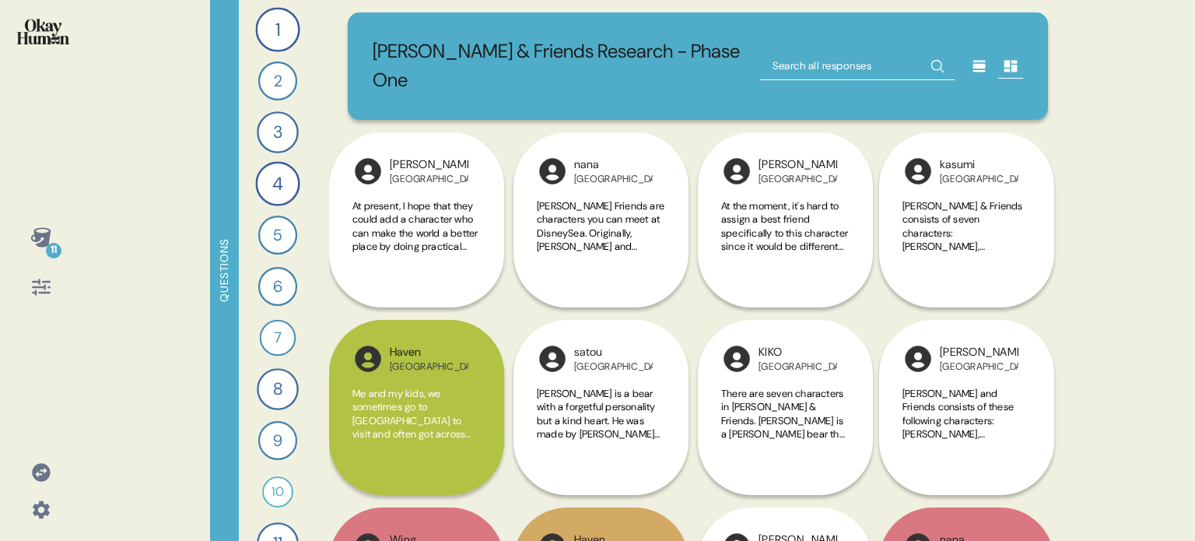
click at [40, 240] on icon at bounding box center [41, 237] width 22 height 22
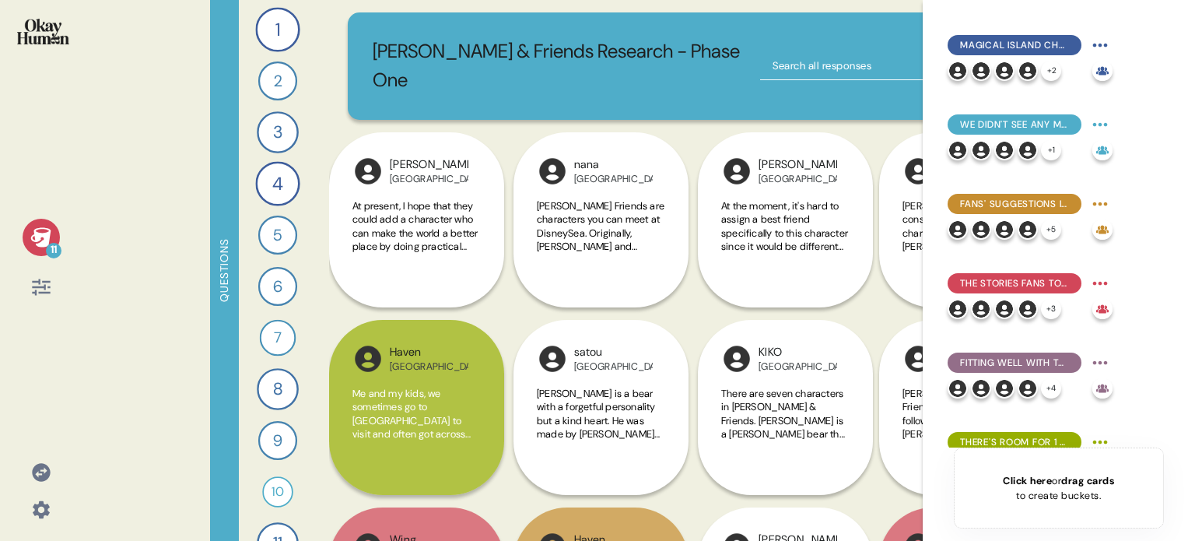
scroll to position [432, 0]
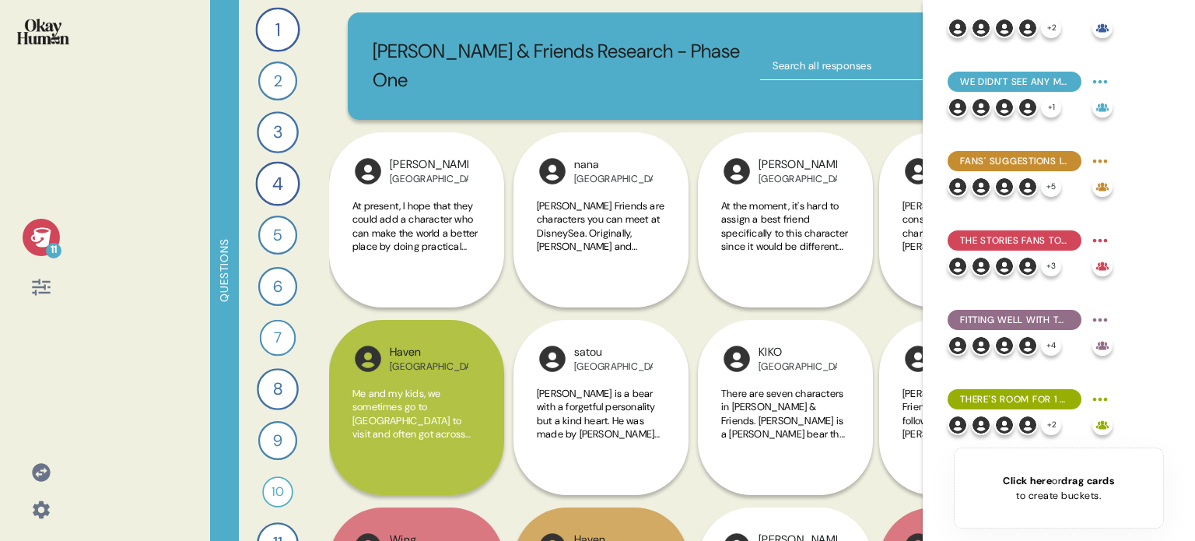
click at [1064, 491] on div "Click here or drag cards to create buckets." at bounding box center [1058, 488] width 111 height 30
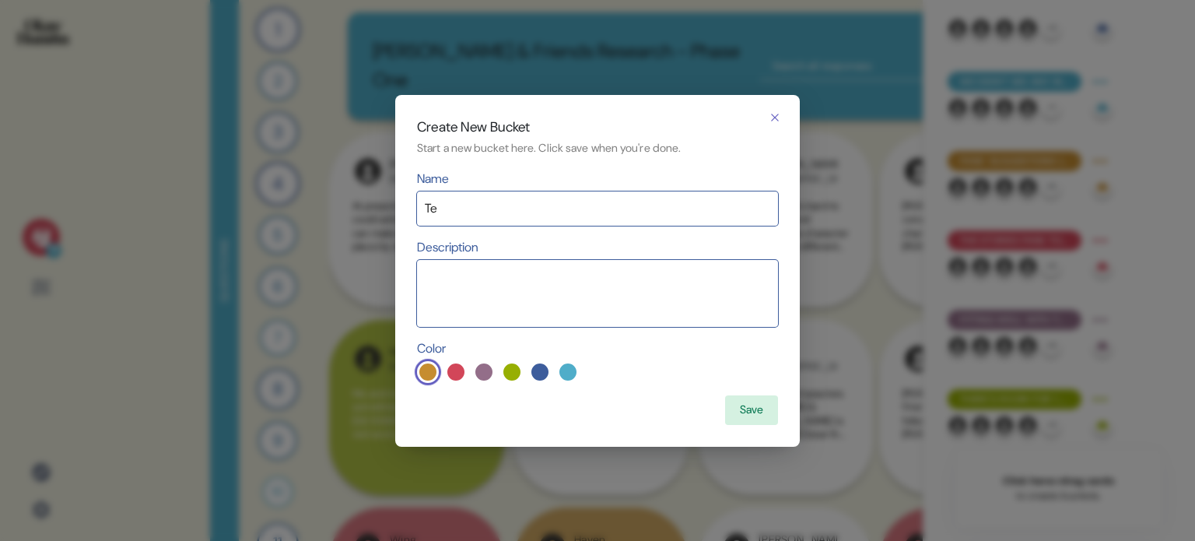
type input "T"
type input "P"
click at [775, 114] on icon "button" at bounding box center [775, 117] width 12 height 12
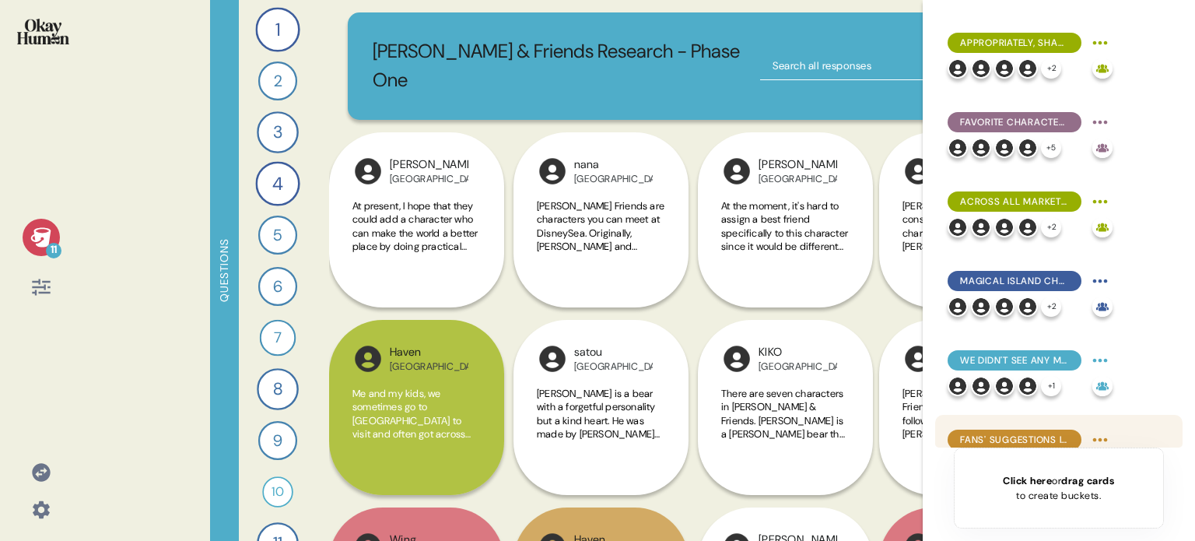
scroll to position [0, 0]
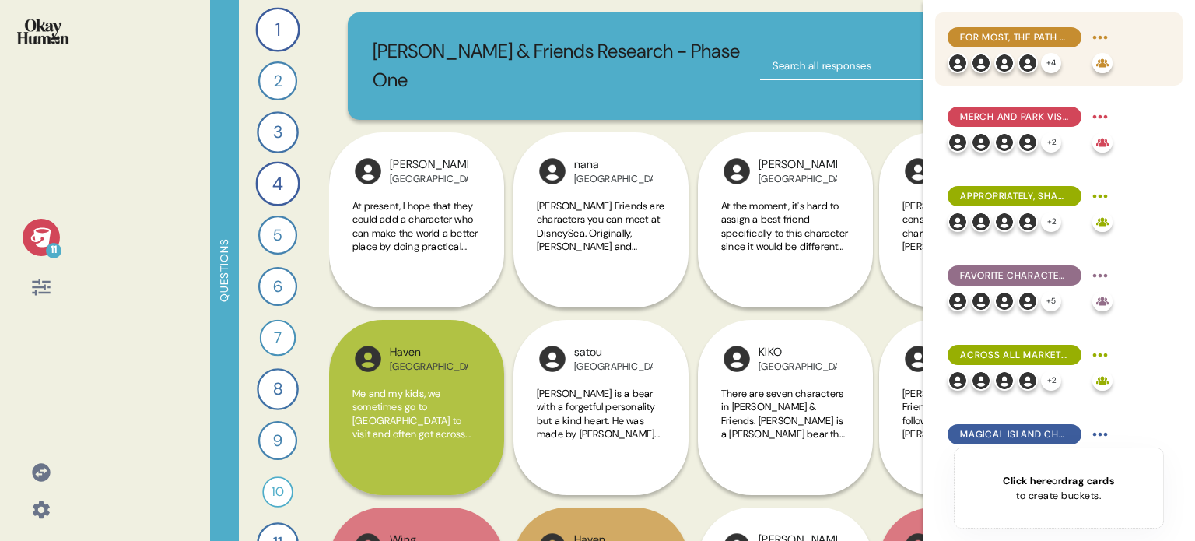
click at [979, 30] on span "For most, the path to [PERSON_NAME] & Friends fanhood begins at the park or wit…" at bounding box center [1014, 37] width 109 height 14
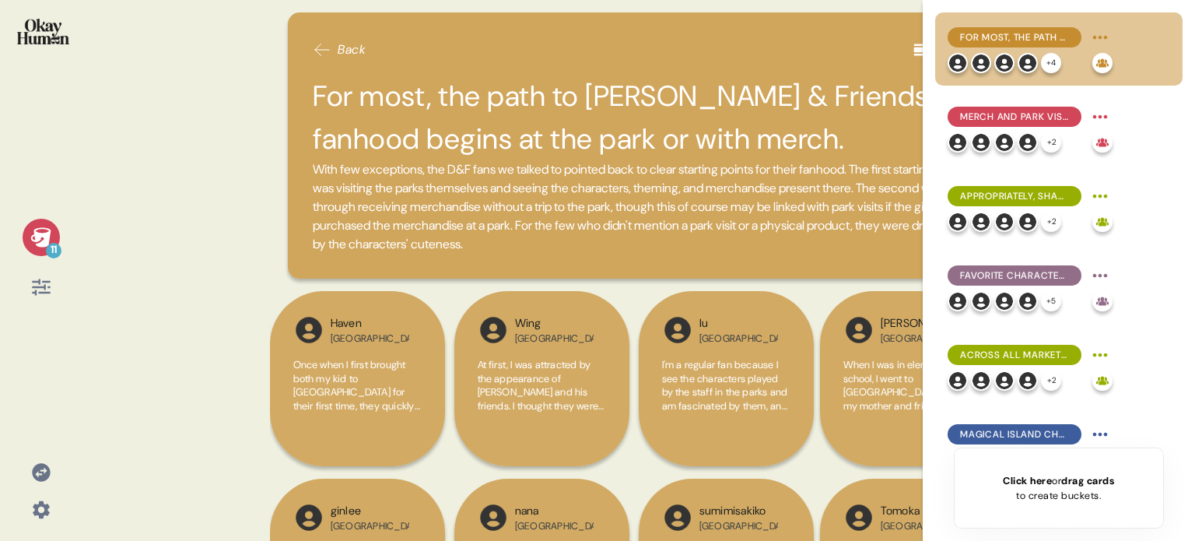
click at [41, 232] on icon at bounding box center [41, 237] width 22 height 22
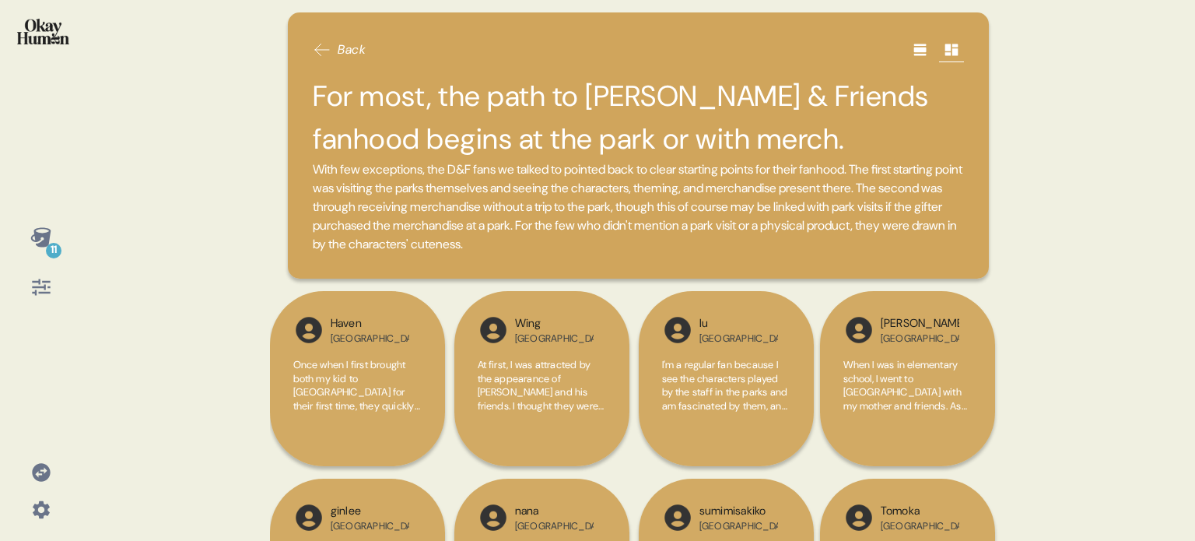
click at [47, 34] on img at bounding box center [43, 32] width 52 height 26
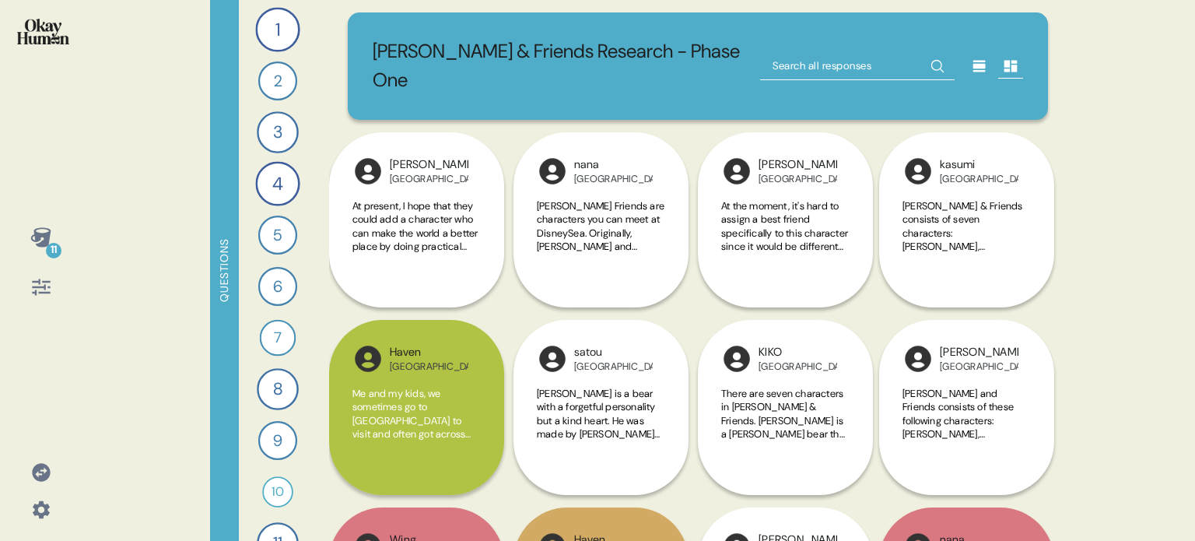
click at [30, 242] on icon at bounding box center [41, 237] width 22 height 22
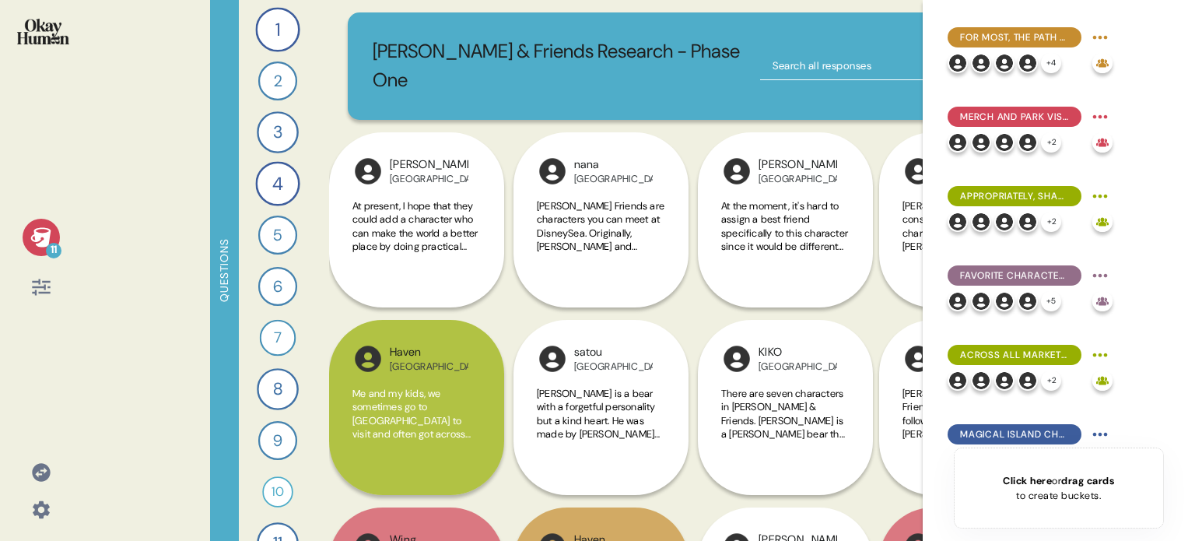
click at [1020, 497] on div "Click here or drag cards to create buckets." at bounding box center [1058, 488] width 111 height 30
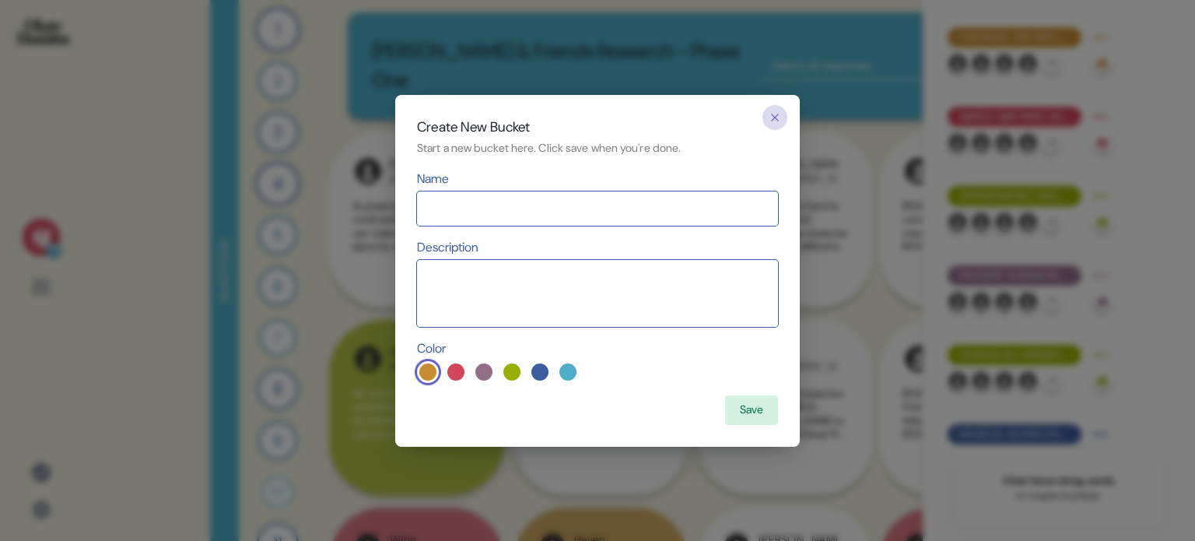
click at [773, 117] on icon "button" at bounding box center [775, 117] width 12 height 12
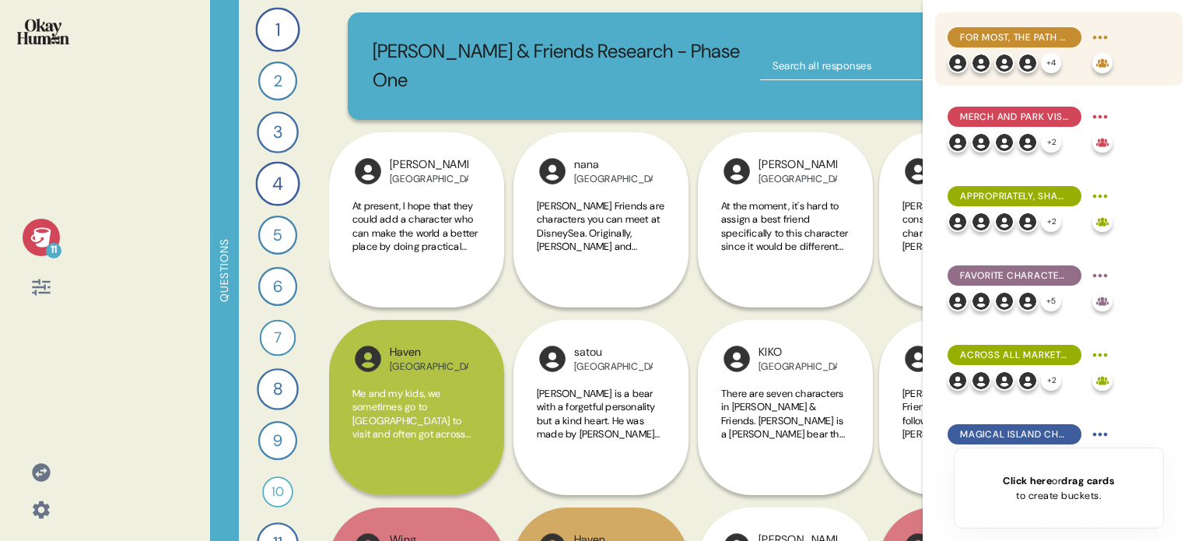
click at [1006, 30] on div "For most, the path to [PERSON_NAME] & Friends fanhood begins at the park or wit…" at bounding box center [1014, 37] width 134 height 20
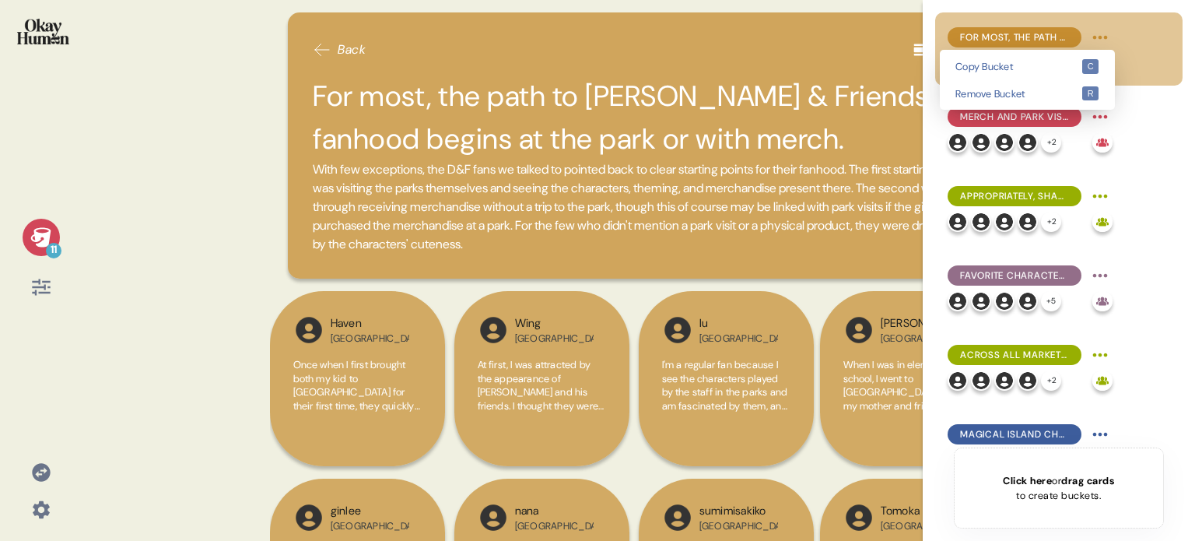
click at [1098, 37] on html "11 Back For most, the path to [PERSON_NAME] & Friends fanhood begins at the par…" at bounding box center [597, 270] width 1195 height 541
click at [1132, 120] on html "11 Back For most, the path to [PERSON_NAME] & Friends fanhood begins at the par…" at bounding box center [597, 270] width 1195 height 541
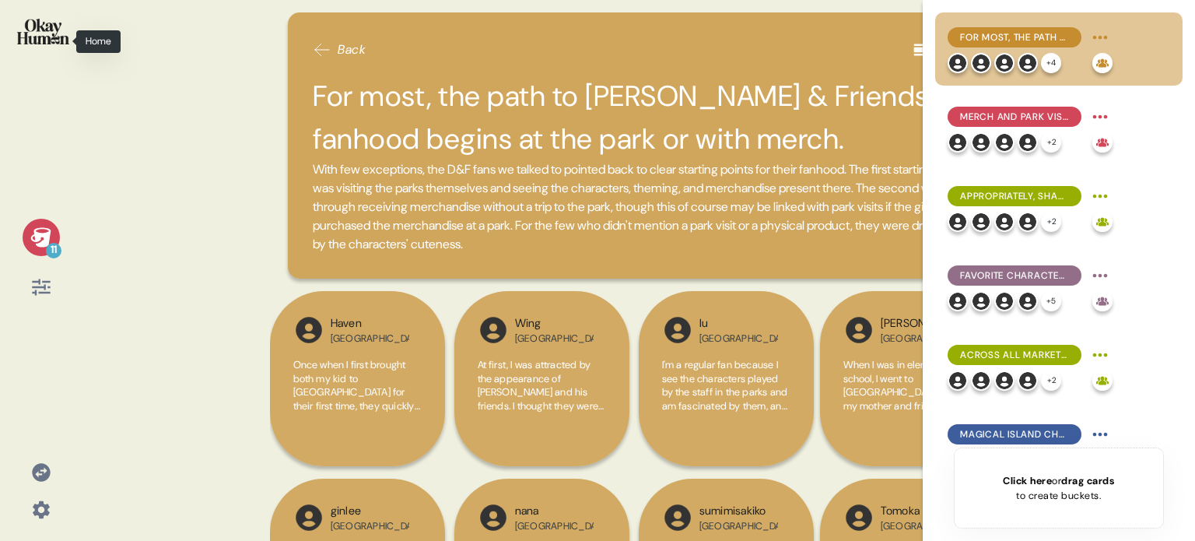
click at [36, 39] on img at bounding box center [43, 32] width 52 height 26
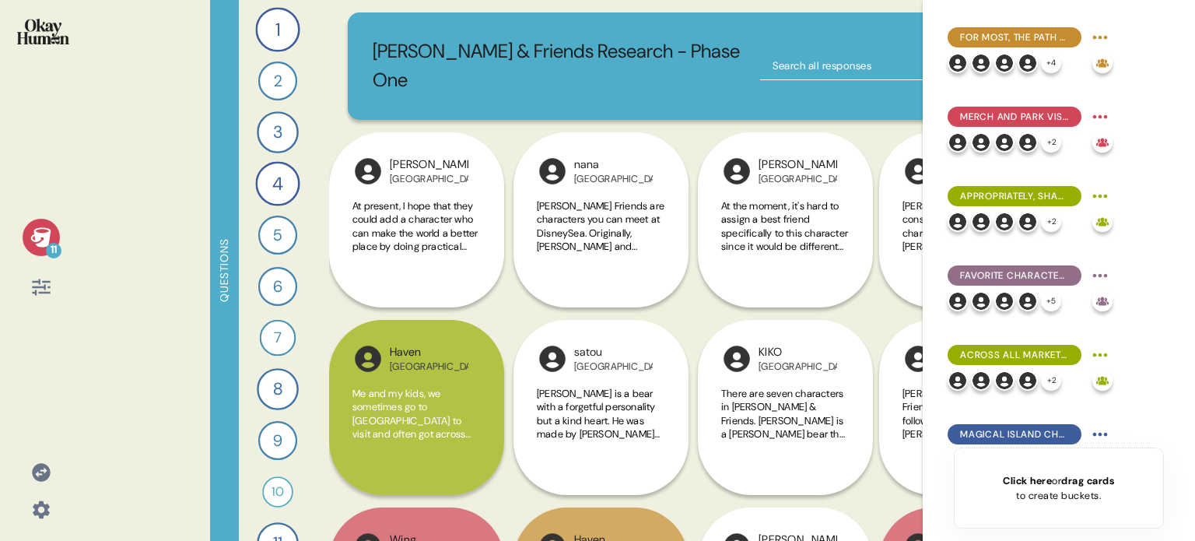
click at [40, 229] on icon at bounding box center [40, 236] width 20 height 19
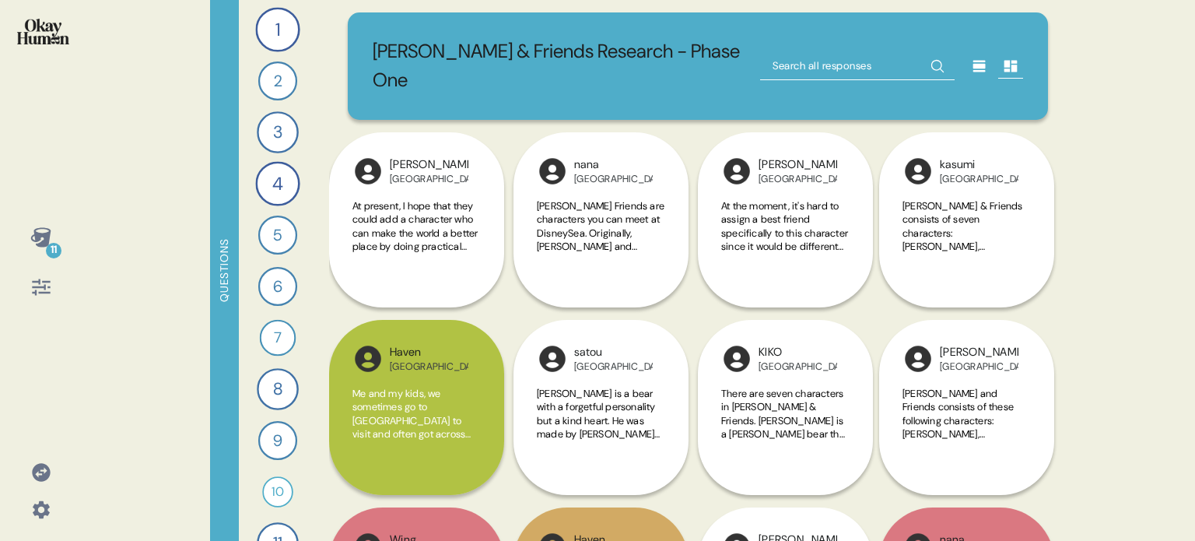
click at [40, 229] on icon at bounding box center [40, 236] width 20 height 19
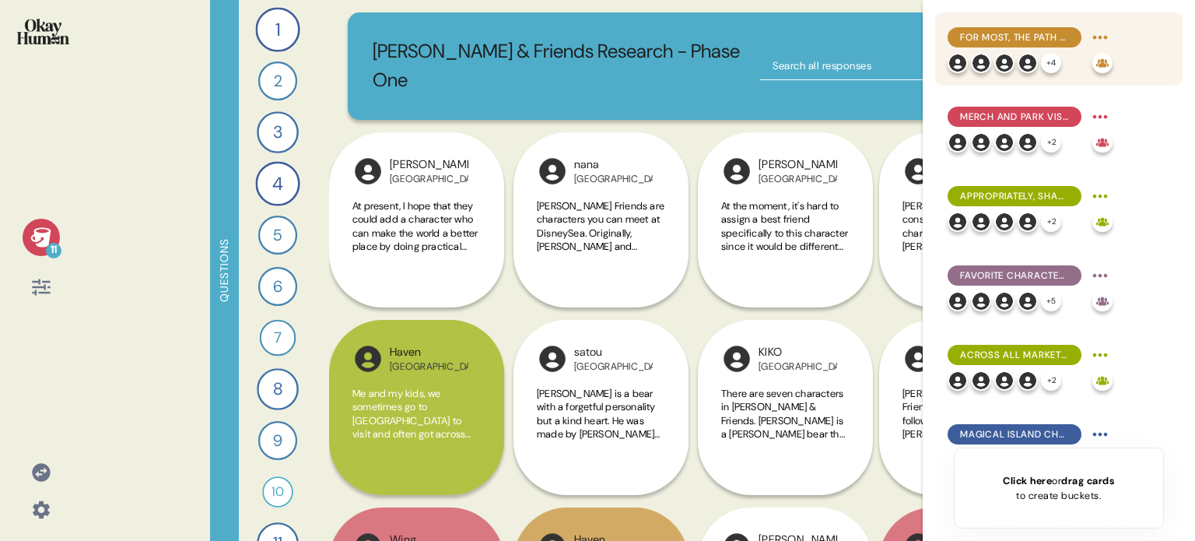
click at [1068, 31] on span "For most, the path to [PERSON_NAME] & Friends fanhood begins at the park or wit…" at bounding box center [1014, 37] width 109 height 14
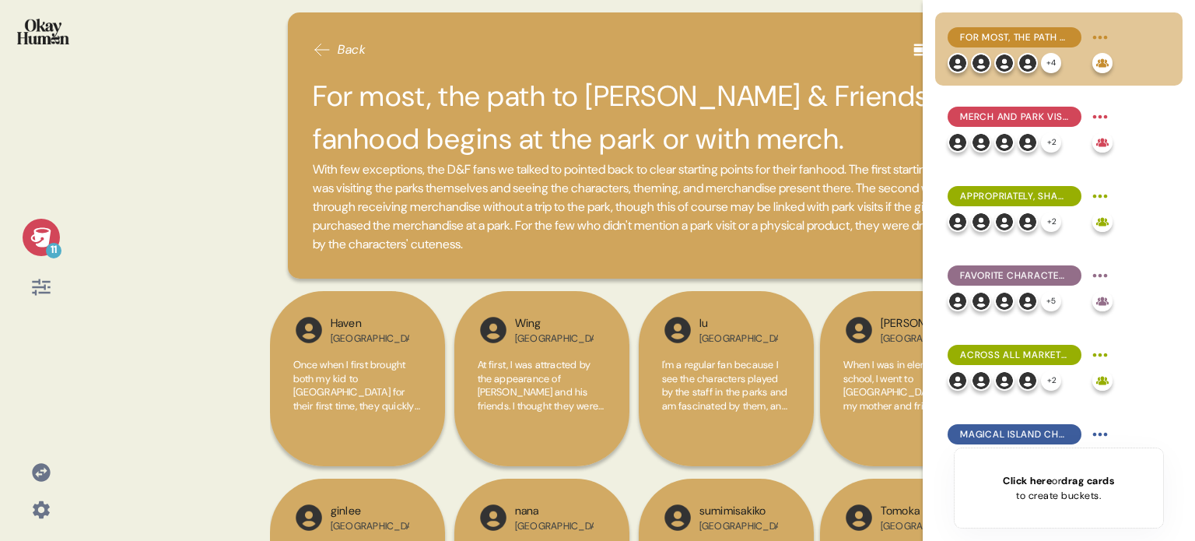
click at [913, 50] on icon at bounding box center [919, 50] width 12 height 12
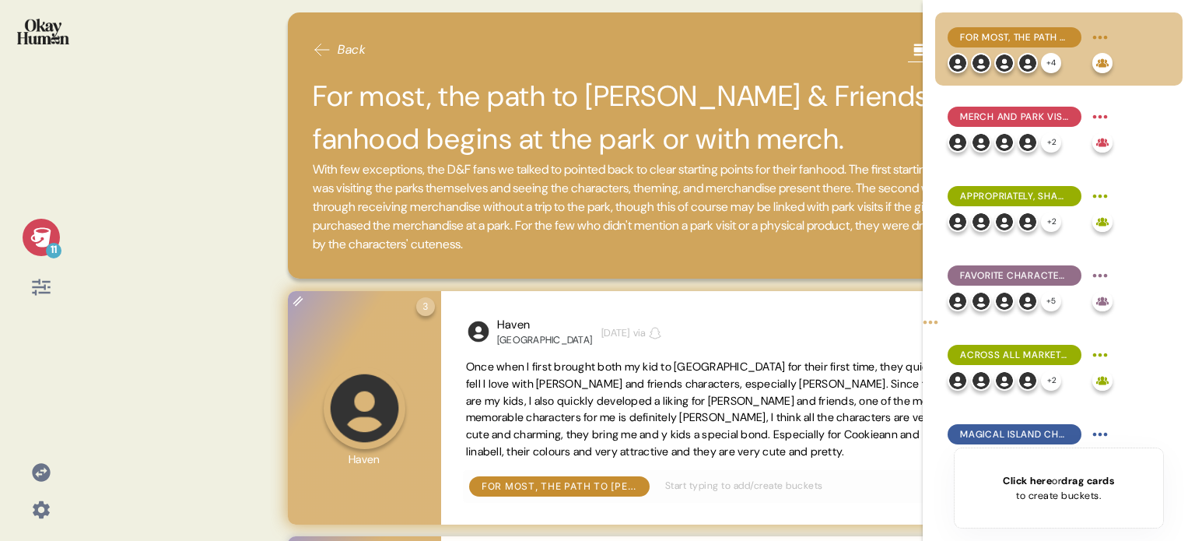
scroll to position [78, 0]
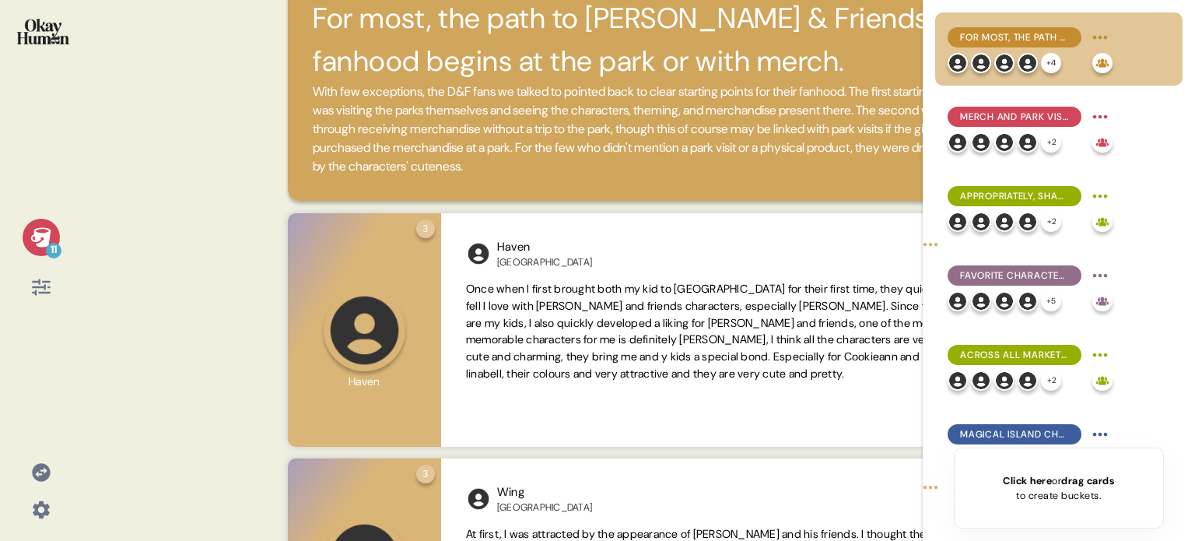
click at [50, 243] on div "11" at bounding box center [54, 251] width 16 height 16
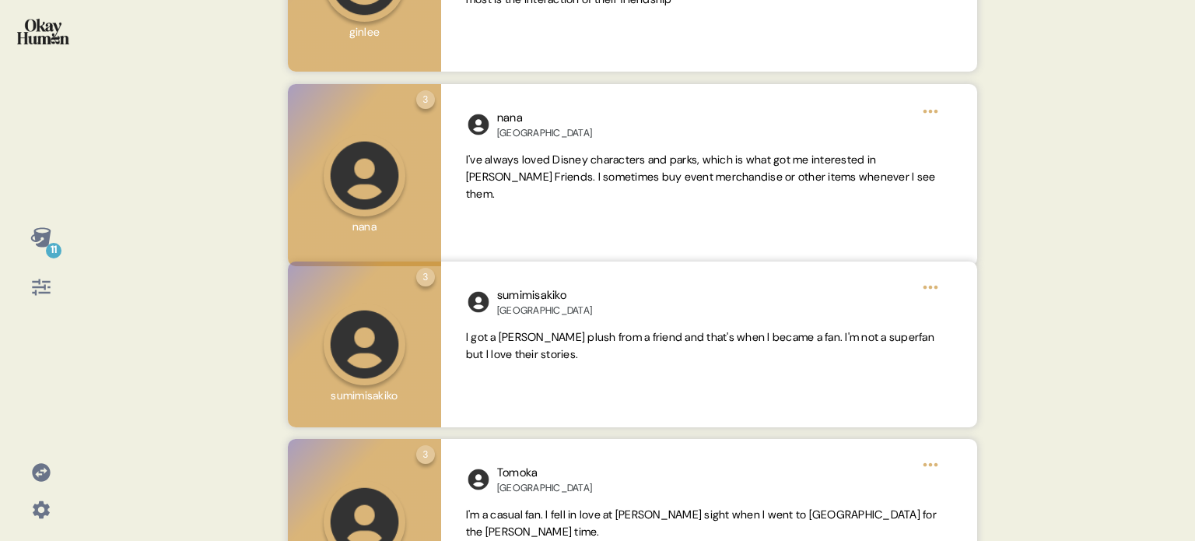
scroll to position [1338, 0]
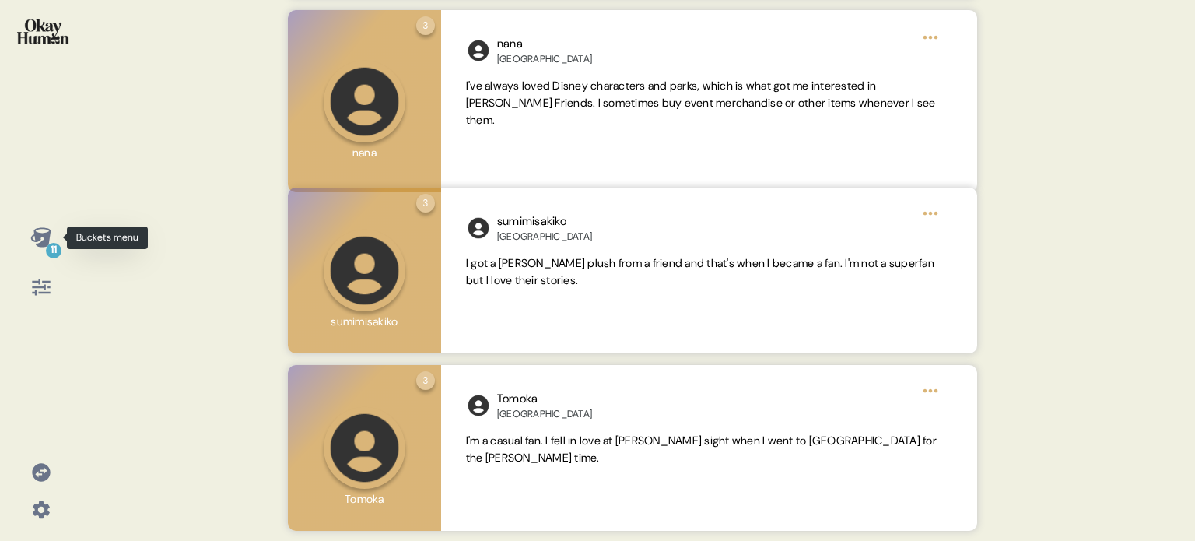
click at [44, 236] on icon at bounding box center [40, 236] width 20 height 19
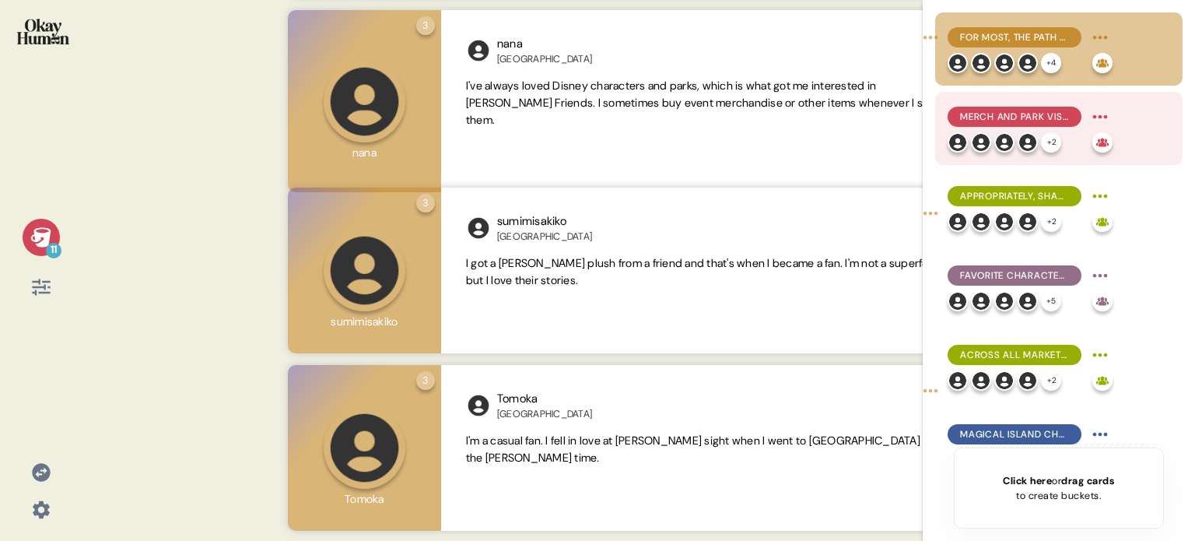
click at [996, 120] on span "Merch and park visits are the key ways fans find both intrinsic & extrinsic val…" at bounding box center [1014, 117] width 109 height 14
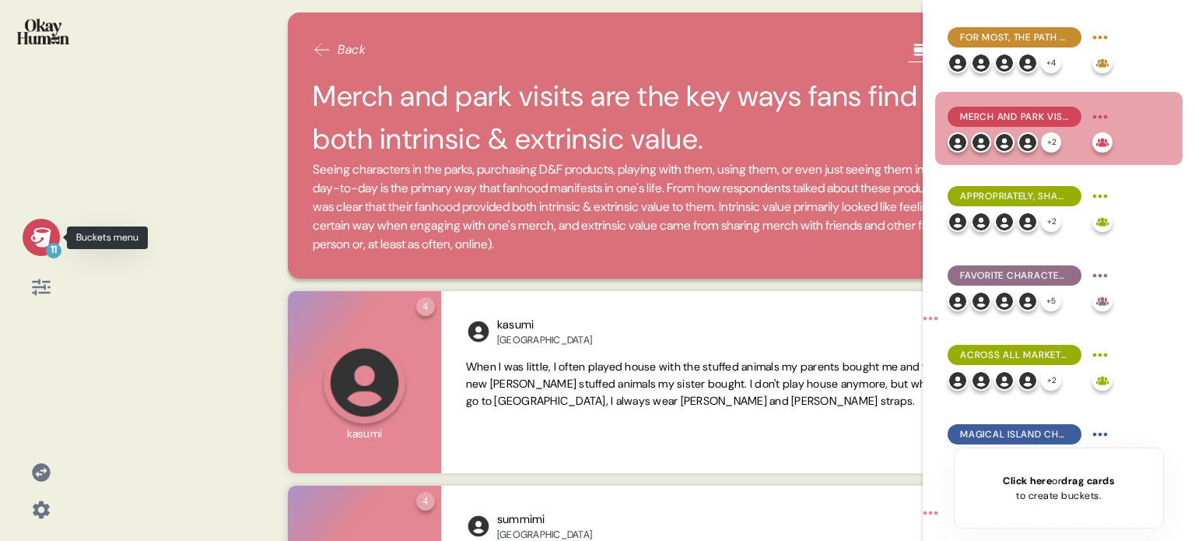
click at [44, 233] on icon at bounding box center [41, 237] width 22 height 22
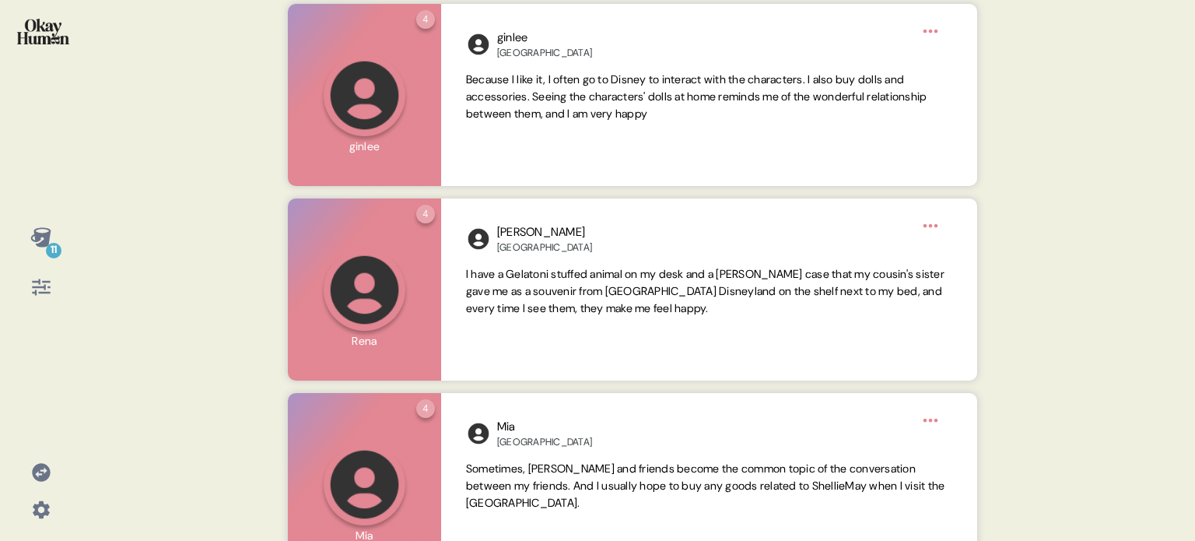
scroll to position [700, 0]
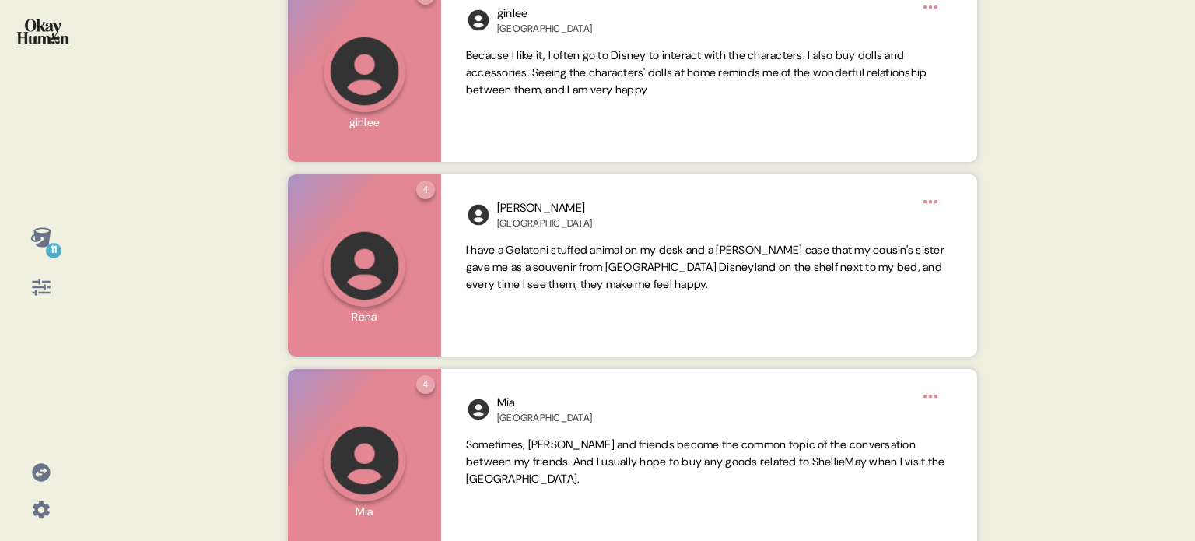
click at [42, 237] on icon at bounding box center [41, 237] width 22 height 22
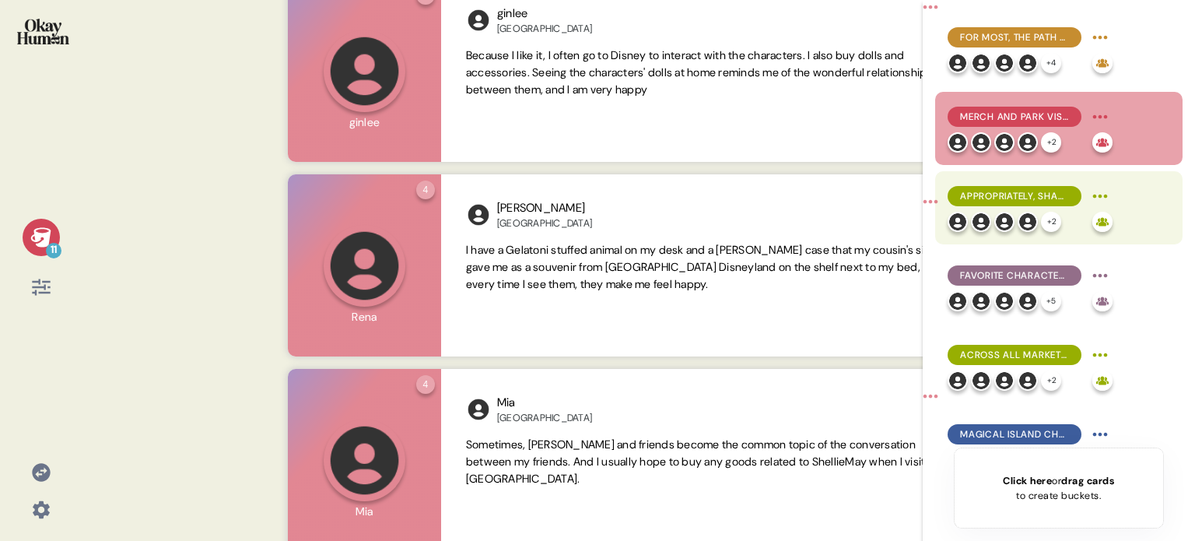
click at [982, 198] on span "Appropriately, sharing D&F with children is a core function of the franchise fo…" at bounding box center [1014, 196] width 109 height 14
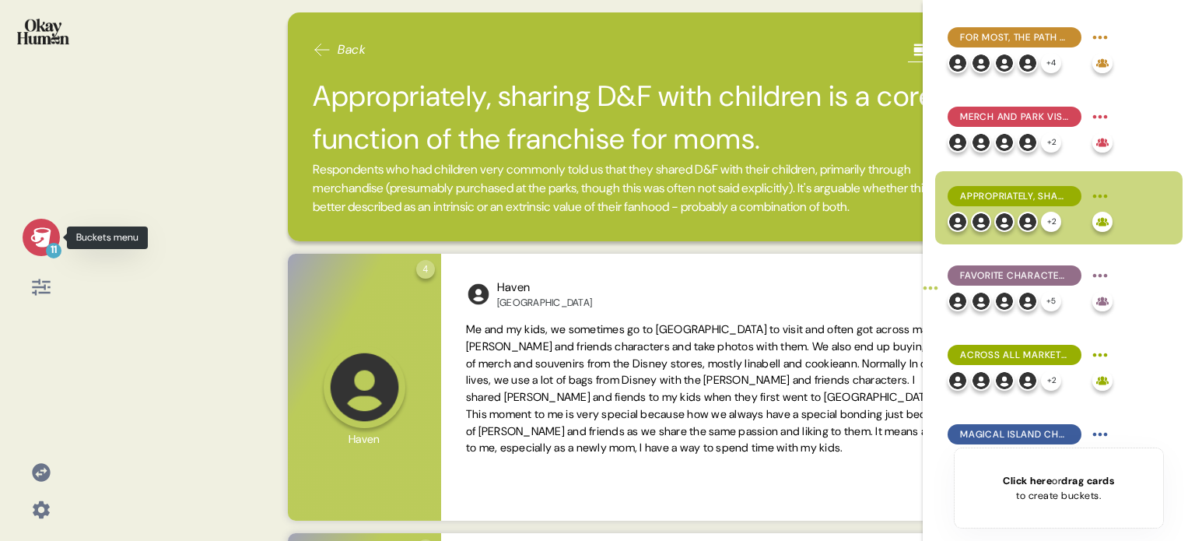
click at [28, 233] on div "11" at bounding box center [41, 237] width 37 height 37
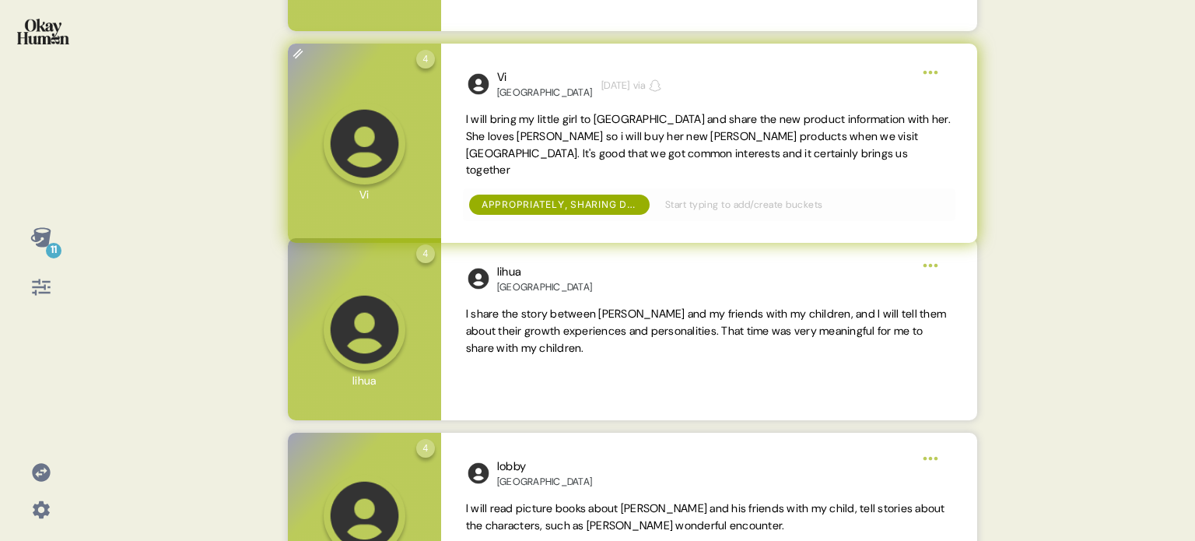
scroll to position [762, 0]
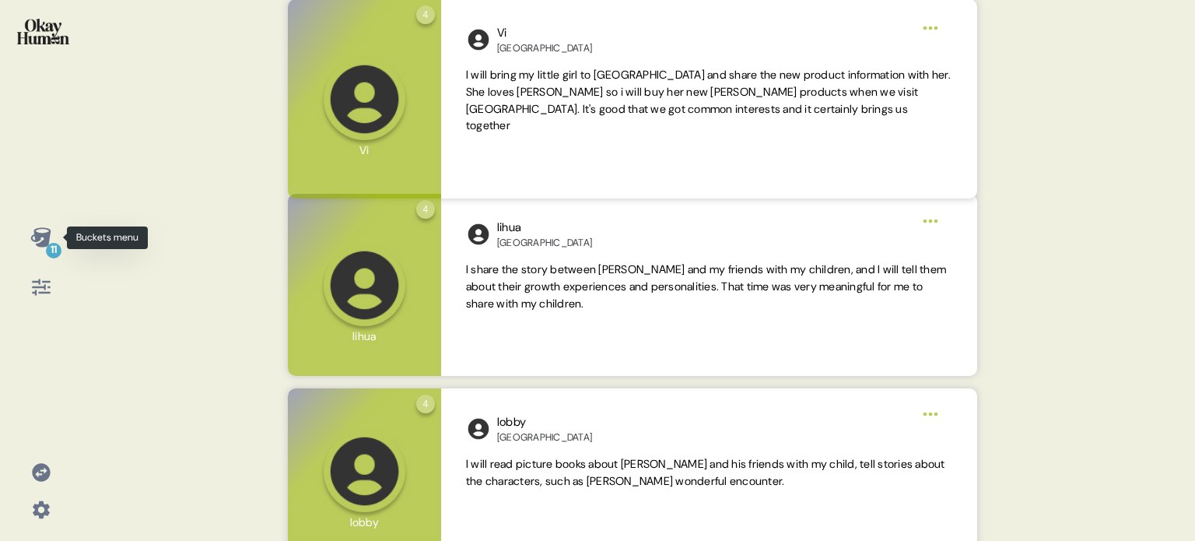
click at [51, 236] on icon at bounding box center [41, 237] width 22 height 22
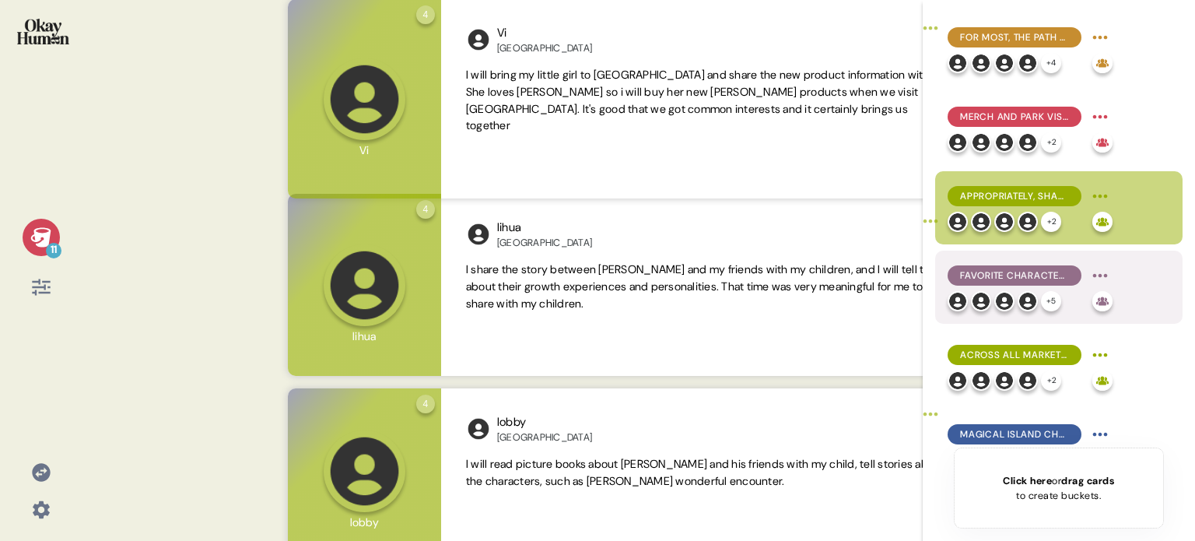
click at [987, 273] on span "Favorite characters certainly inform [PERSON_NAME] purchases, but fans' loyalty…" at bounding box center [1014, 275] width 109 height 14
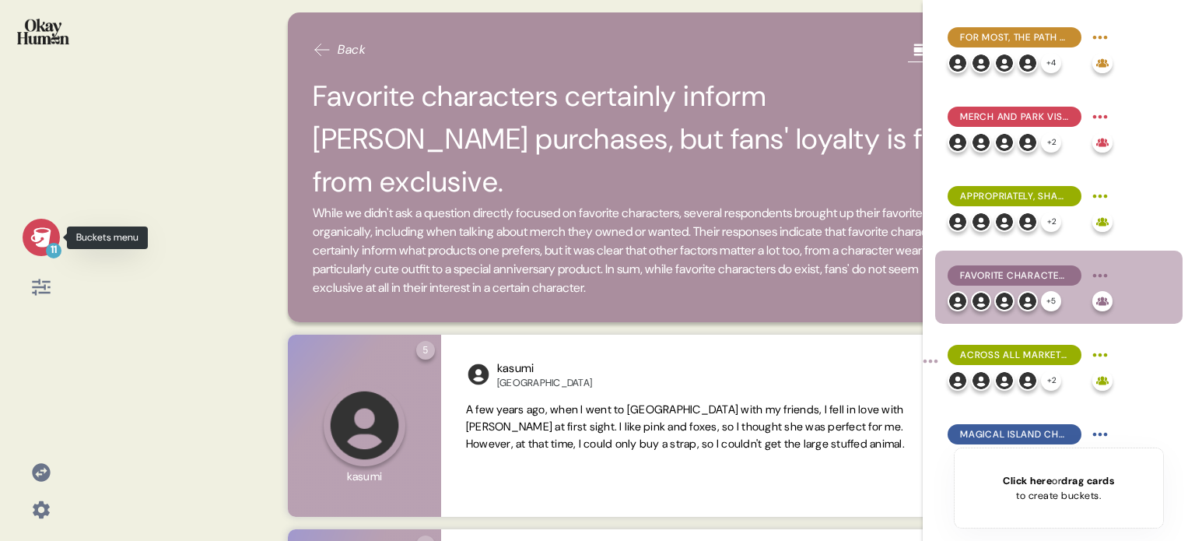
click at [28, 229] on div "11" at bounding box center [41, 237] width 37 height 37
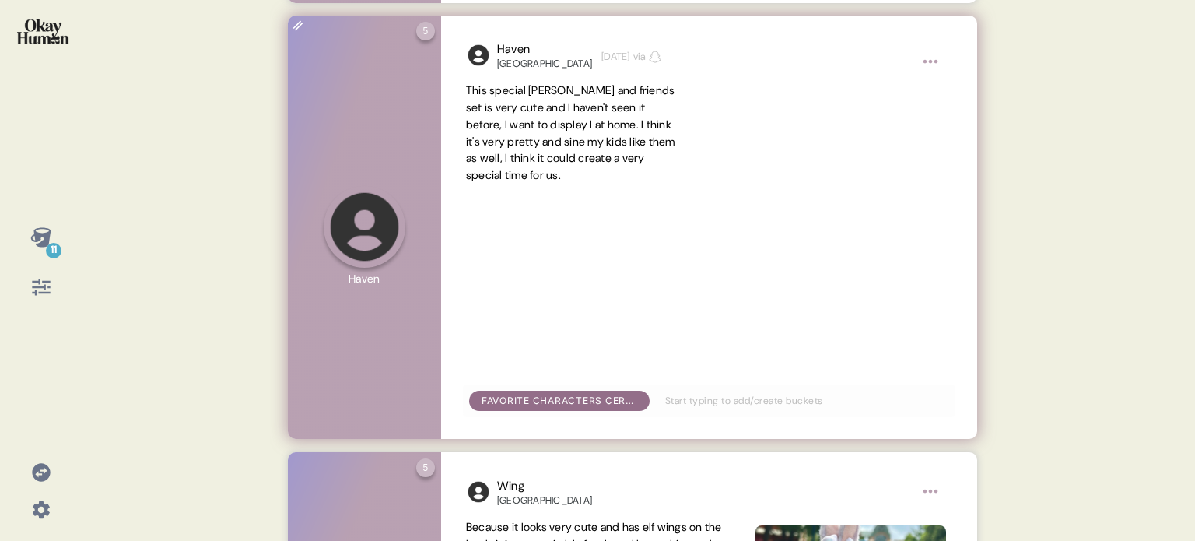
scroll to position [358, 0]
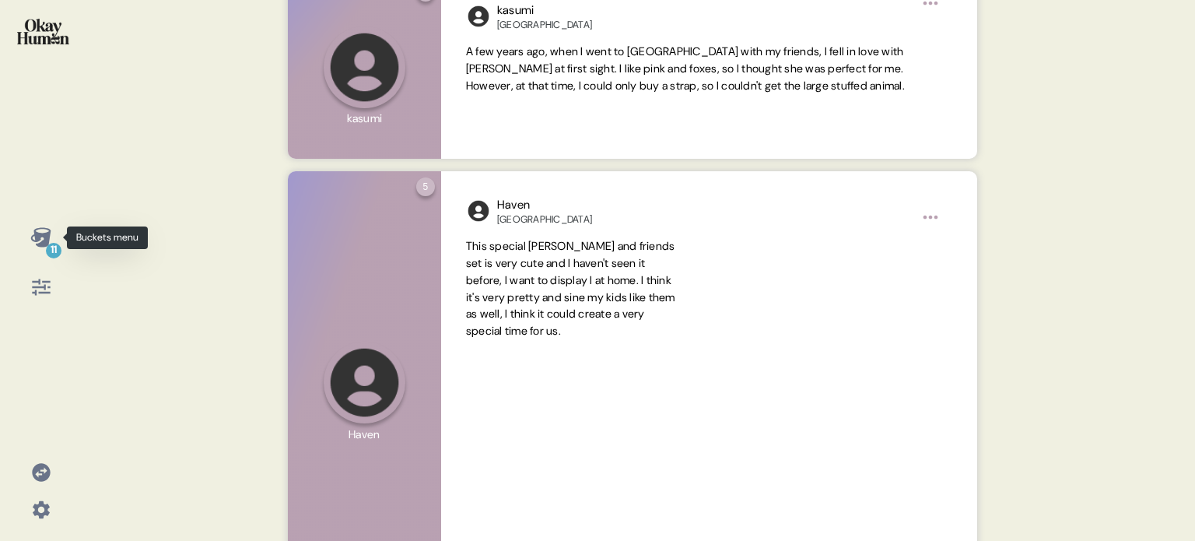
click at [41, 241] on icon at bounding box center [40, 236] width 20 height 19
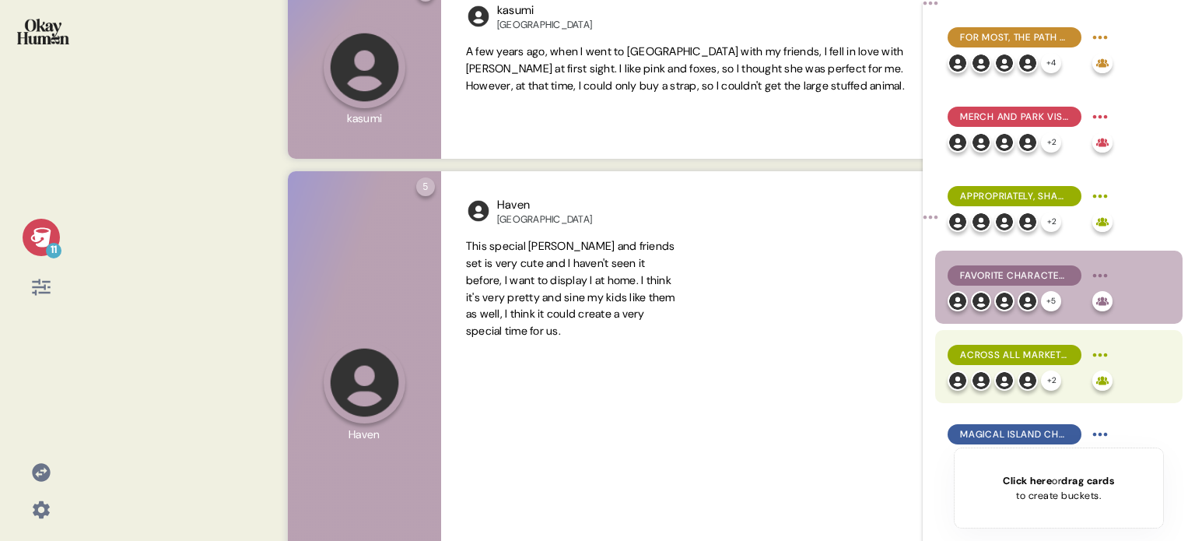
click at [1012, 354] on span "Across all markets, [PERSON_NAME] & [PERSON_NAME] were popular, comforting "Mag…" at bounding box center [1014, 355] width 109 height 14
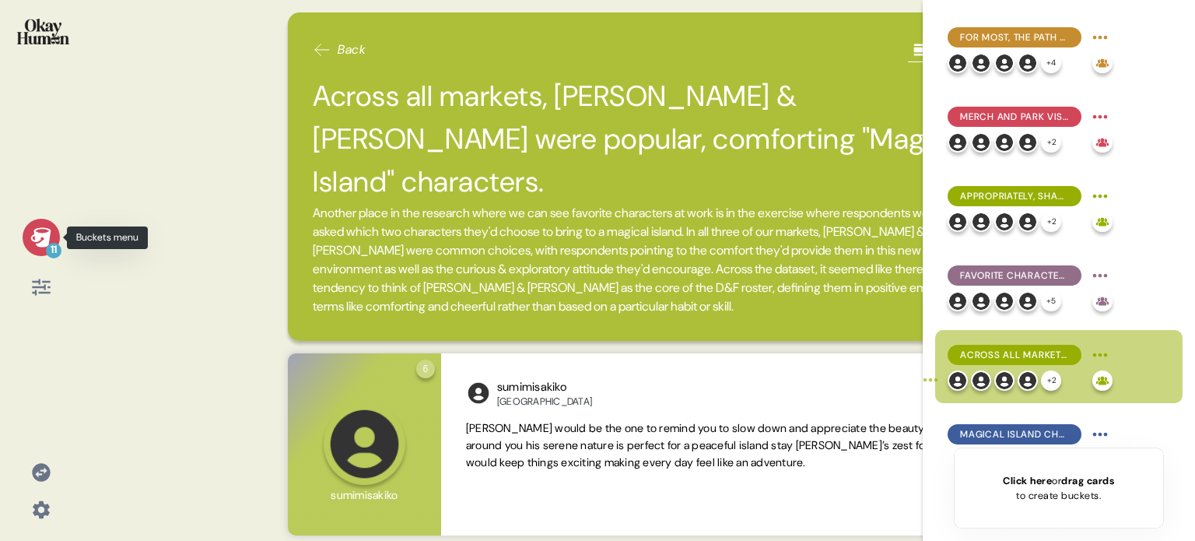
click at [39, 229] on icon at bounding box center [41, 237] width 22 height 22
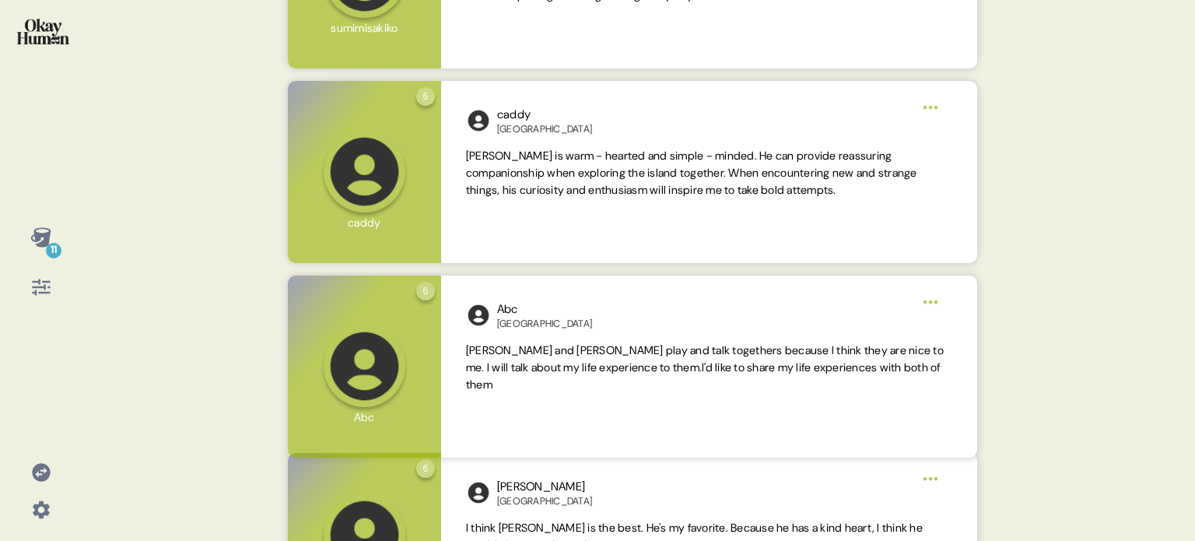
scroll to position [545, 0]
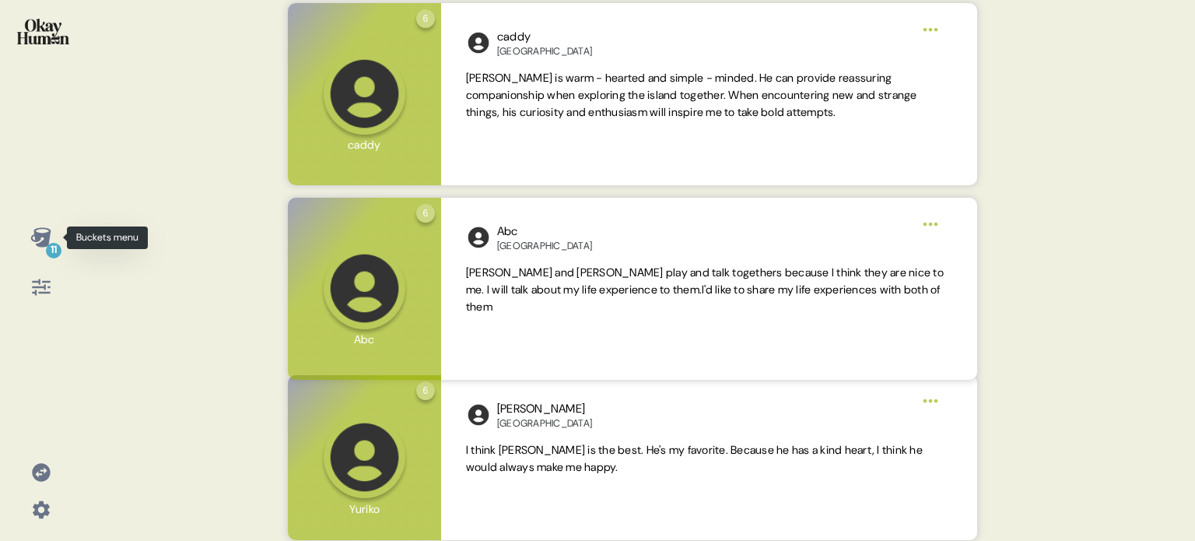
click at [35, 239] on icon at bounding box center [40, 236] width 20 height 19
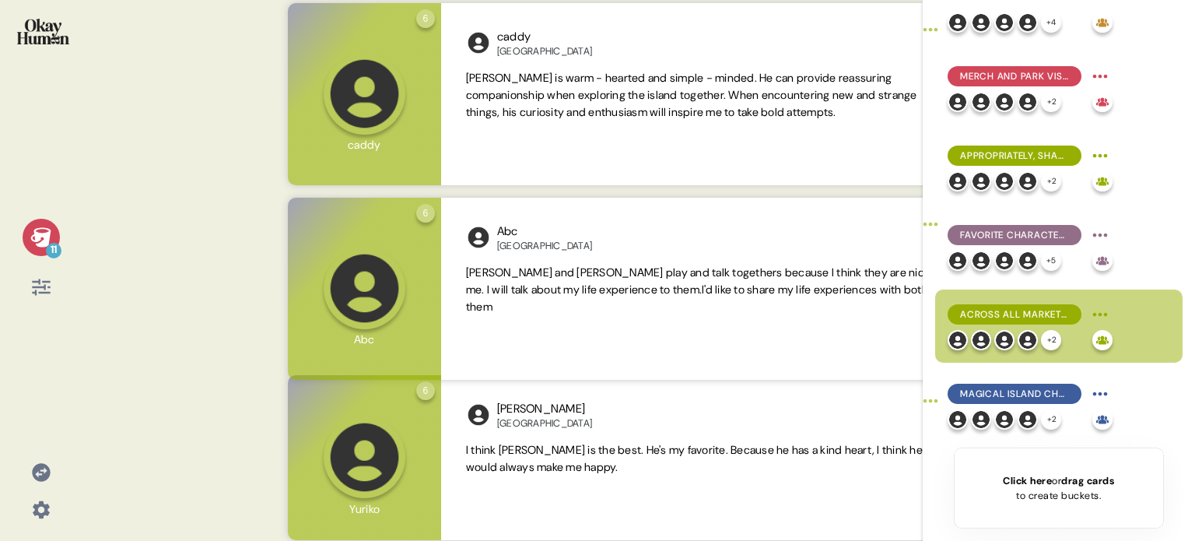
scroll to position [78, 0]
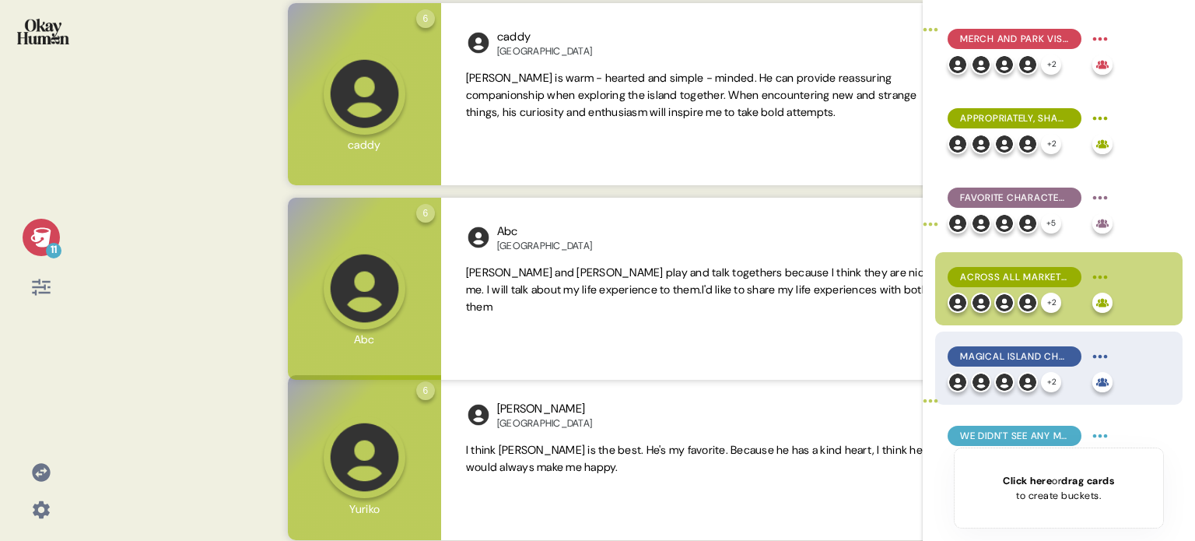
click at [1039, 357] on span "Magical Island choices showed slight differences by market for the other 5 char…" at bounding box center [1014, 356] width 109 height 14
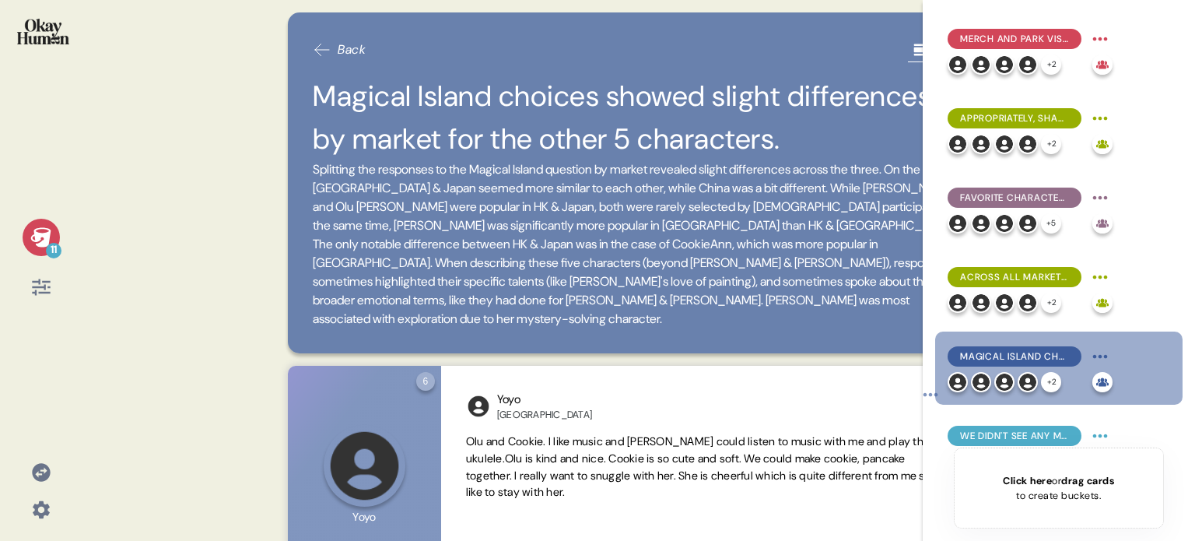
click at [48, 230] on icon at bounding box center [40, 236] width 20 height 19
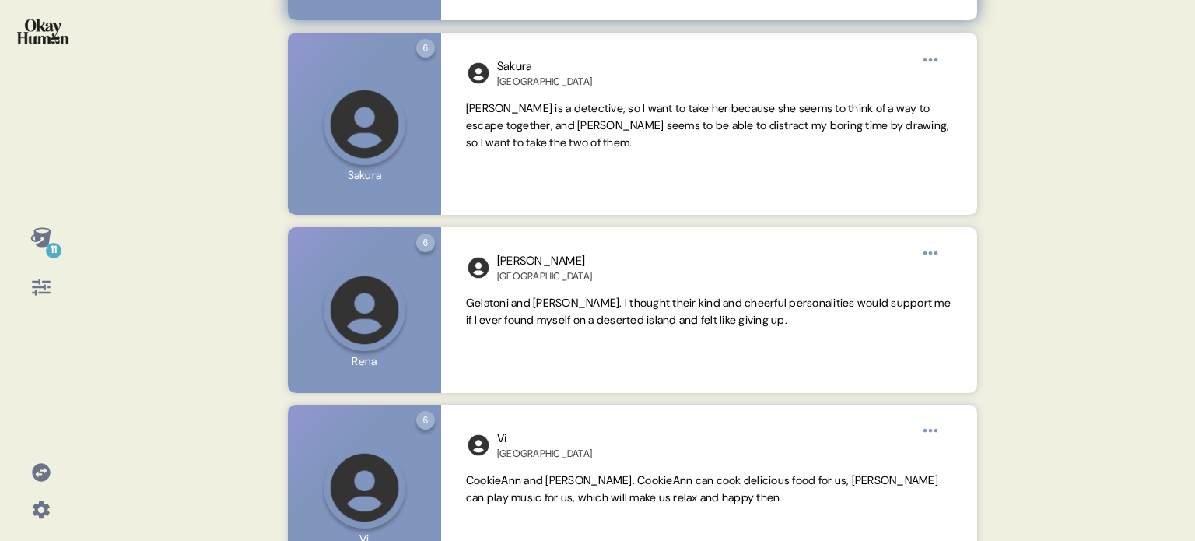
scroll to position [389, 0]
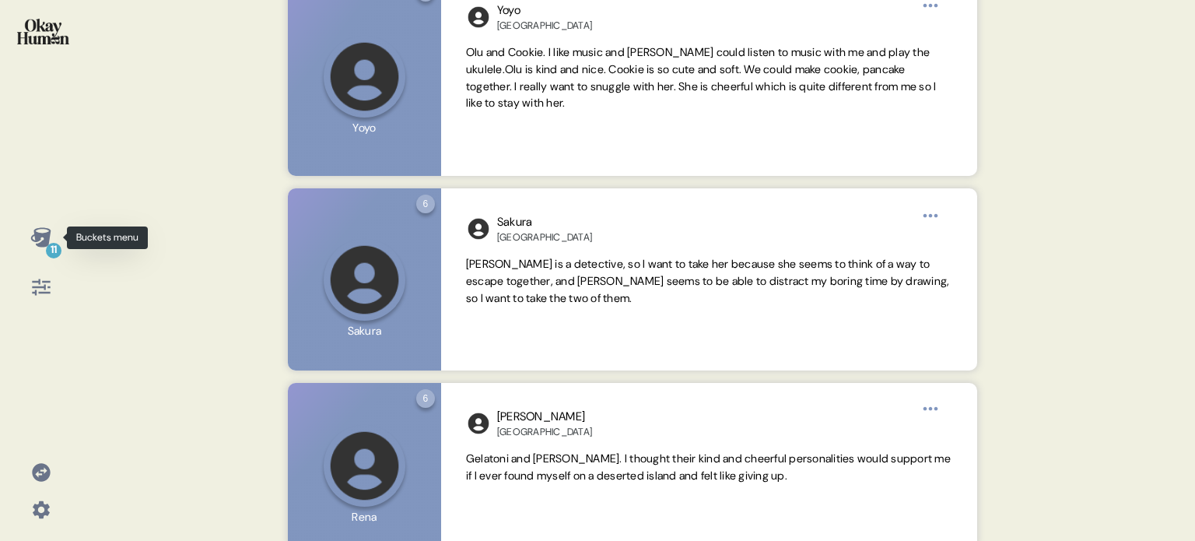
click at [40, 243] on icon at bounding box center [40, 236] width 20 height 19
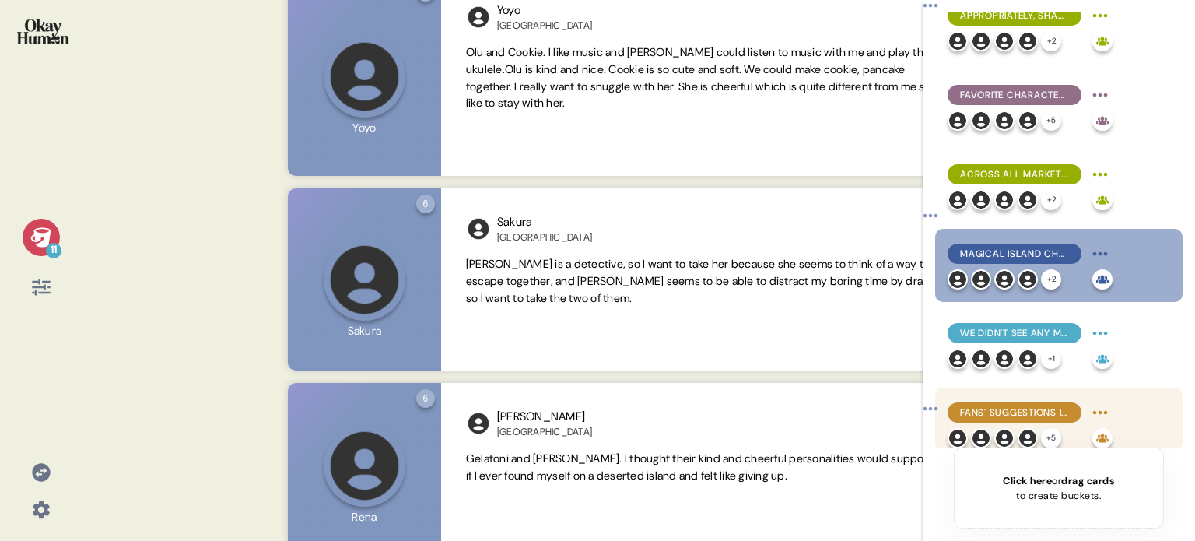
scroll to position [233, 0]
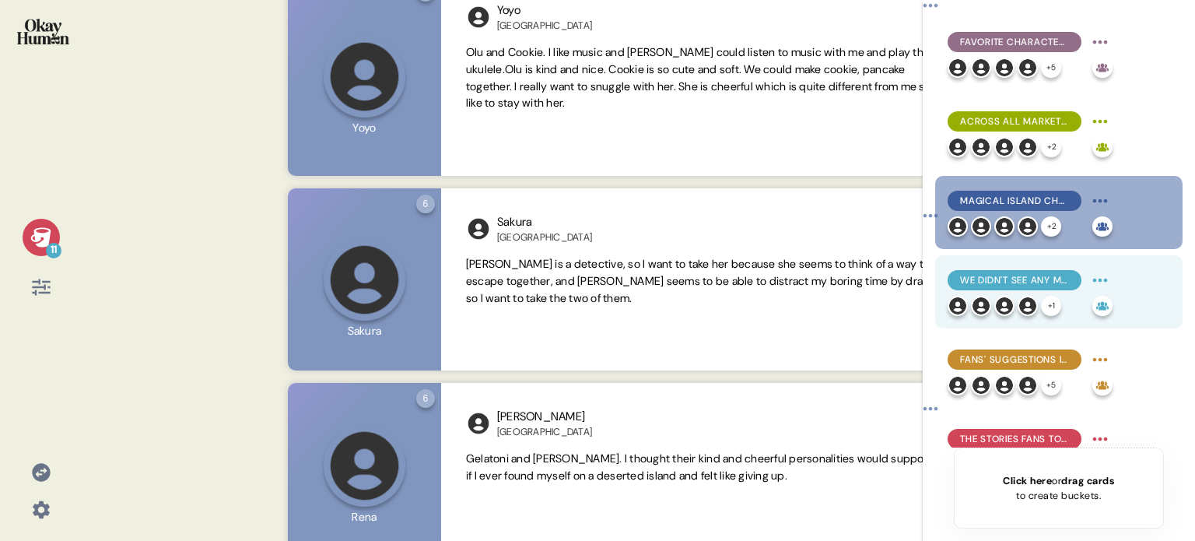
click at [1030, 281] on span "We didn't see any major dislikes in the existing cast, though respondents ident…" at bounding box center [1014, 280] width 109 height 14
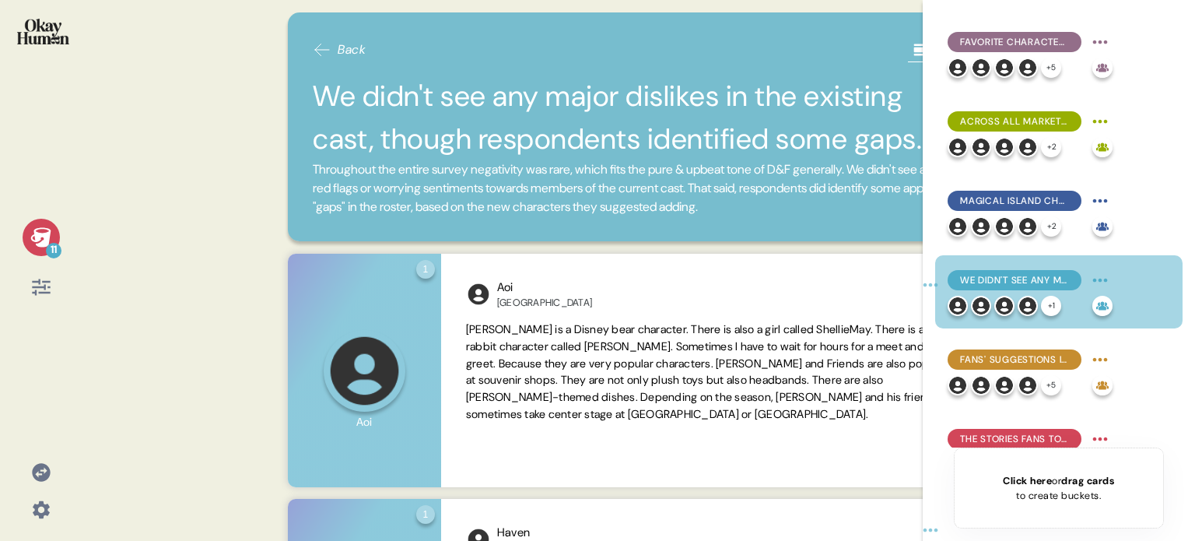
click at [43, 240] on icon at bounding box center [40, 236] width 20 height 19
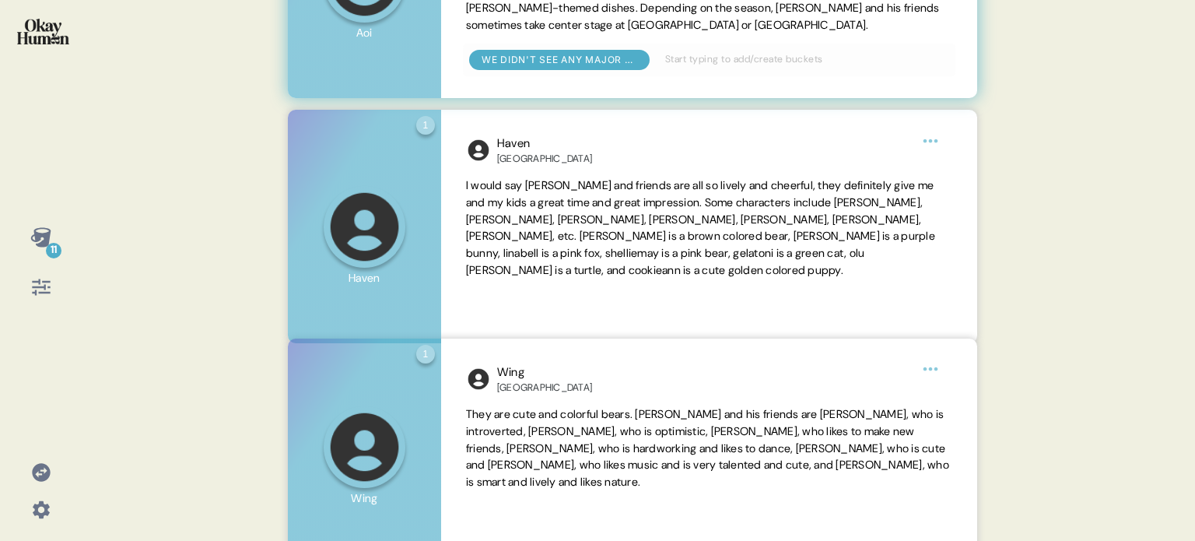
scroll to position [467, 0]
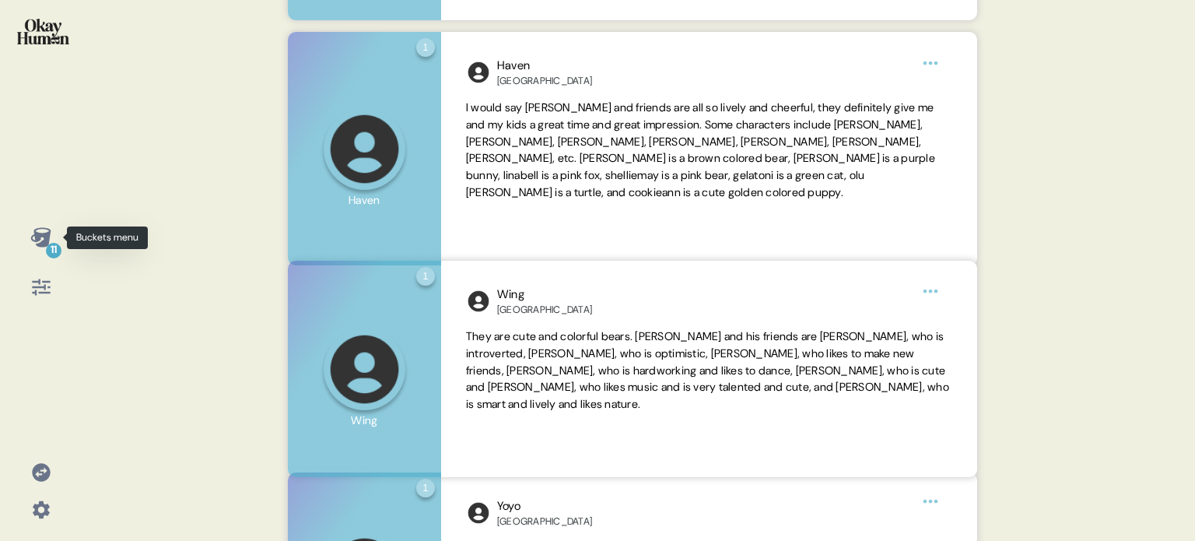
click at [42, 237] on icon at bounding box center [41, 237] width 22 height 22
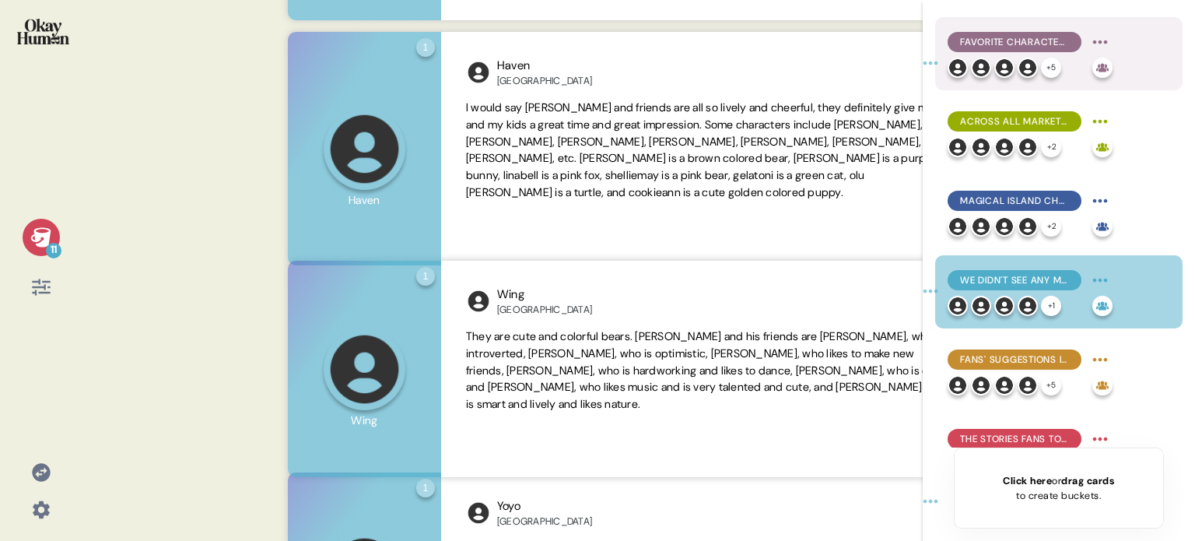
scroll to position [311, 0]
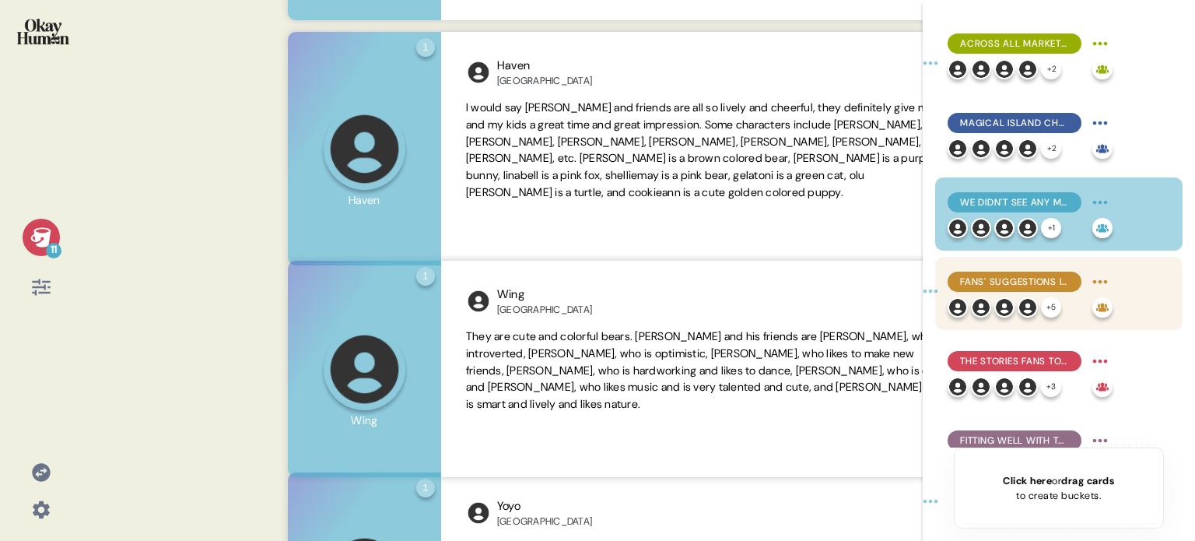
click at [1014, 280] on span "Fans' suggestions included spotlights on leadership, science/tech, bravery, mis…" at bounding box center [1014, 282] width 109 height 14
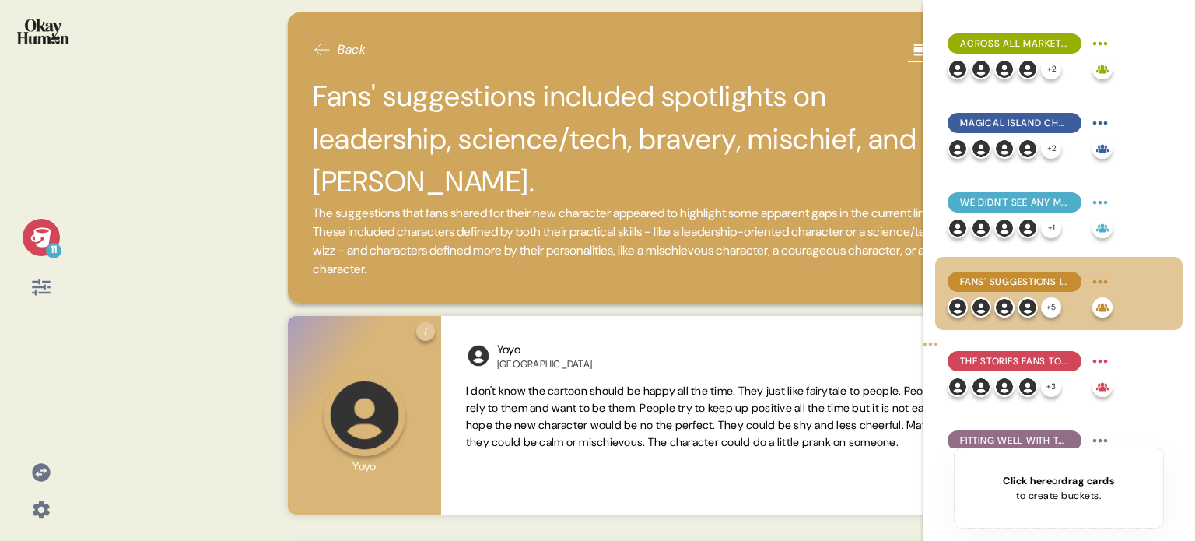
click at [58, 232] on div "11" at bounding box center [41, 237] width 37 height 37
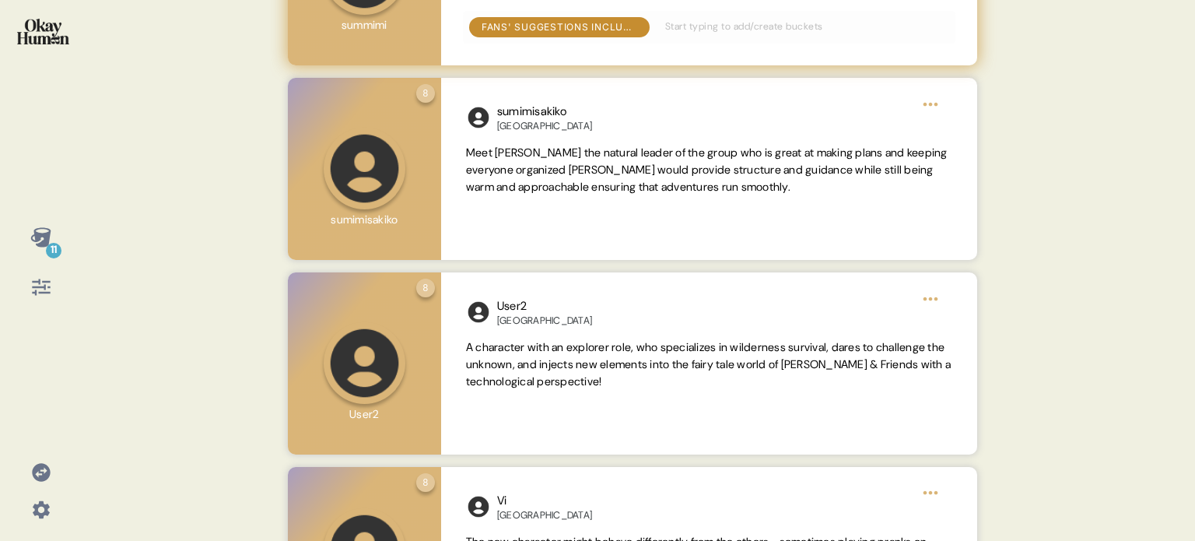
scroll to position [1400, 0]
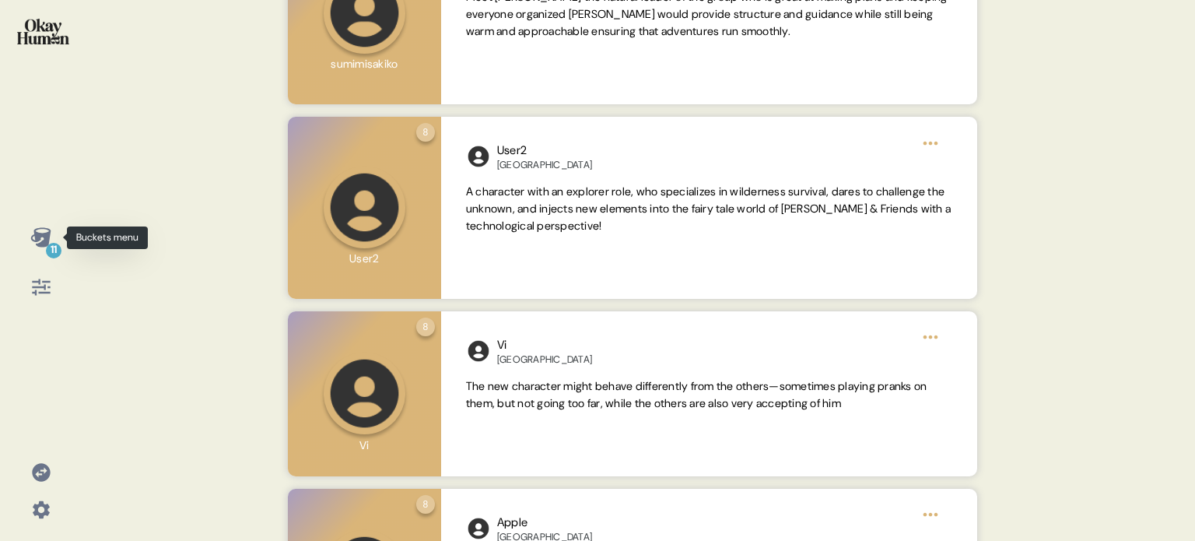
click at [41, 238] on icon at bounding box center [41, 237] width 22 height 22
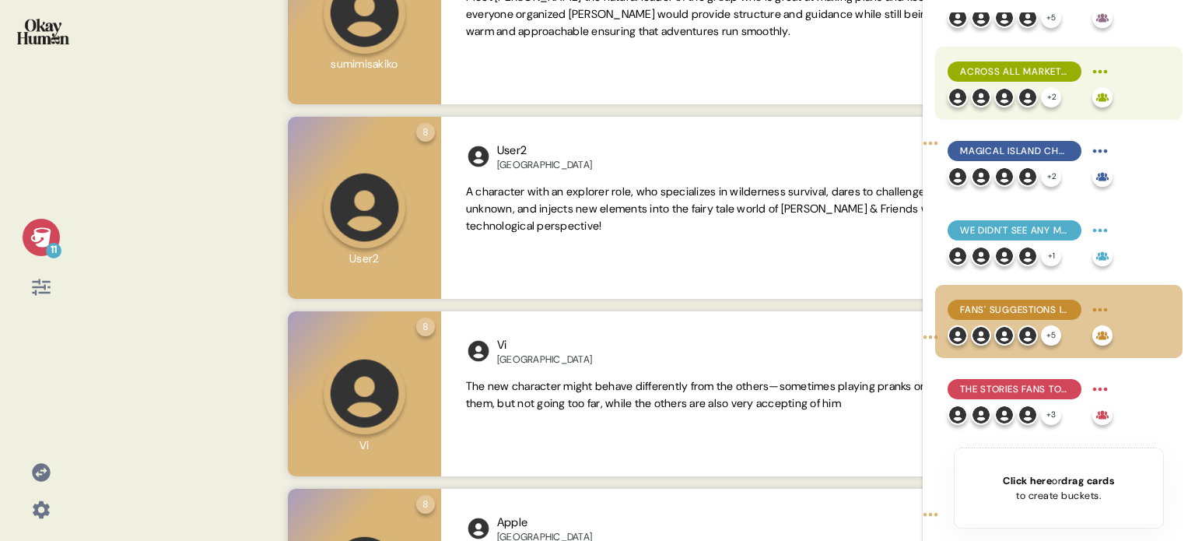
scroll to position [311, 0]
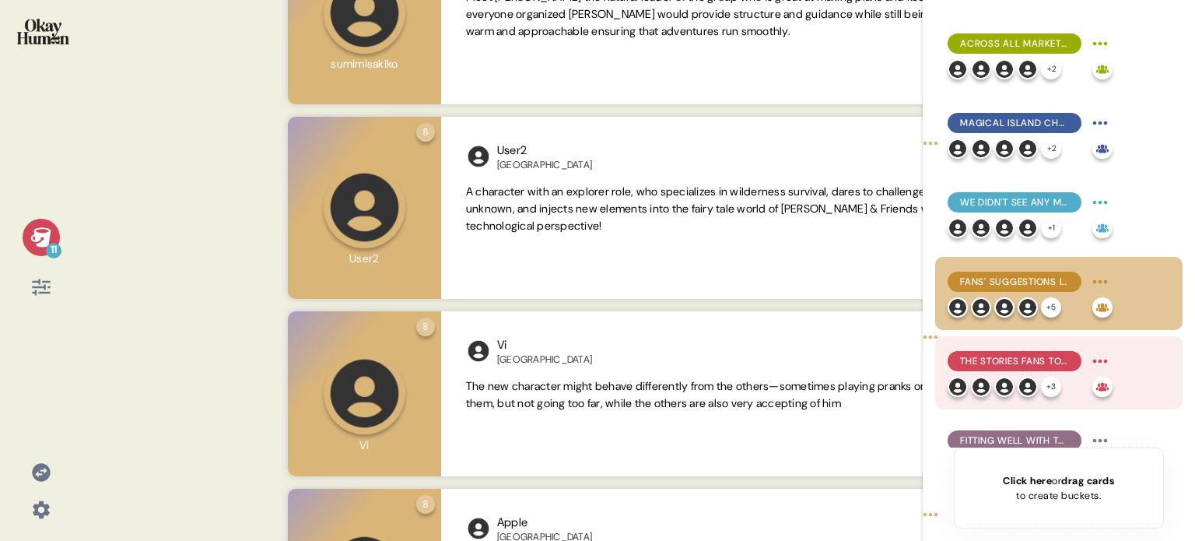
click at [1033, 360] on span "The stories fans told explore how friendships are formed, with invariably happy…" at bounding box center [1014, 361] width 109 height 14
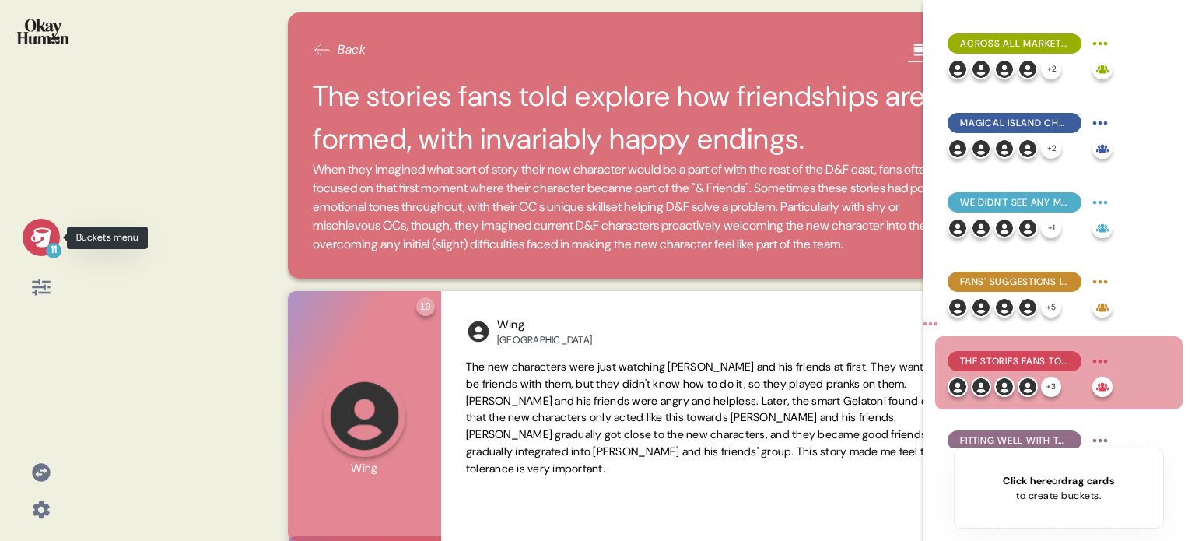
click at [38, 234] on icon at bounding box center [40, 236] width 20 height 19
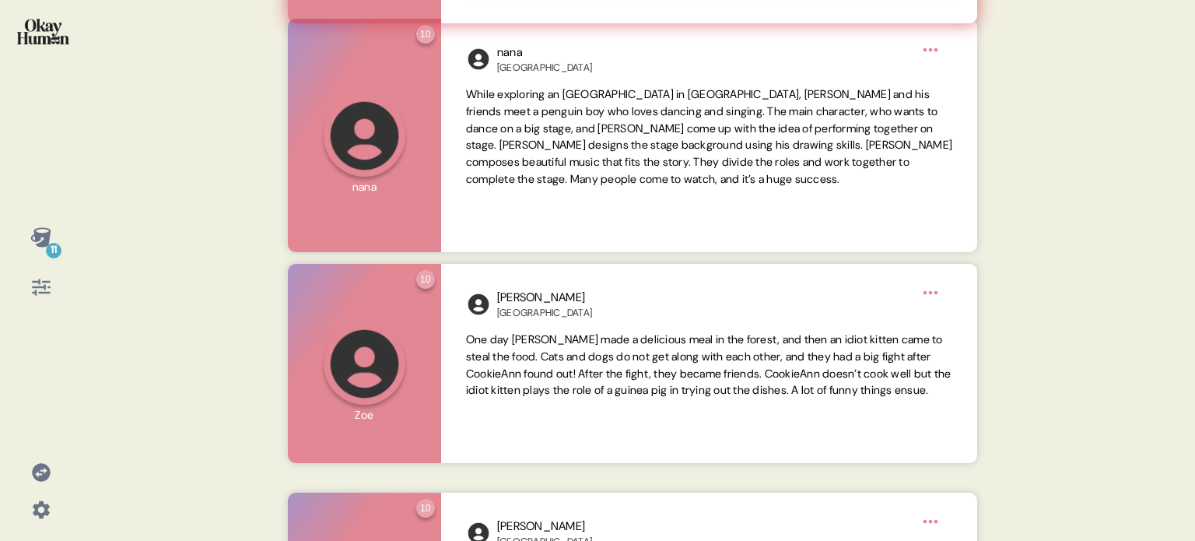
scroll to position [545, 0]
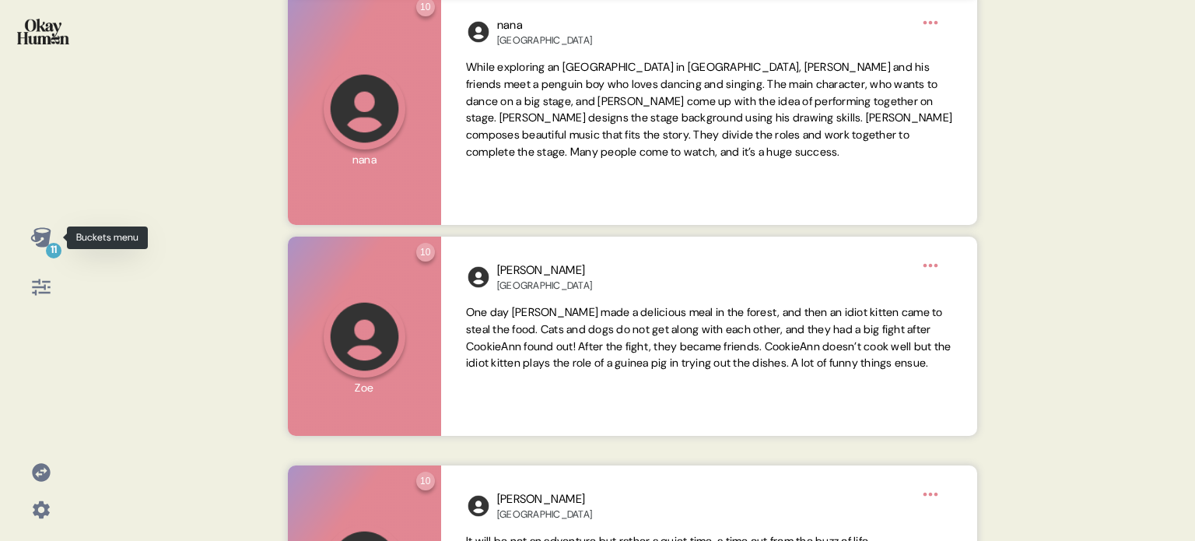
click at [45, 239] on icon at bounding box center [40, 236] width 20 height 19
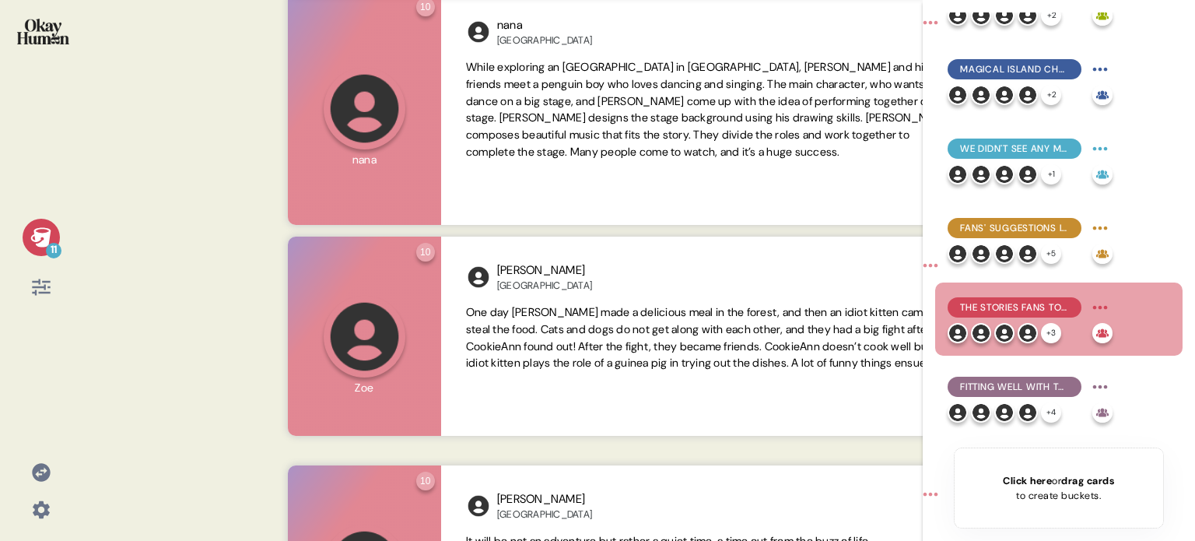
scroll to position [389, 0]
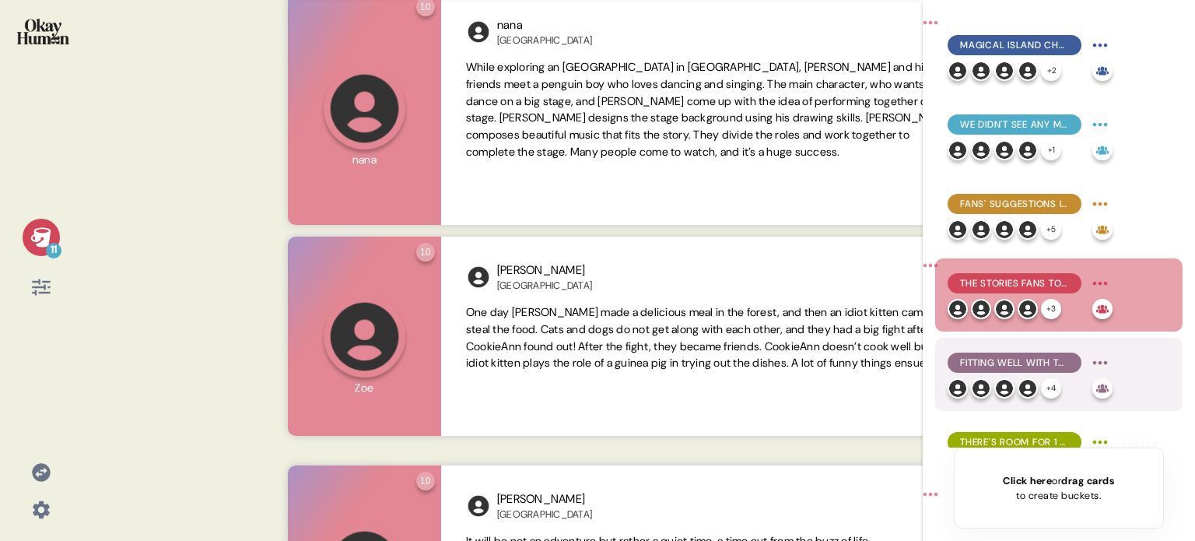
click at [987, 356] on span "Fitting well with the rest of the cast, they define their new characters based …" at bounding box center [1014, 362] width 109 height 14
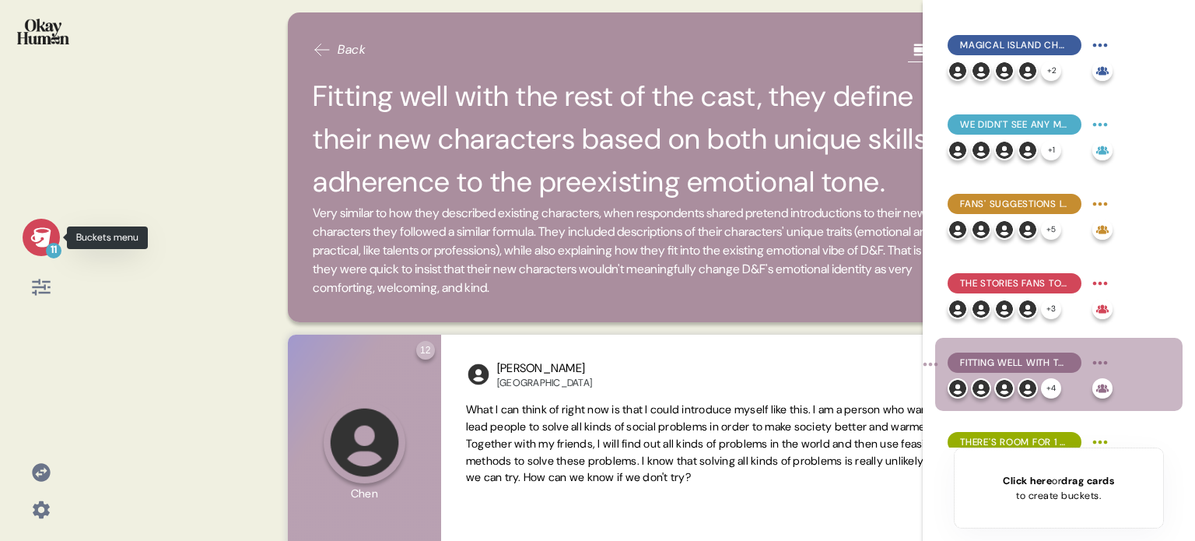
click at [37, 229] on icon at bounding box center [40, 236] width 20 height 19
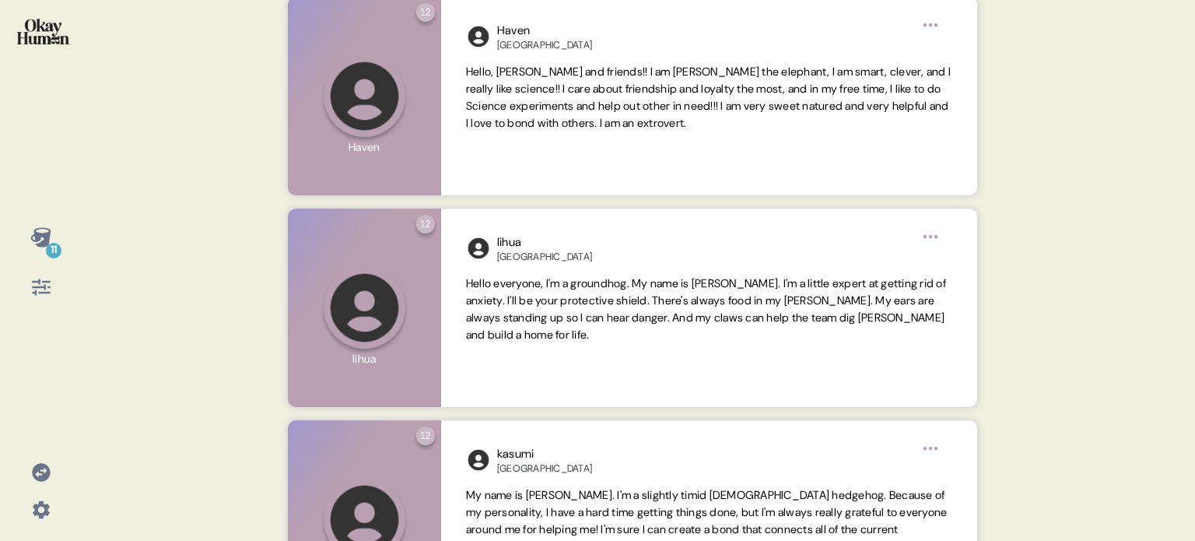
scroll to position [622, 0]
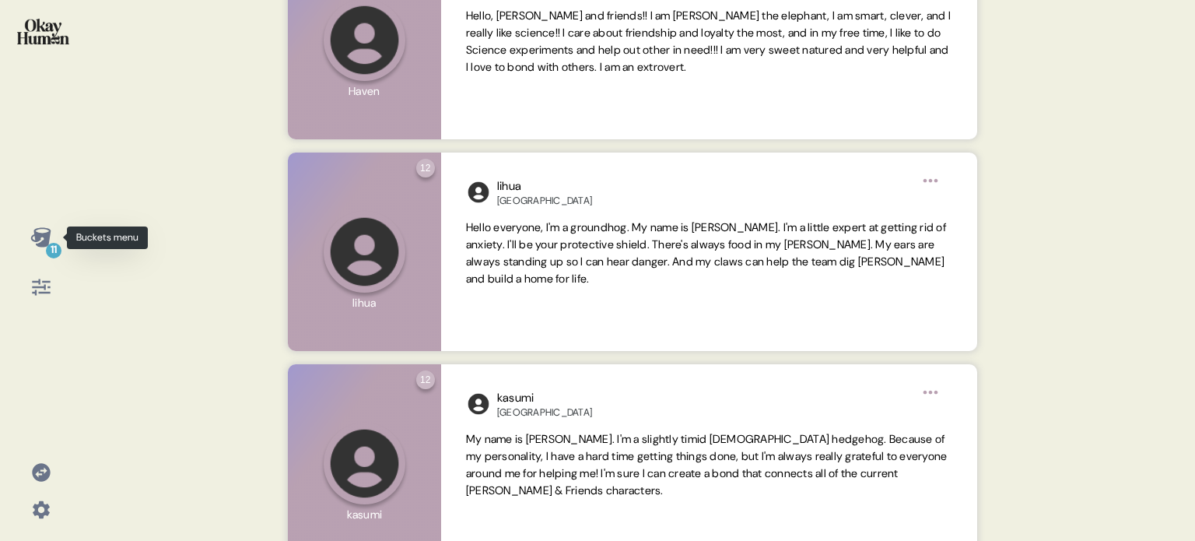
click at [39, 236] on icon at bounding box center [40, 236] width 20 height 19
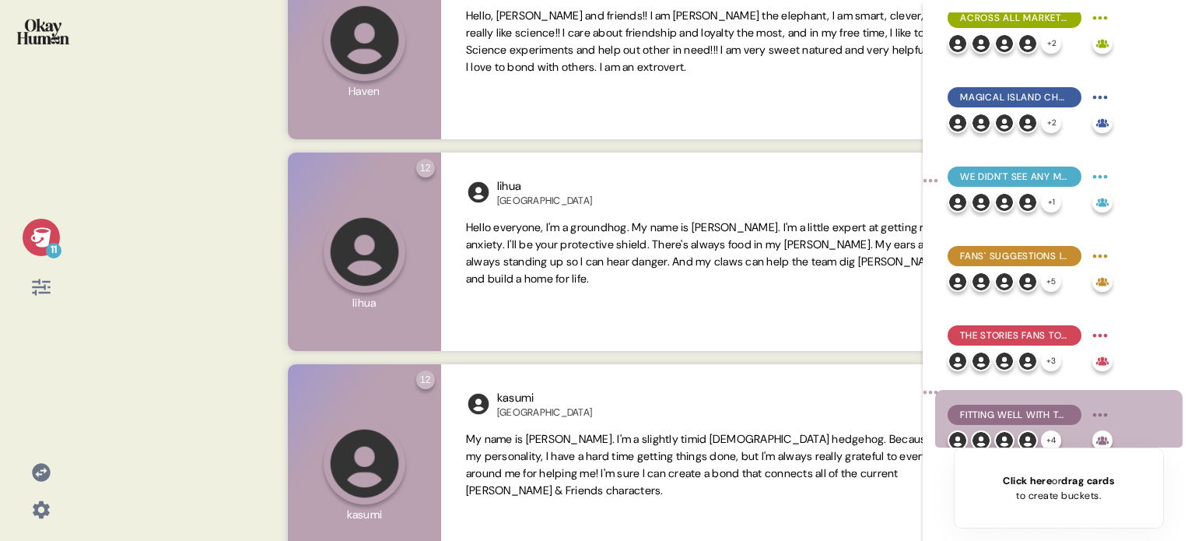
scroll to position [432, 0]
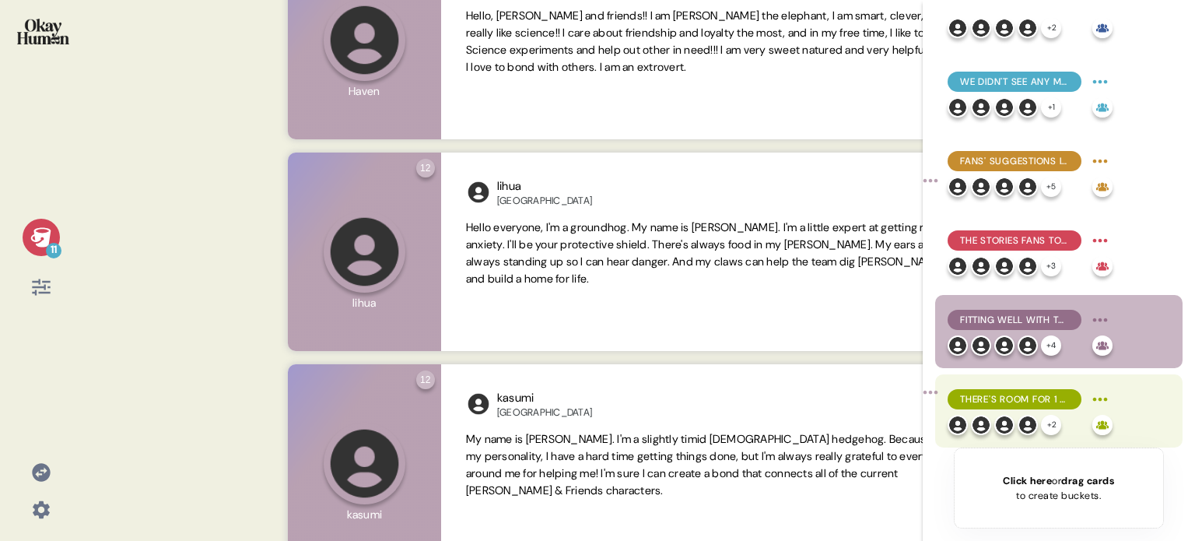
click at [973, 393] on span "There's room for 1 or 2 more characters, but [PERSON_NAME] & Friends is getting…" at bounding box center [1014, 399] width 109 height 14
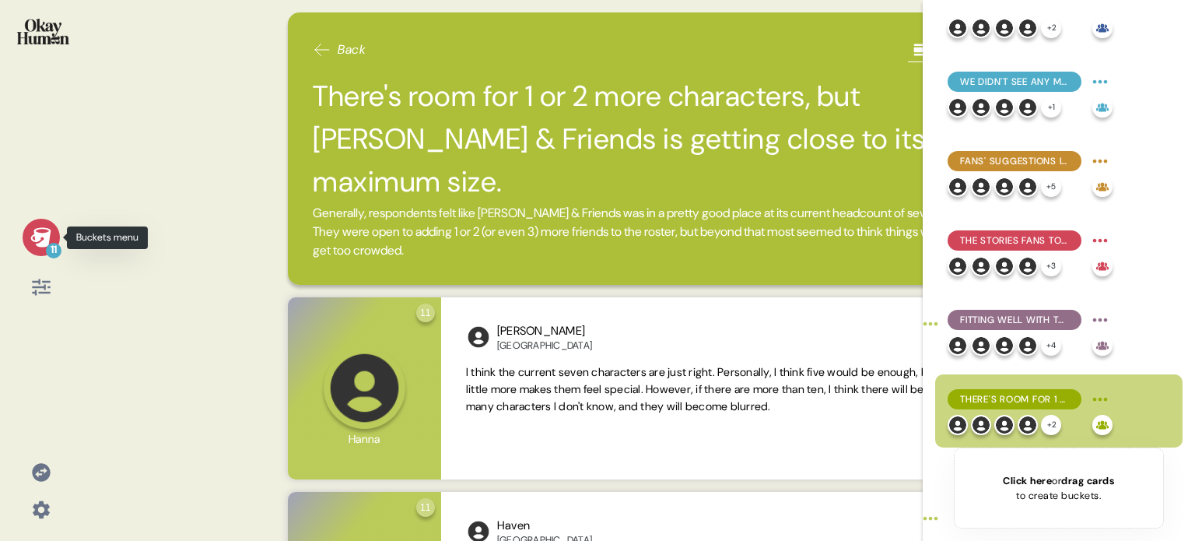
click at [30, 242] on icon at bounding box center [41, 237] width 22 height 22
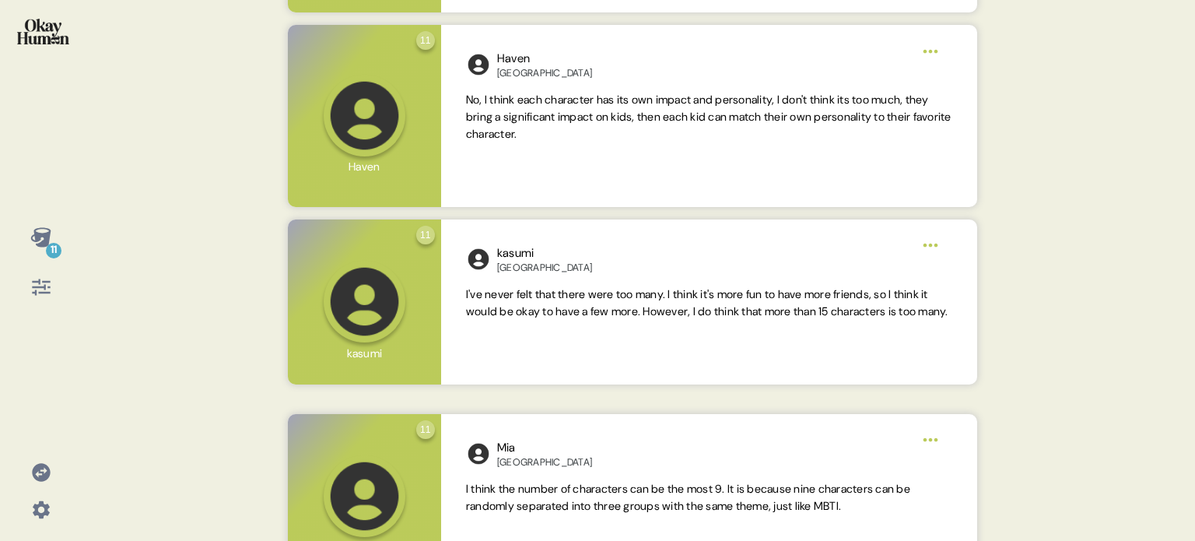
scroll to position [545, 0]
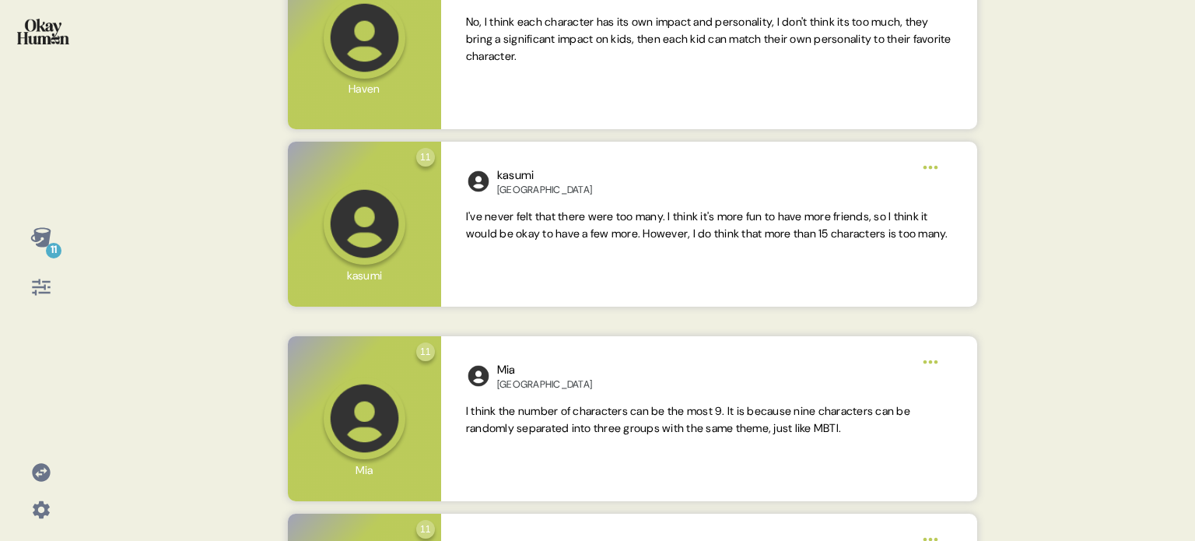
click at [28, 46] on div at bounding box center [40, 41] width 57 height 58
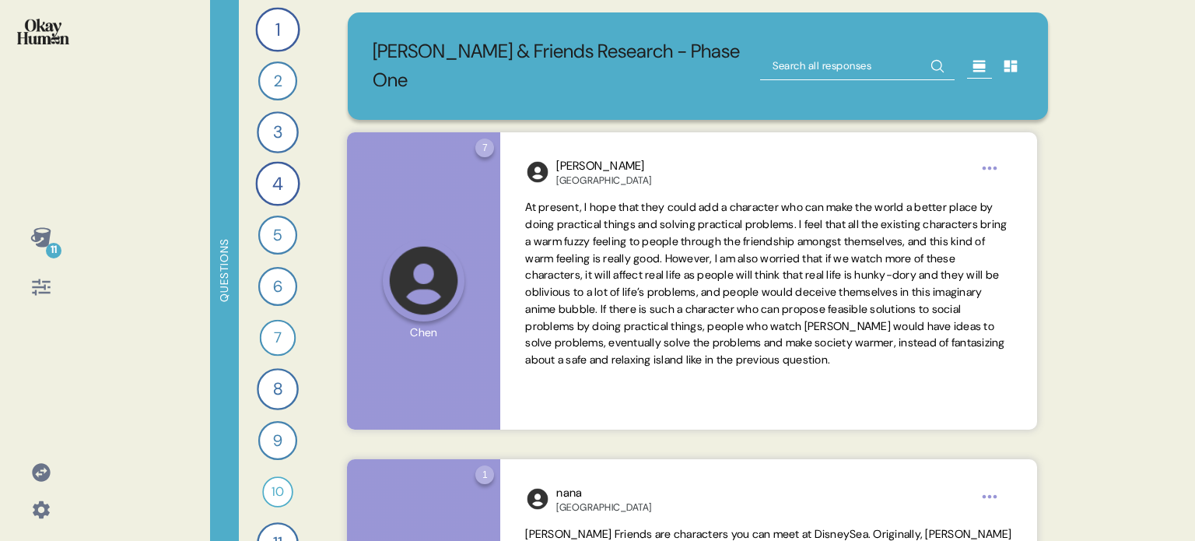
click at [34, 236] on icon at bounding box center [40, 236] width 20 height 19
